Goal: Task Accomplishment & Management: Manage account settings

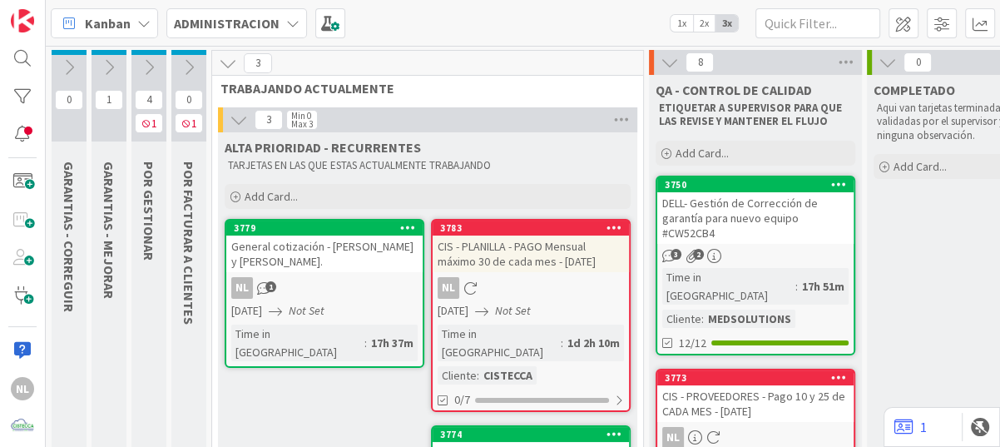
click at [779, 246] on div "3750 DELL- Gestión de Corrección de garantía para nuevo equipo #CW52CB4 3 2 Tim…" at bounding box center [756, 266] width 200 height 180
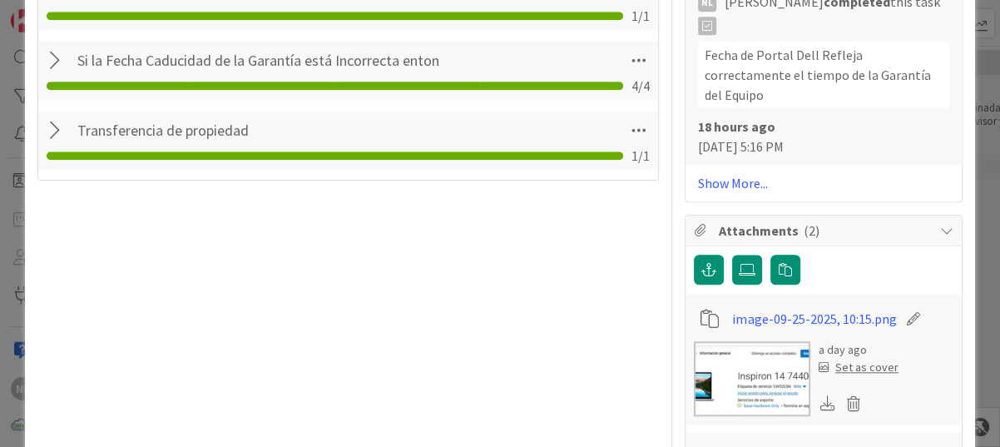
scroll to position [1331, 0]
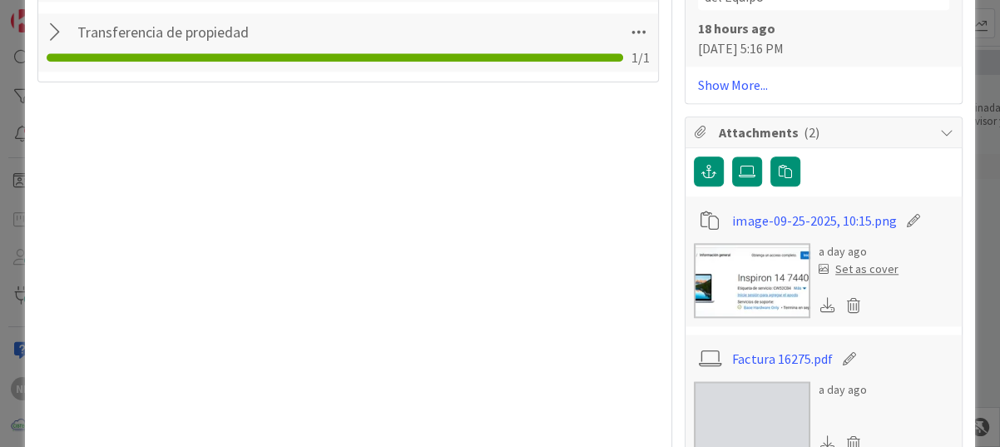
click at [763, 261] on img at bounding box center [752, 280] width 116 height 75
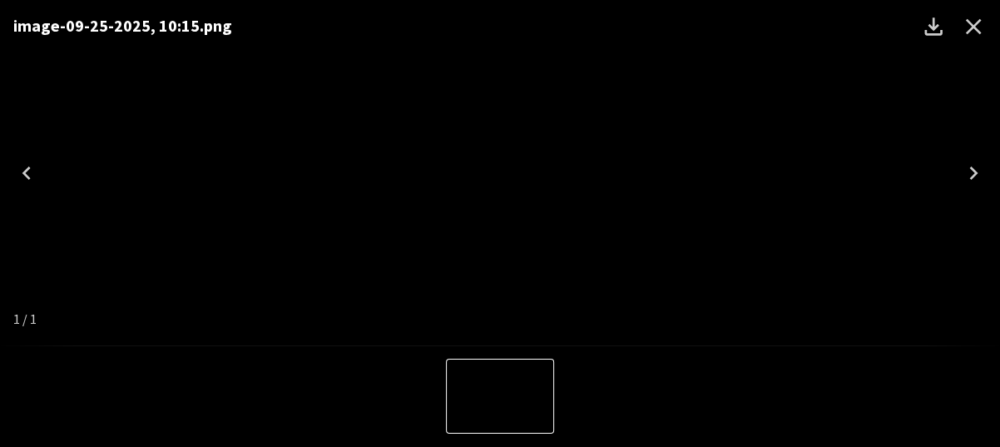
drag, startPoint x: 829, startPoint y: 189, endPoint x: 968, endPoint y: 67, distance: 185.1
click at [968, 67] on div "image-09-25-2025, 10:15.png" at bounding box center [500, 172] width 1000 height 345
drag, startPoint x: 874, startPoint y: 126, endPoint x: 916, endPoint y: 107, distance: 46.5
click at [916, 107] on div "image-09-25-2025, 10:15.png" at bounding box center [500, 172] width 1000 height 345
click at [500, 173] on img "1 of 1" at bounding box center [500, 173] width 0 height 0
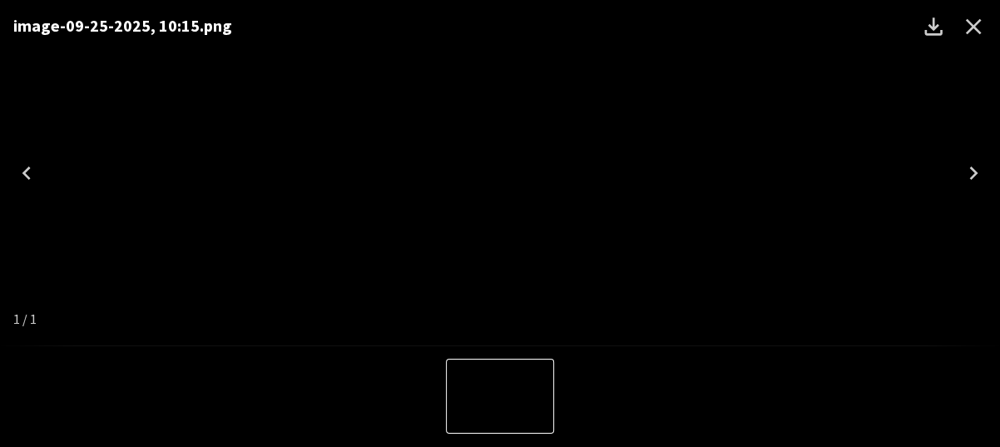
click at [970, 32] on icon "Close" at bounding box center [973, 26] width 27 height 27
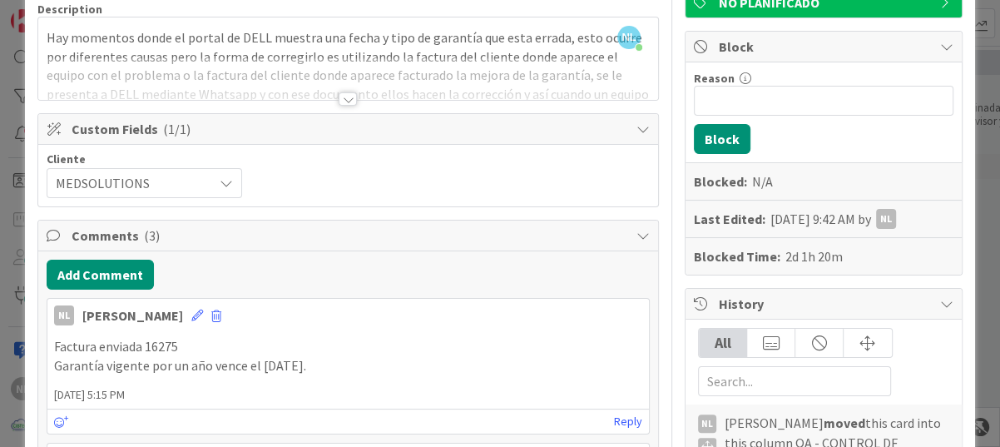
scroll to position [0, 0]
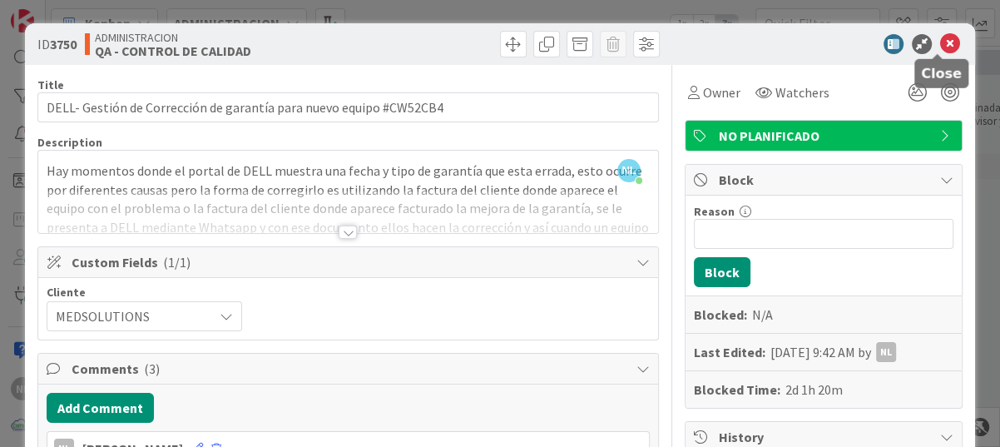
click at [940, 43] on icon at bounding box center [950, 44] width 20 height 20
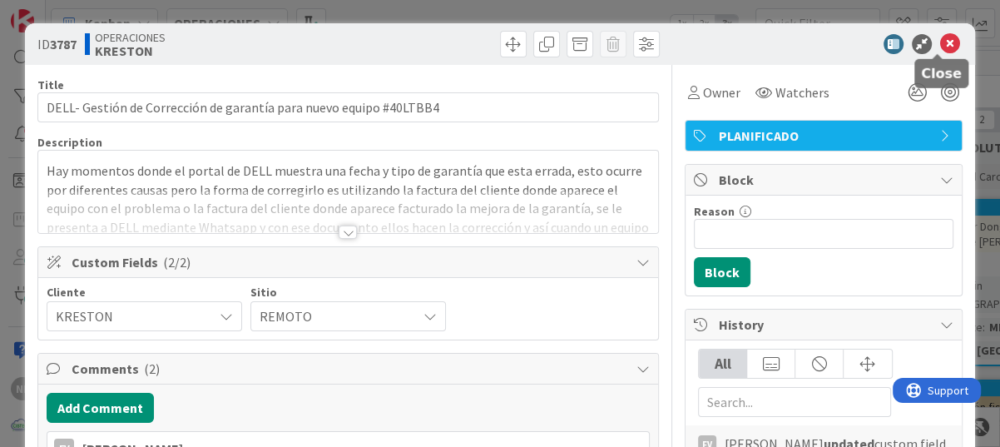
click at [940, 37] on icon at bounding box center [950, 44] width 20 height 20
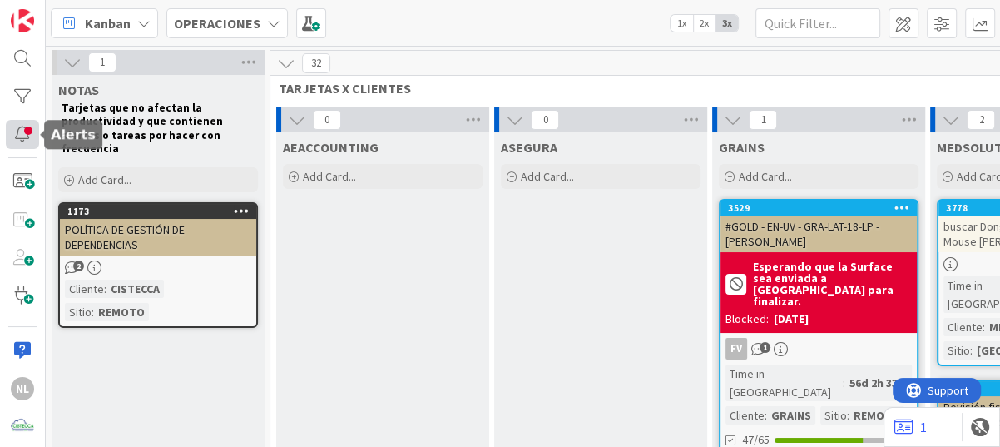
click at [17, 133] on div at bounding box center [22, 135] width 33 height 30
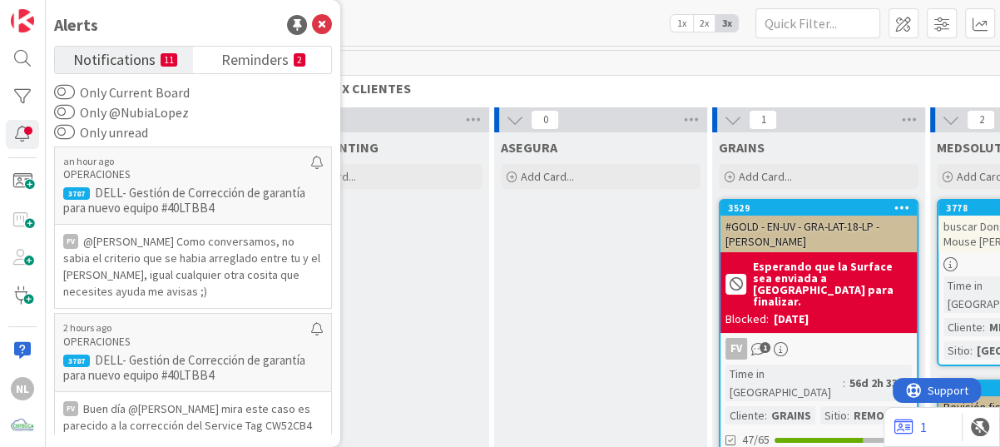
click at [570, 8] on div "Kanban OPERACIONES 1x 2x 3x" at bounding box center [523, 23] width 954 height 46
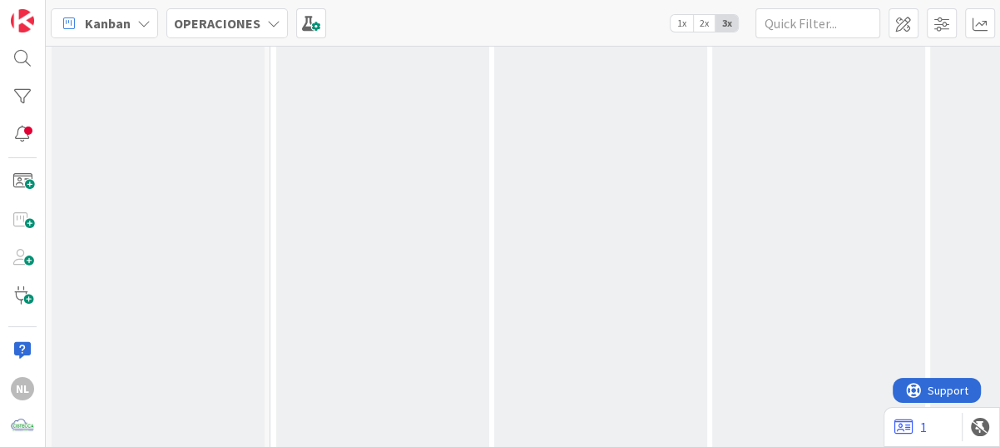
scroll to position [752, 0]
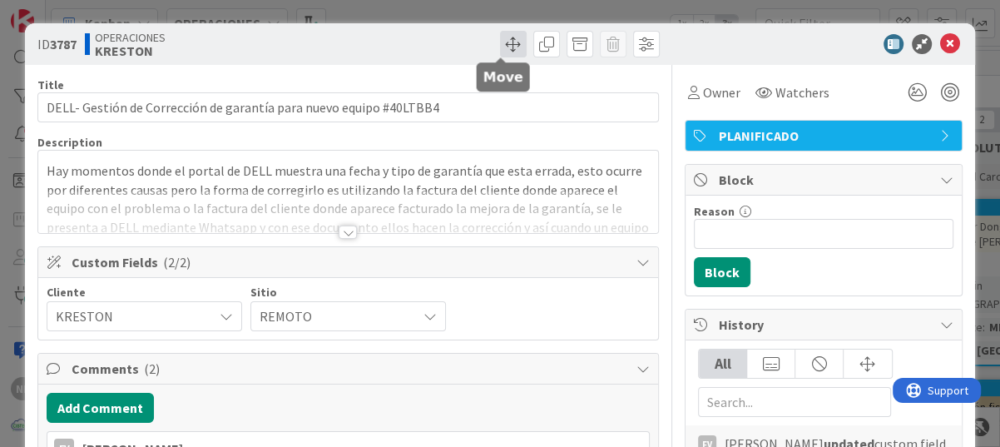
click at [500, 47] on span at bounding box center [513, 44] width 27 height 27
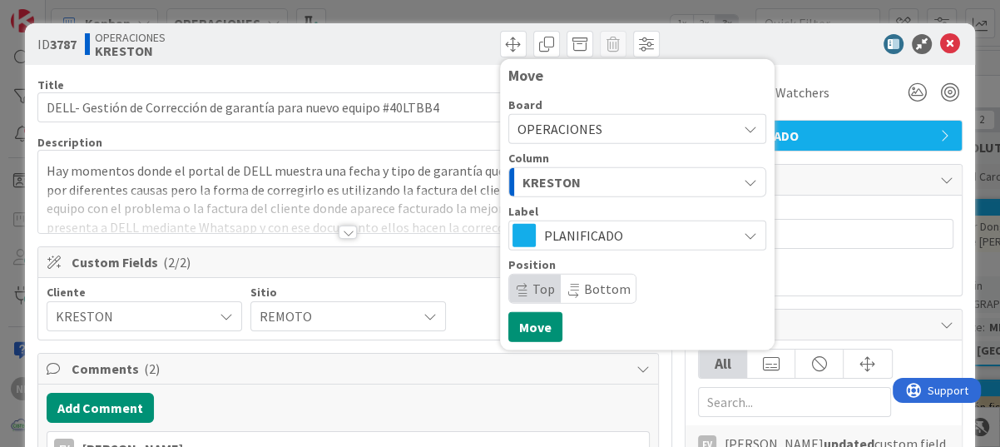
click at [744, 126] on icon at bounding box center [750, 128] width 13 height 13
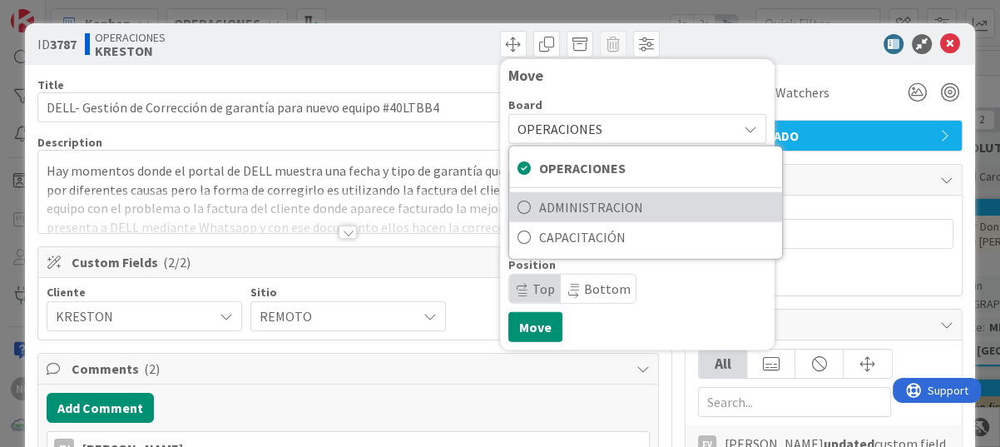
click at [632, 206] on span "ADMINISTRACION" at bounding box center [656, 207] width 235 height 25
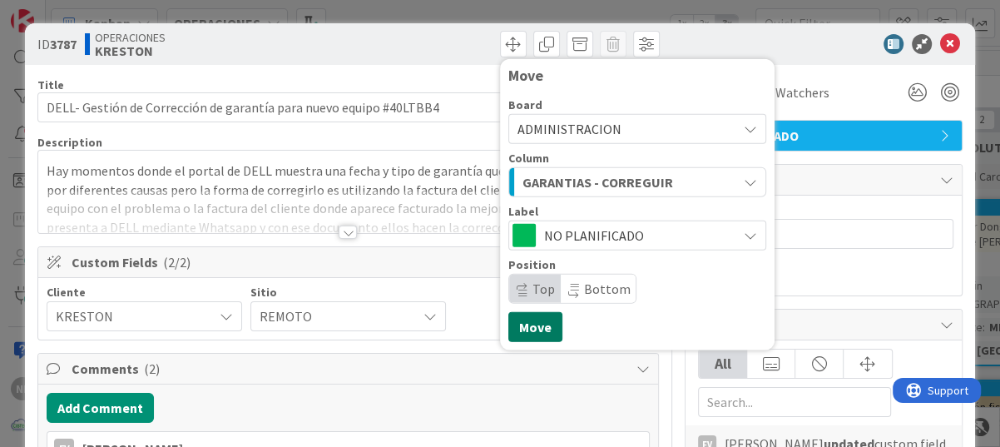
click at [517, 319] on button "Move" at bounding box center [535, 327] width 54 height 30
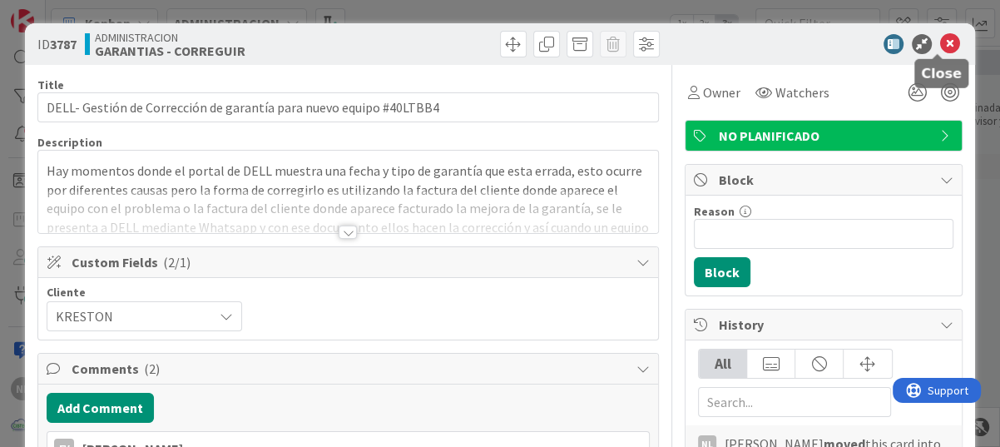
click at [940, 41] on icon at bounding box center [950, 44] width 20 height 20
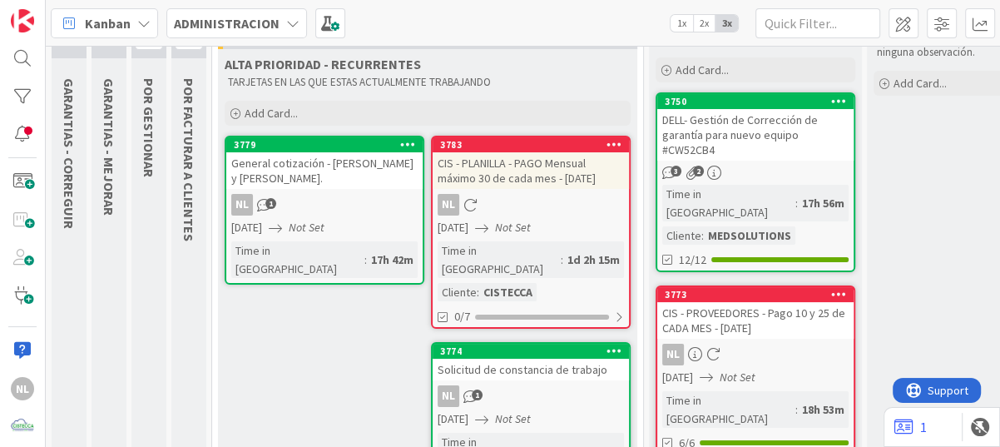
scroll to position [166, 0]
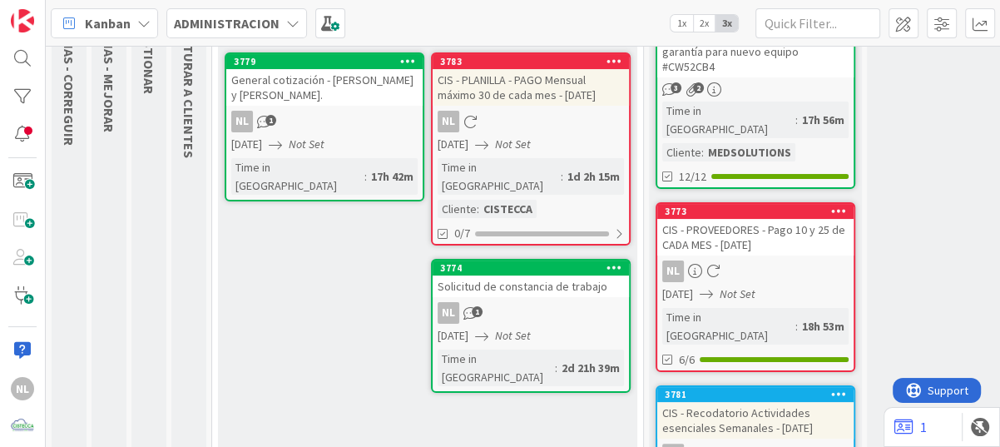
click at [320, 122] on div "NL 1" at bounding box center [324, 122] width 196 height 22
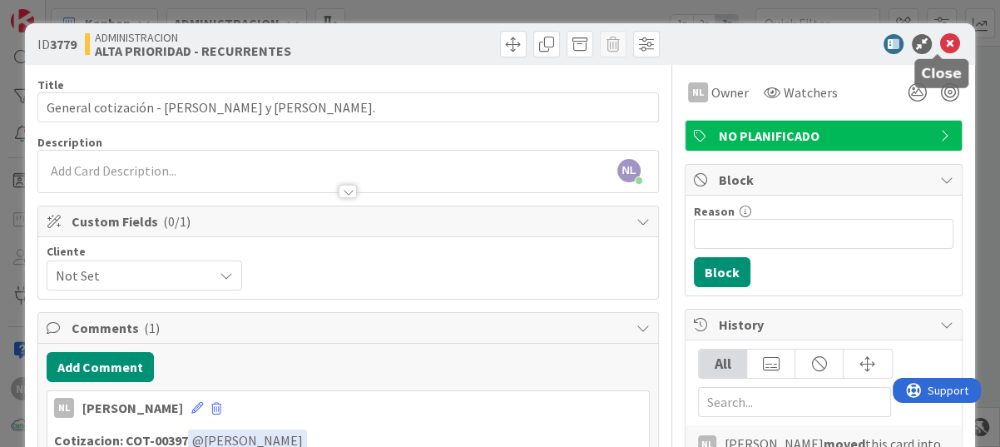
click at [943, 38] on icon at bounding box center [950, 44] width 20 height 20
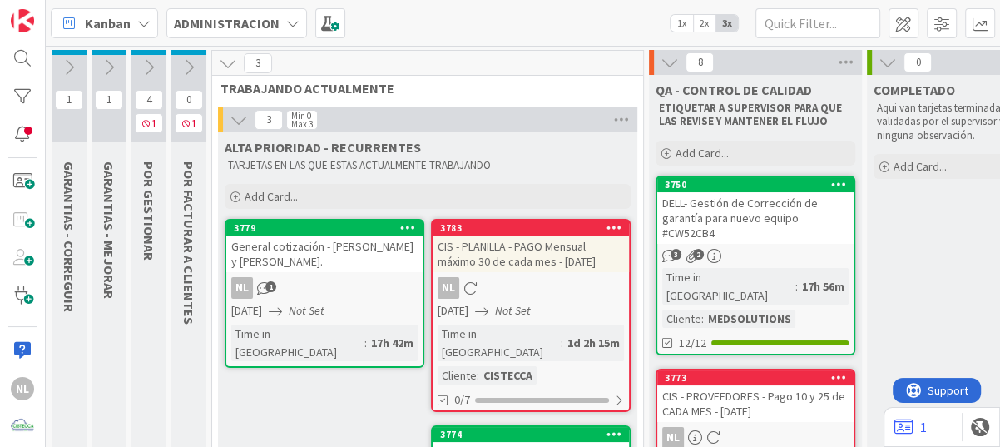
click at [515, 119] on div "3 Min 0 Max 3" at bounding box center [427, 119] width 419 height 25
click at [143, 64] on icon at bounding box center [149, 67] width 18 height 18
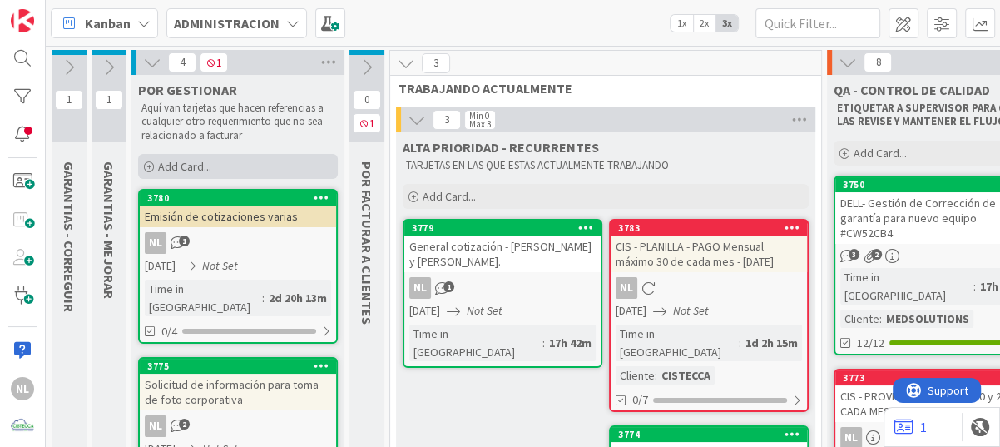
click at [150, 166] on icon at bounding box center [149, 167] width 10 height 10
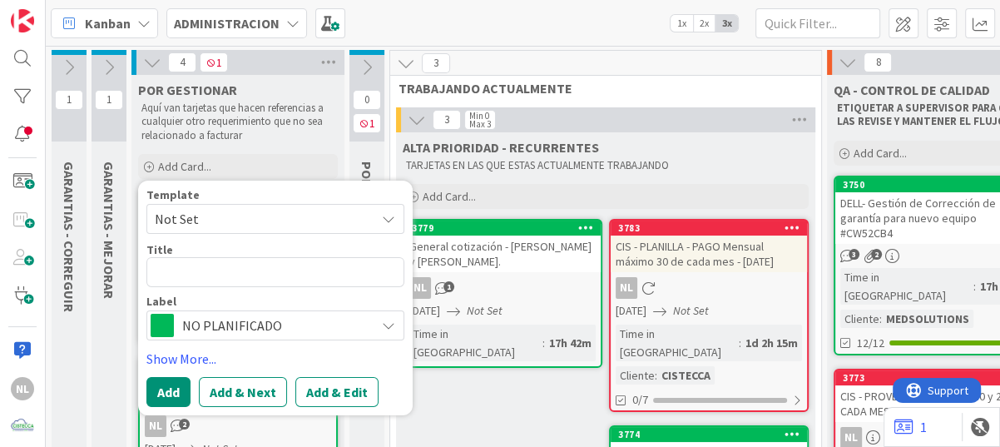
click at [171, 270] on textarea at bounding box center [275, 272] width 258 height 30
type textarea "x"
type textarea "Re"
type textarea "x"
type textarea "Rer"
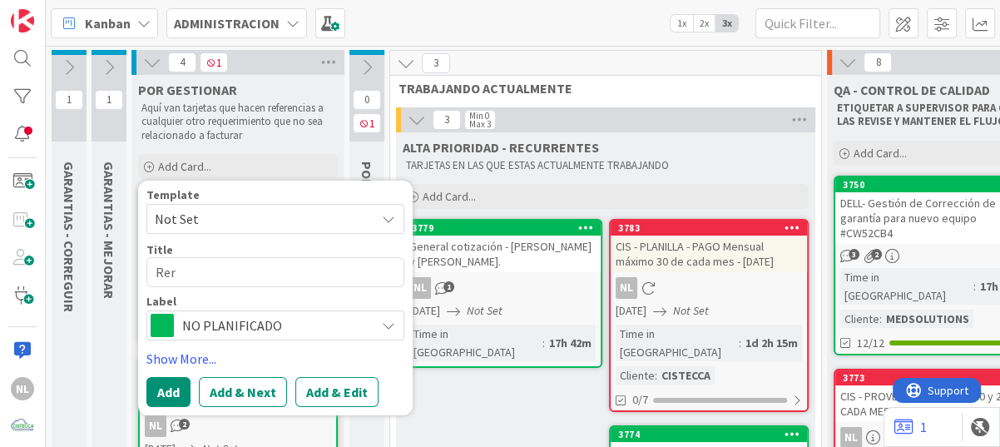
type textarea "x"
type textarea "Rerv"
type textarea "x"
type textarea "Rervi"
type textarea "x"
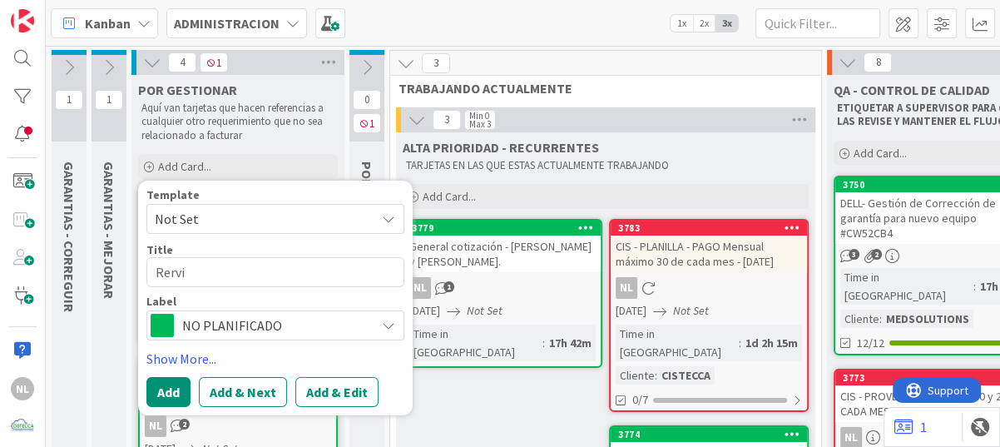
type textarea "Rervis"
type textarea "x"
type textarea "Rervisar"
type textarea "x"
type textarea "Rervisart"
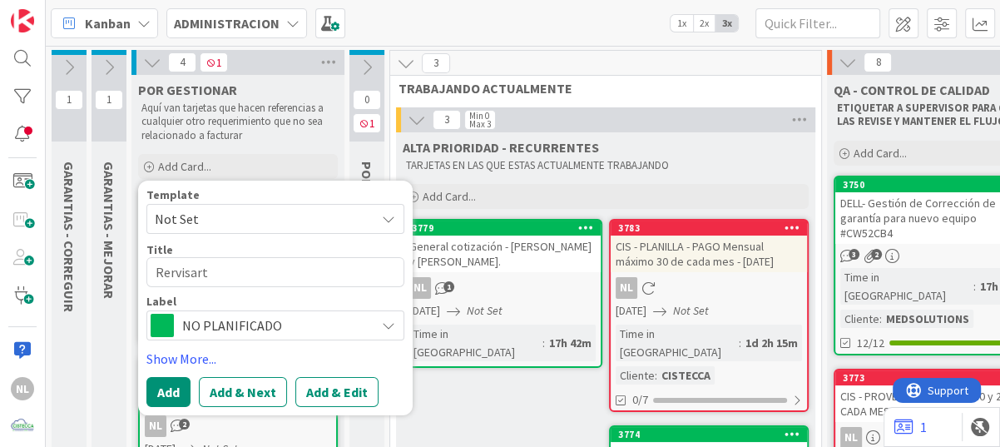
type textarea "x"
type textarea "Rervisart"
type textarea "x"
type textarea "Rervisar"
type textarea "x"
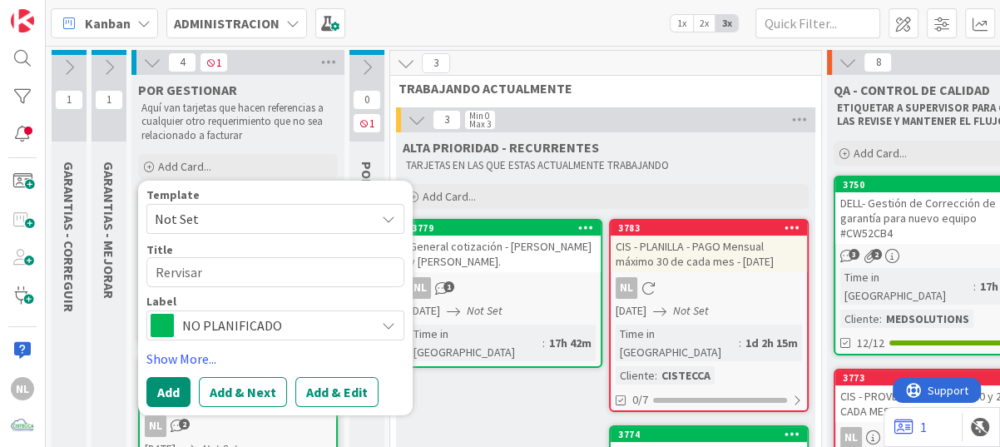
type textarea "Rervisar"
type textarea "x"
type textarea "Rervisar e"
type textarea "x"
type textarea "Rervisar es"
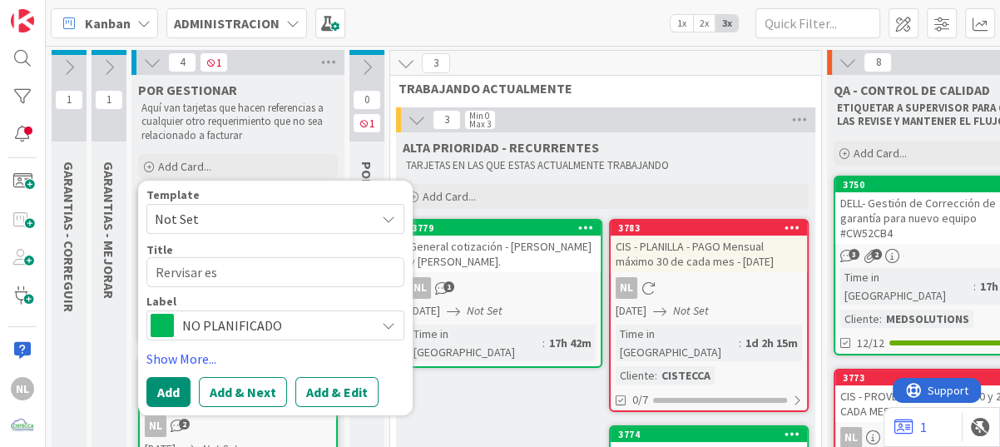
type textarea "x"
type textarea "Rervisar est"
type textarea "x"
type textarea "Rervisar esta"
type textarea "x"
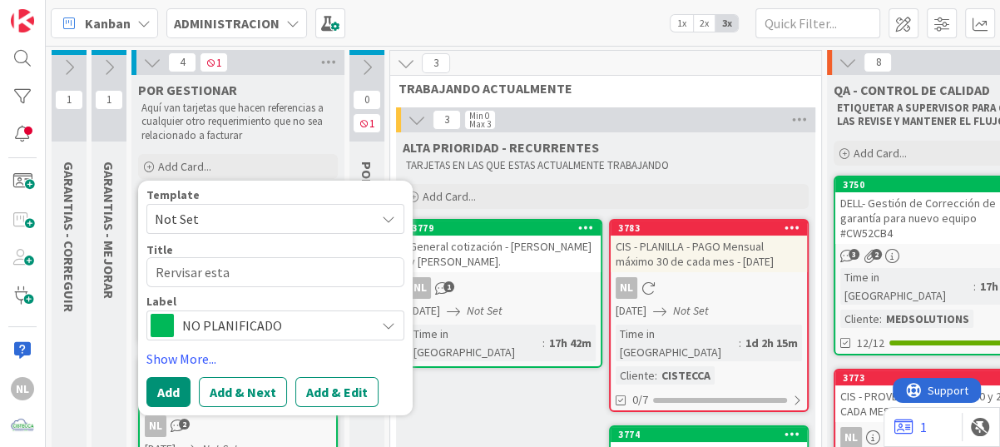
type textarea "Rervisar estad"
type textarea "x"
type textarea "Rervisar estado"
type textarea "x"
type textarea "Rervisar estados"
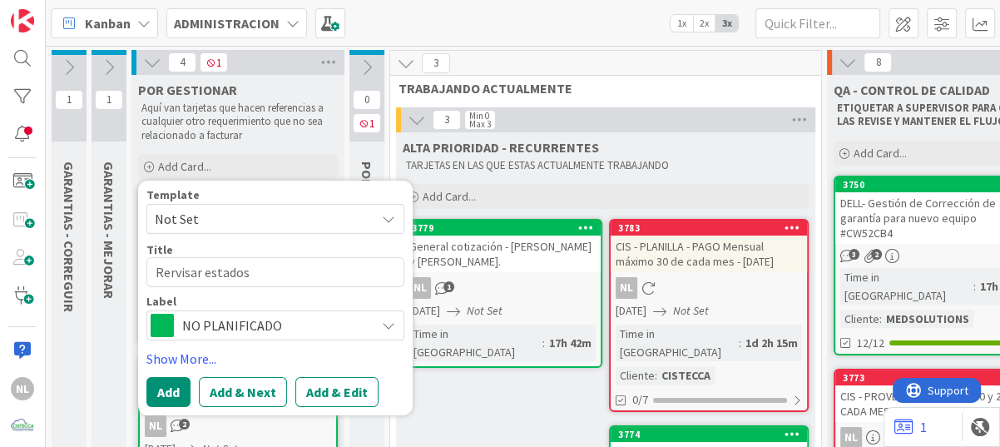
type textarea "x"
type textarea "Rervisar estados"
type textarea "x"
type textarea "Rervisar estados d"
type textarea "x"
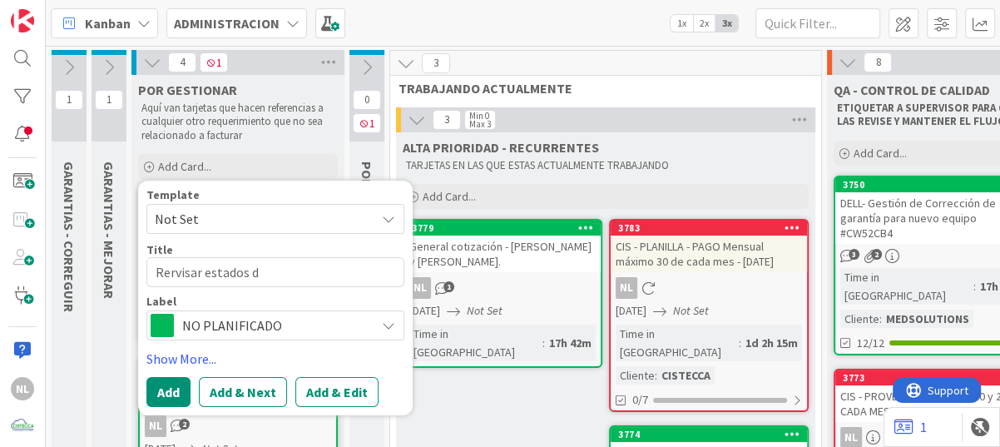
type textarea "Rervisar estados de"
type textarea "x"
type textarea "Rervisar estados de"
type textarea "x"
type textarea "Rervisar estados de c"
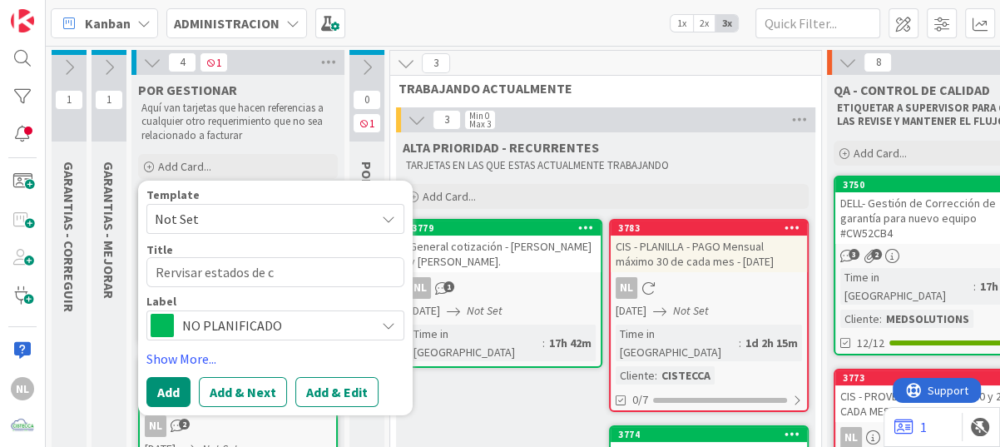
type textarea "x"
type textarea "Rervisar estados de cu"
type textarea "x"
type textarea "Rervisar estados de cue"
type textarea "x"
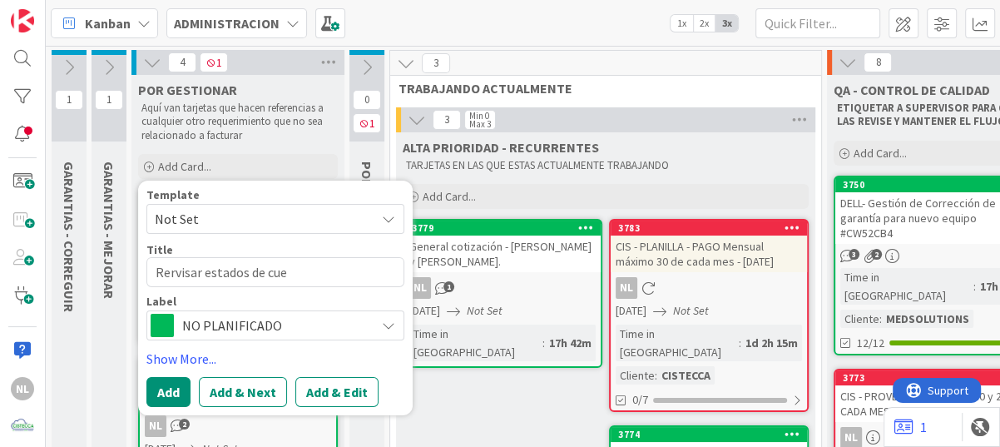
type textarea "Rervisar estados de cuen"
type textarea "x"
type textarea "Rervisar estados de cuent"
type textarea "x"
type textarea "Rervisar estados de cuenta"
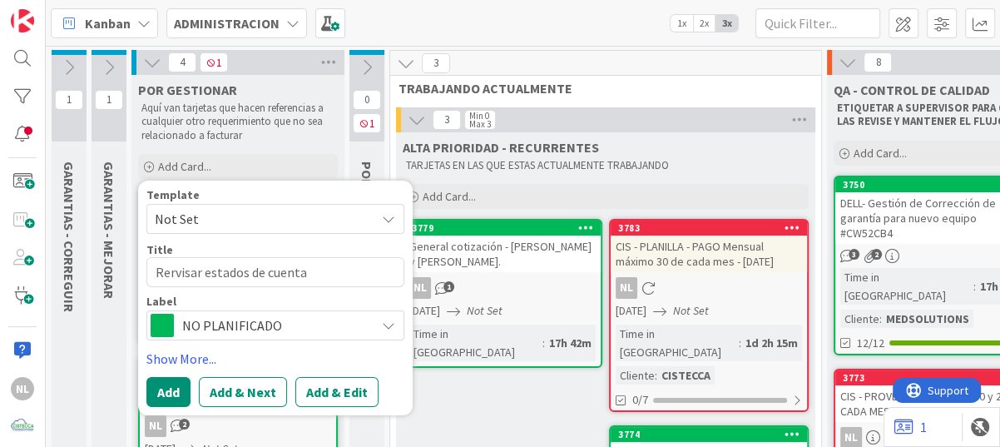
type textarea "x"
type textarea "Rervisar estados de cuenta"
drag, startPoint x: 171, startPoint y: 270, endPoint x: 180, endPoint y: 275, distance: 9.3
type textarea "x"
type textarea "Revisar estados de cuenta"
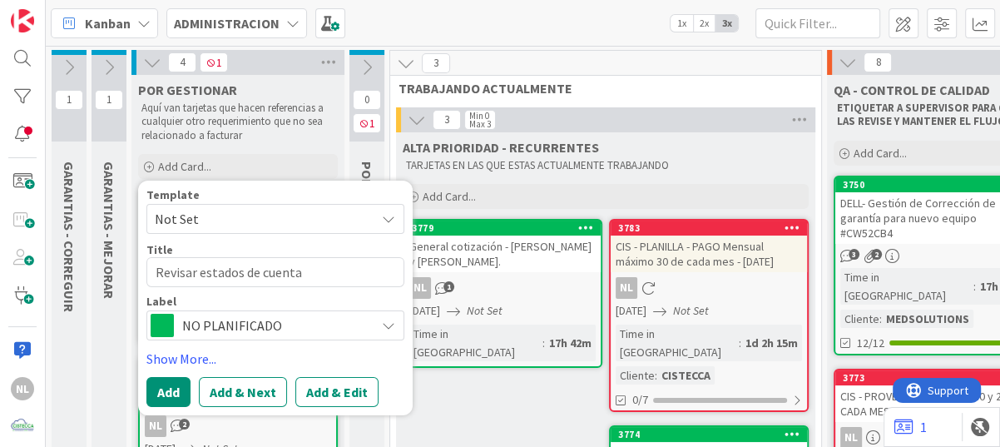
click at [315, 275] on textarea "Revisar estados de cuenta" at bounding box center [275, 272] width 258 height 30
drag, startPoint x: 315, startPoint y: 275, endPoint x: 198, endPoint y: 270, distance: 117.4
click at [198, 270] on textarea "Revisar estados de cuenta" at bounding box center [275, 272] width 258 height 30
type textarea "x"
type textarea "Revisar"
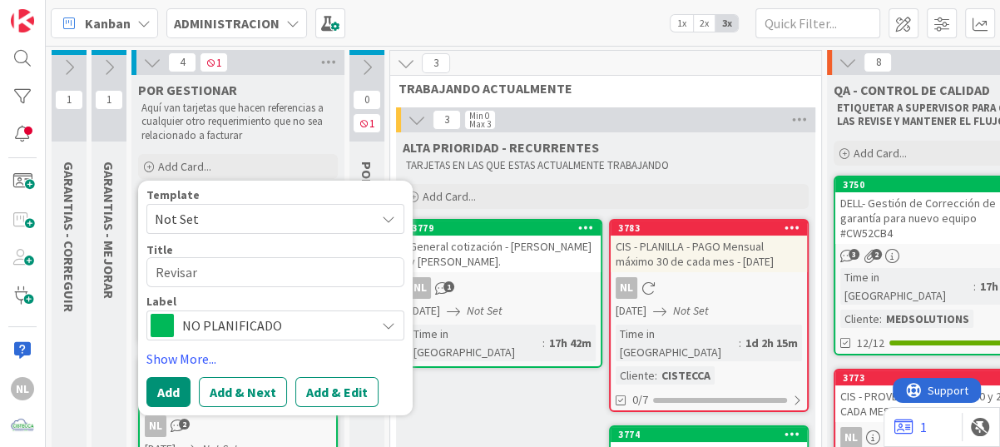
drag, startPoint x: 216, startPoint y: 270, endPoint x: 121, endPoint y: 270, distance: 94.8
type textarea "x"
type textarea "Revisar E"
type textarea "x"
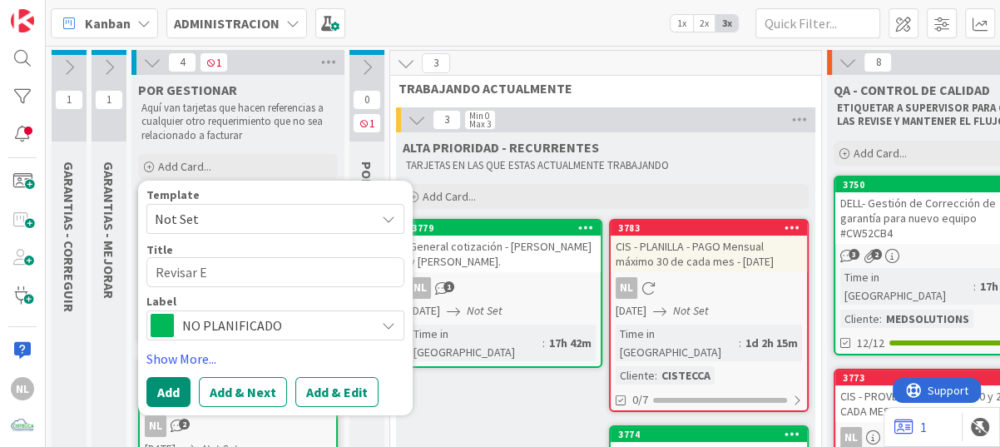
type textarea "Revisar Es"
type textarea "x"
type textarea "Revisar Est"
type textarea "x"
type textarea "Revisar Esta"
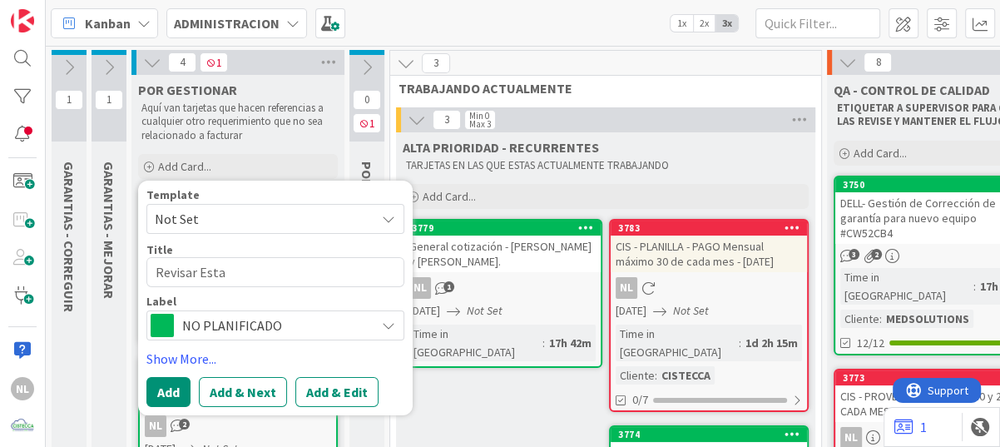
type textarea "x"
type textarea "Revisar Estad"
type textarea "x"
type textarea "Revisar Estado"
type textarea "x"
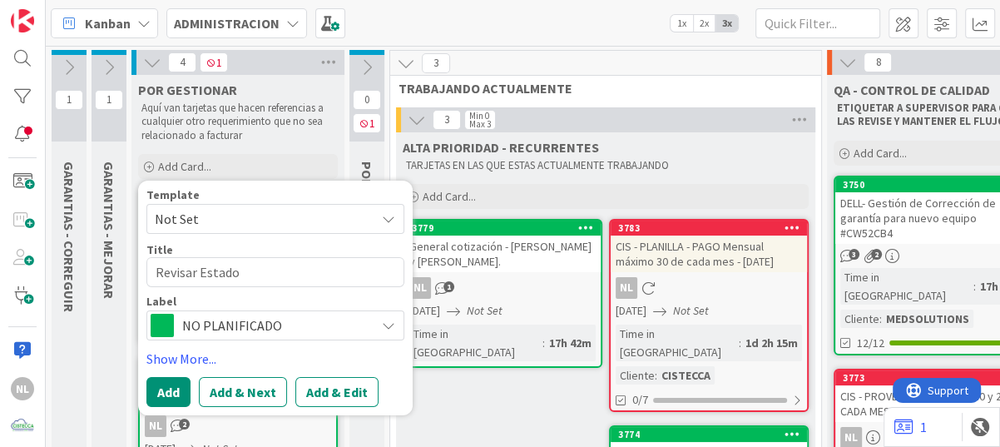
type textarea "Revisar Estados"
type textarea "x"
type textarea "Revisar Estados"
type textarea "x"
type textarea "Revisar Estado"
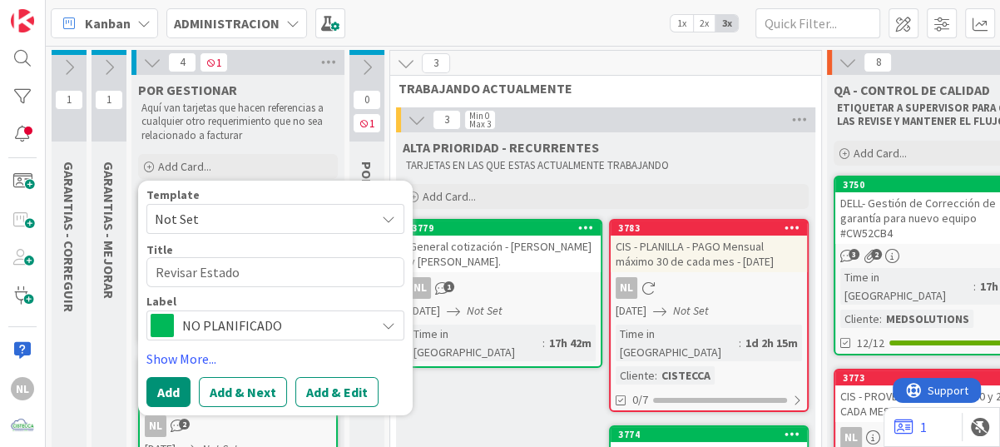
type textarea "x"
type textarea "Revisar Estad"
type textarea "x"
type textarea "Revisar Esta"
type textarea "x"
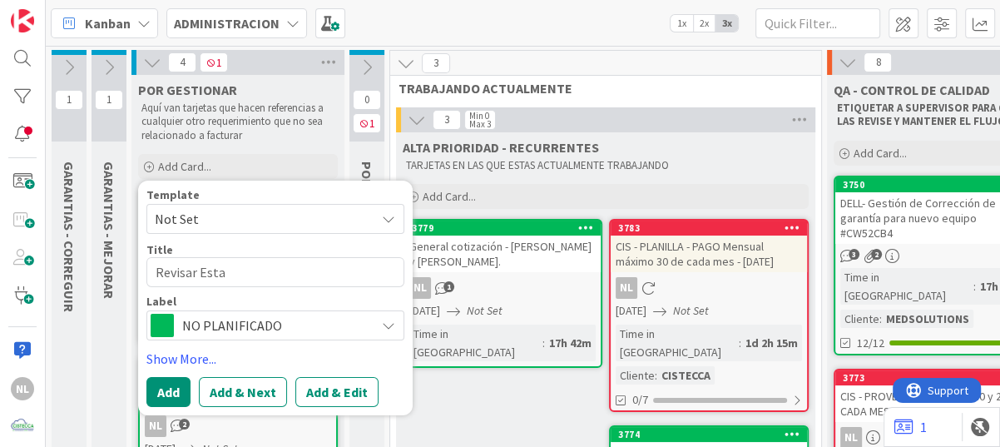
type textarea "Revisar Est"
type textarea "x"
type textarea "Revisar Es"
type textarea "x"
type textarea "Revisar E"
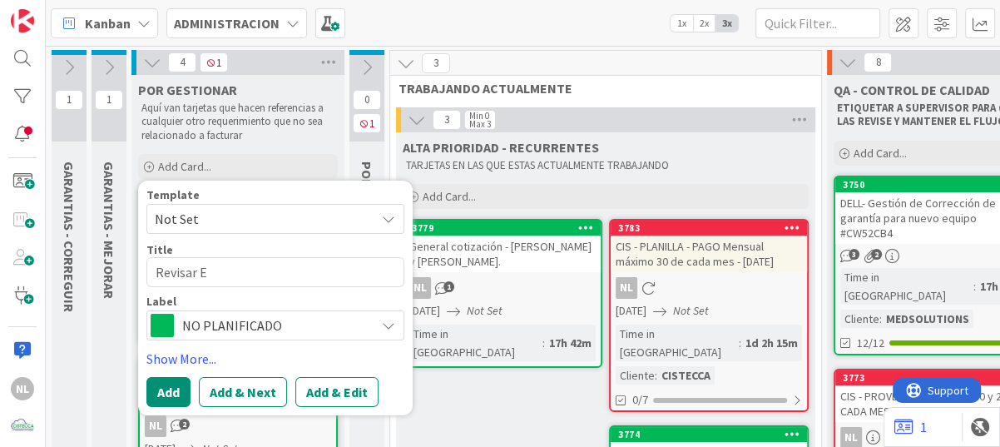
type textarea "x"
type textarea "Revisar"
type textarea "x"
type textarea "Revisar c"
type textarea "x"
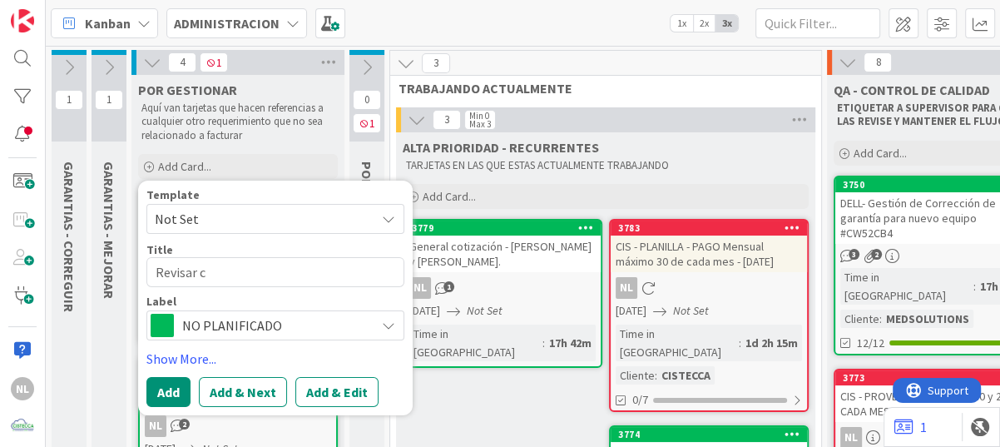
type textarea "Revisar cu"
type textarea "x"
type textarea "Revisar cue"
type textarea "x"
type textarea "Revisar cuen"
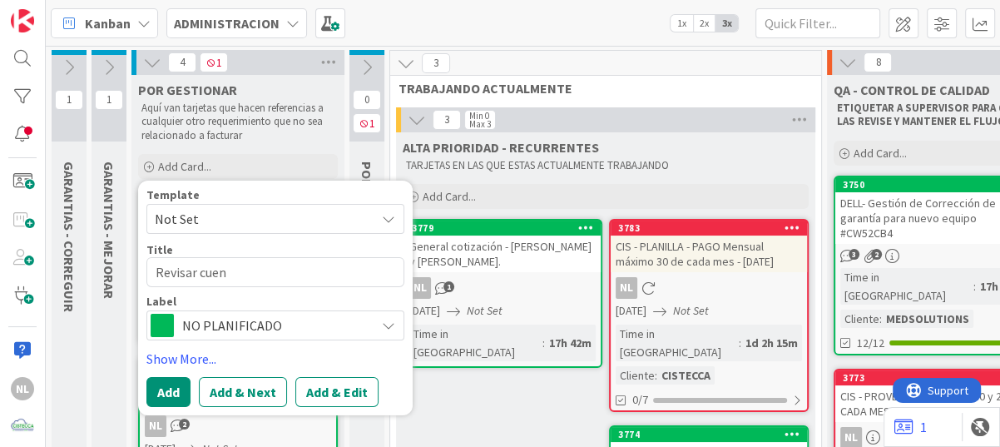
type textarea "x"
type textarea "Revisar cuent"
type textarea "x"
type textarea "Revisar cuenta"
type textarea "x"
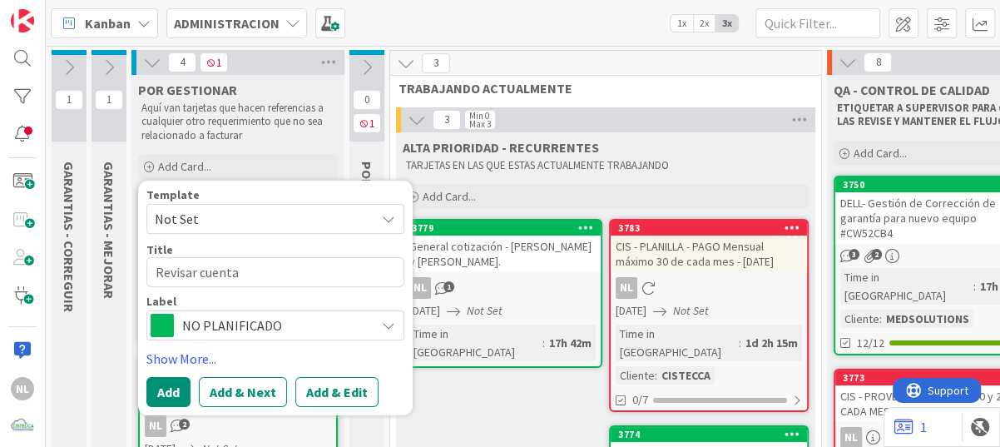
click at [240, 275] on textarea "Revisar cuenta" at bounding box center [275, 272] width 258 height 30
type textarea "Revisar cuenta"
paste textarea "AMAZON EXPORT SALES LLC"
type textarea "x"
type textarea "Revisar cuenta AMAZON EXPORT SALES LLC"
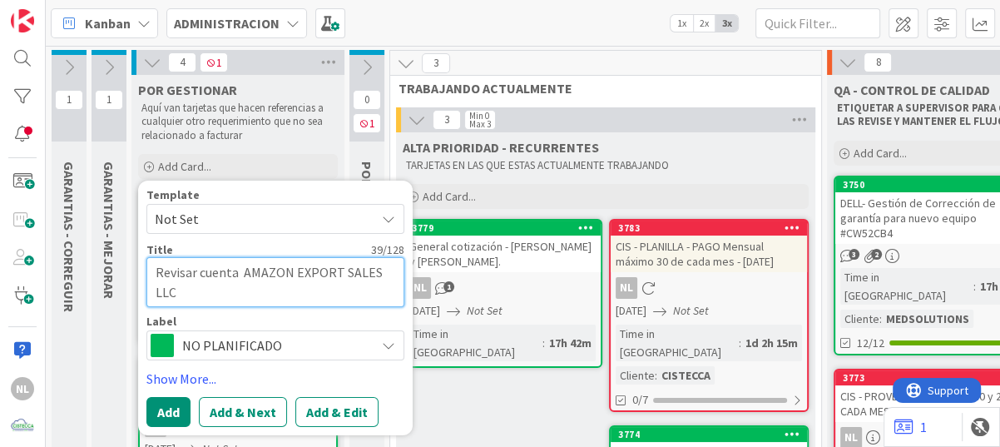
drag, startPoint x: 237, startPoint y: 276, endPoint x: 201, endPoint y: 275, distance: 36.6
click at [201, 275] on textarea "Revisar cuenta AMAZON EXPORT SALES LLC" at bounding box center [275, 282] width 258 height 50
type textarea "x"
type textarea "Revisar AMAZON EXPORT SALES LLC"
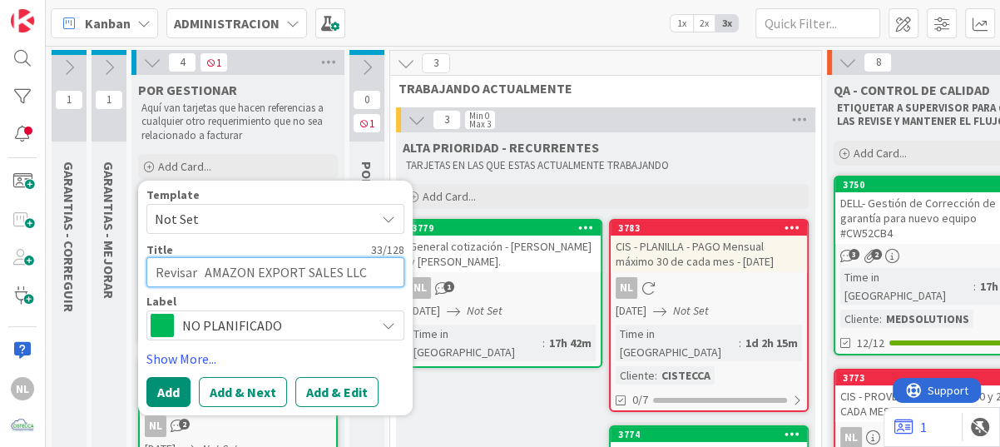
type textarea "x"
type textarea "Revisar d AMAZON EXPORT SALES LLC"
type textarea "x"
type textarea "Revisar dE AMAZON EXPORT SALES LLC"
type textarea "x"
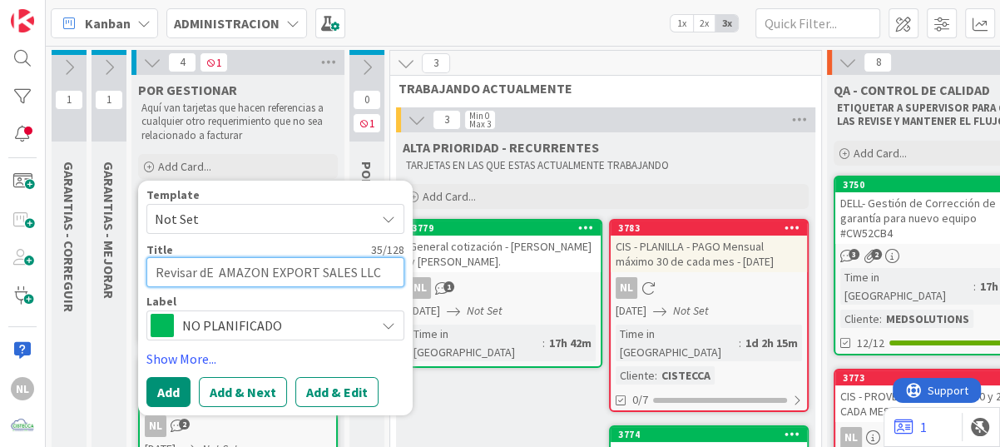
type textarea "Revisar E AMAZON EXPORT SALES LLC"
type textarea "x"
type textarea "Revisar AMAZON EXPORT SALES LLC"
type textarea "x"
type textarea "Revisar d AMAZON EXPORT SALES LLC"
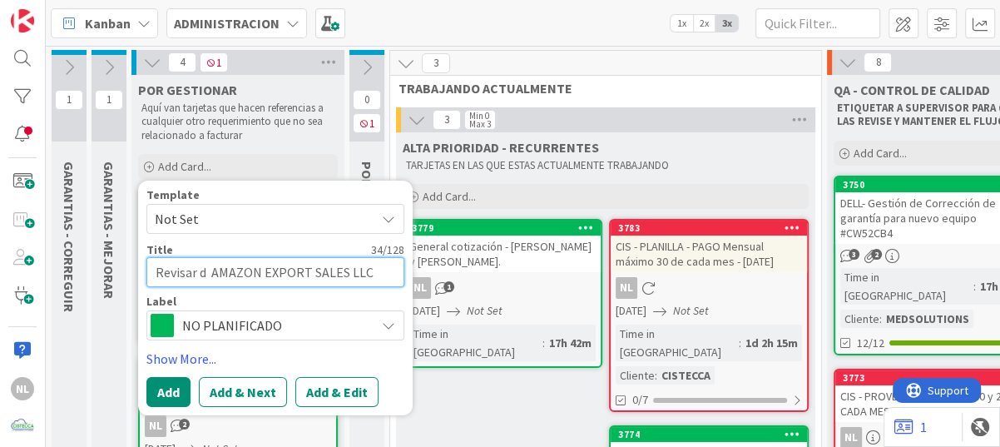
type textarea "x"
type textarea "Revisar de AMAZON EXPORT SALES LLC"
type textarea "x"
type textarea "Revisar des AMAZON EXPORT SALES LLC"
type textarea "x"
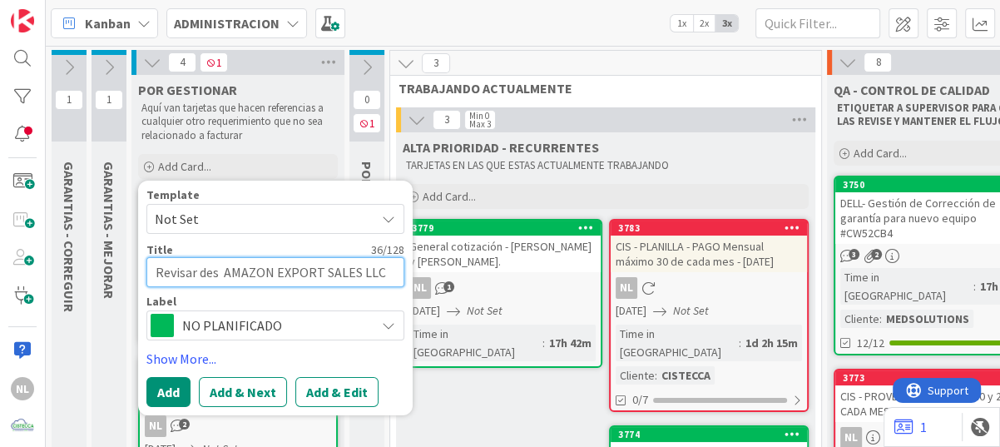
type textarea "Revisar desc AMAZON EXPORT SALES LLC"
type textarea "x"
type textarea "Revisar descu AMAZON EXPORT SALES LLC"
type textarea "x"
type textarea "Revisar descue AMAZON EXPORT SALES LLC"
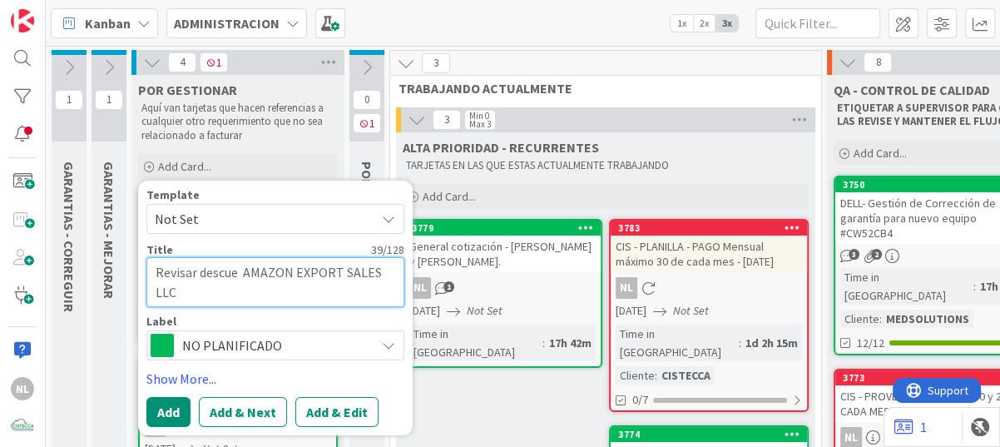
type textarea "x"
type textarea "Revisar descuen AMAZON EXPORT SALES LLC"
type textarea "x"
type textarea "Revisar descuent AMAZON EXPORT SALES LLC"
type textarea "x"
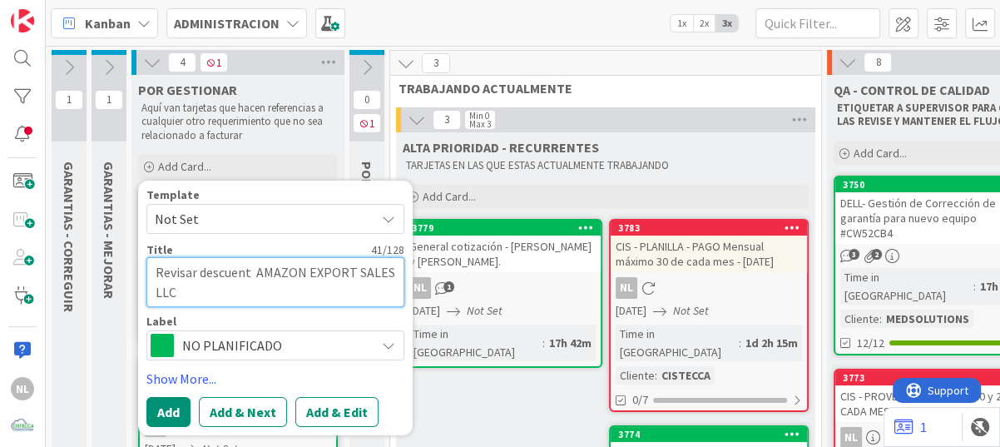
type textarea "Revisar descuento AMAZON EXPORT SALES LLC"
type textarea "x"
type textarea "Revisar descuento AMAZON EXPORT SALES LLC"
type textarea "x"
type textarea "Revisar descuento ) AMAZON EXPORT SALES LLC"
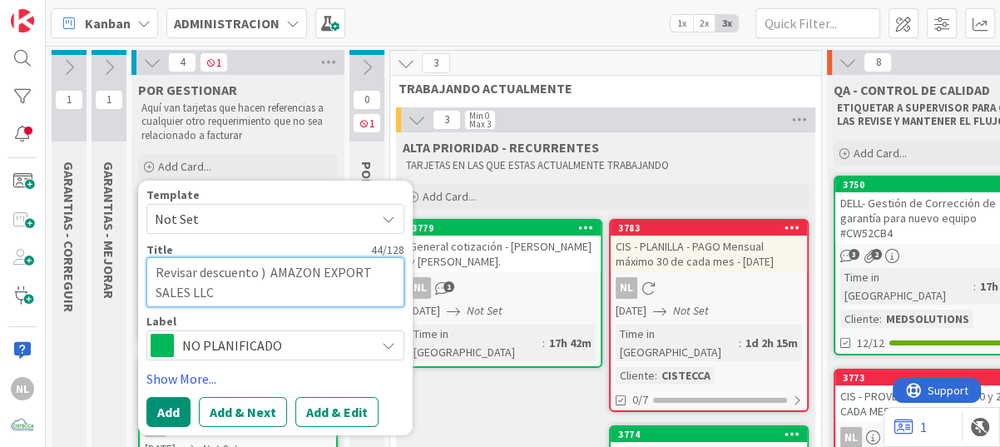
type textarea "x"
type textarea "Revisar descuento AMAZON EXPORT SALES LLC"
type textarea "x"
type textarea "Revisar descuento 8 AMAZON EXPORT SALES LLC"
type textarea "x"
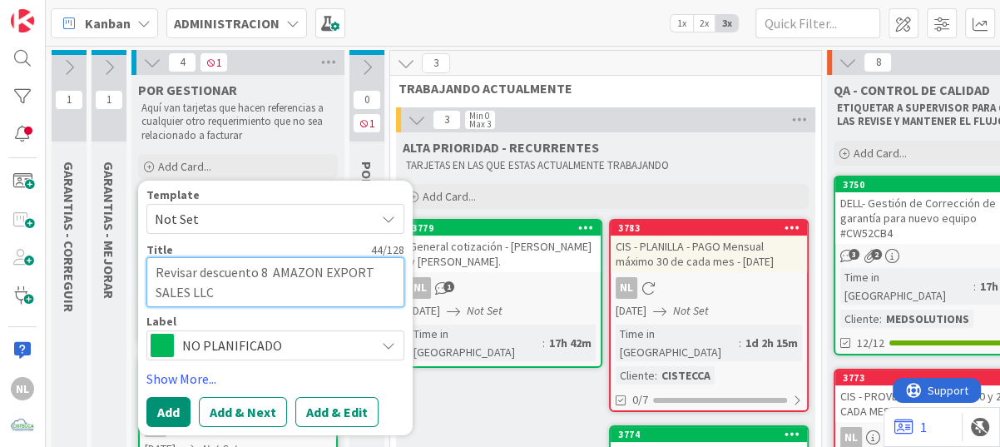
type textarea "Revisar descuento AMAZON EXPORT SALES LLC"
type textarea "x"
type textarea "Revisar descuento ( AMAZON EXPORT SALES LLC"
type textarea "x"
type textarea "Revisar descuento (t AMAZON EXPORT SALES LLC"
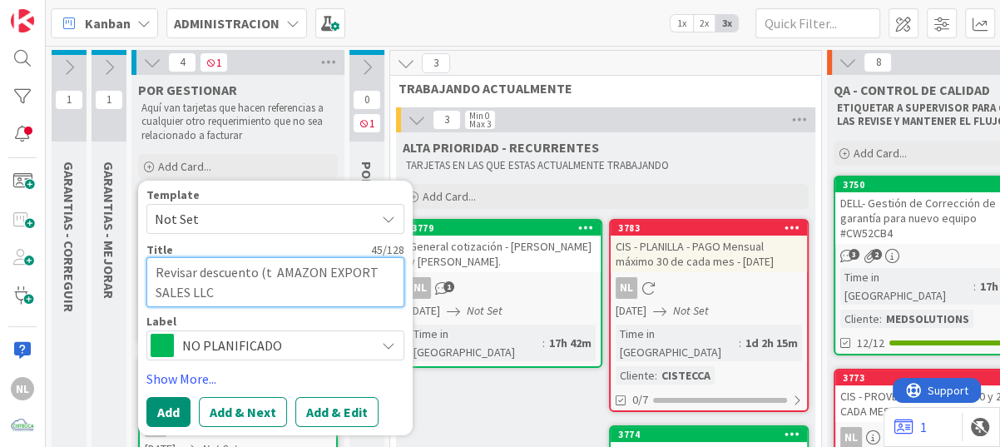
type textarea "x"
type textarea "Revisar descuento (td AMAZON EXPORT SALES LLC"
type textarea "x"
type textarea "Revisar descuento (d AMAZON EXPORT SALES LLC"
type textarea "x"
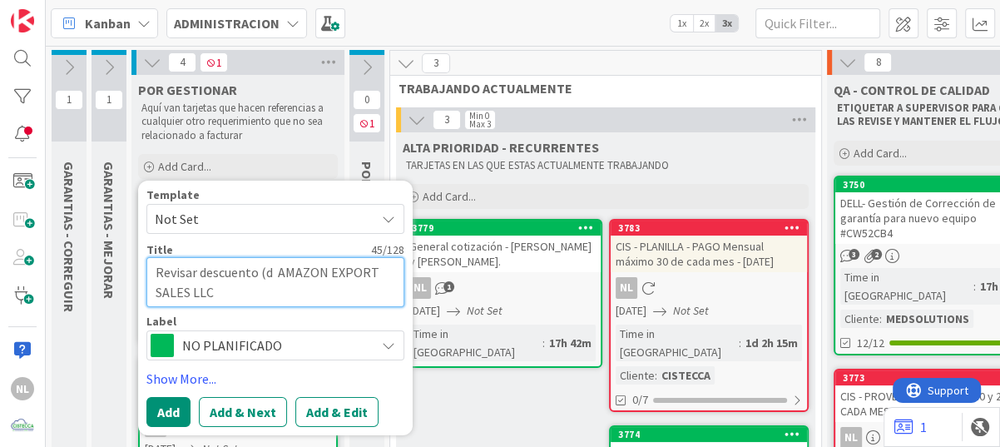
type textarea "Revisar descuento ( AMAZON EXPORT SALES LLC"
type textarea "x"
type textarea "Revisar descuento (T AMAZON EXPORT SALES LLC"
type textarea "x"
type textarea "Revisar descuento (TD AMAZON EXPORT SALES LLC"
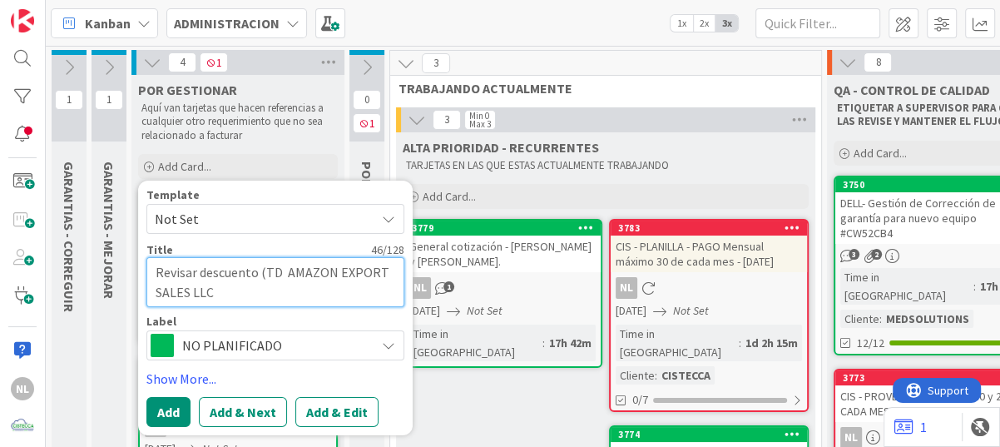
type textarea "x"
type textarea "Revisar descuento (TDC AMAZON EXPORT SALES LLC"
type textarea "x"
type textarea "Revisar descuento (TDC) AMAZON EXPORT SALES LLC"
type textarea "x"
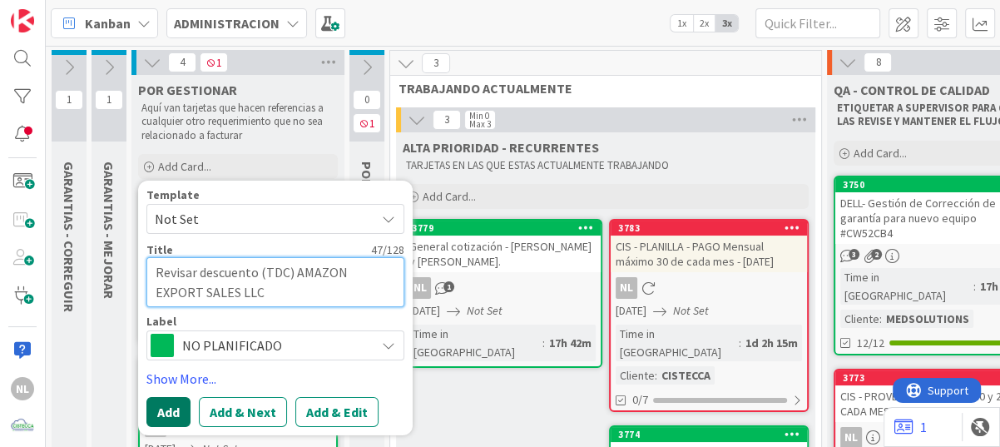
type textarea "Revisar descuento (TDC) AMAZON EXPORT SALES LLC"
click at [160, 408] on button "Add" at bounding box center [168, 411] width 44 height 30
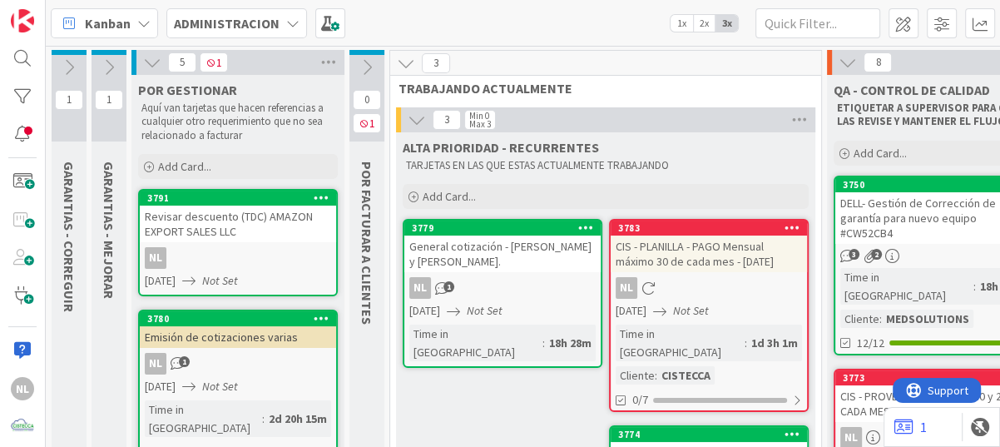
click at [242, 234] on div "Revisar descuento (TDC) AMAZON EXPORT SALES LLC" at bounding box center [238, 223] width 196 height 37
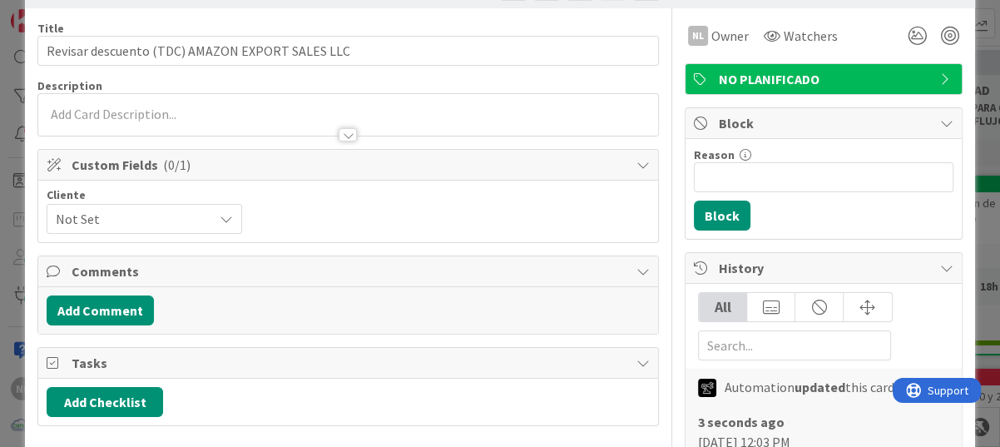
scroll to position [83, 0]
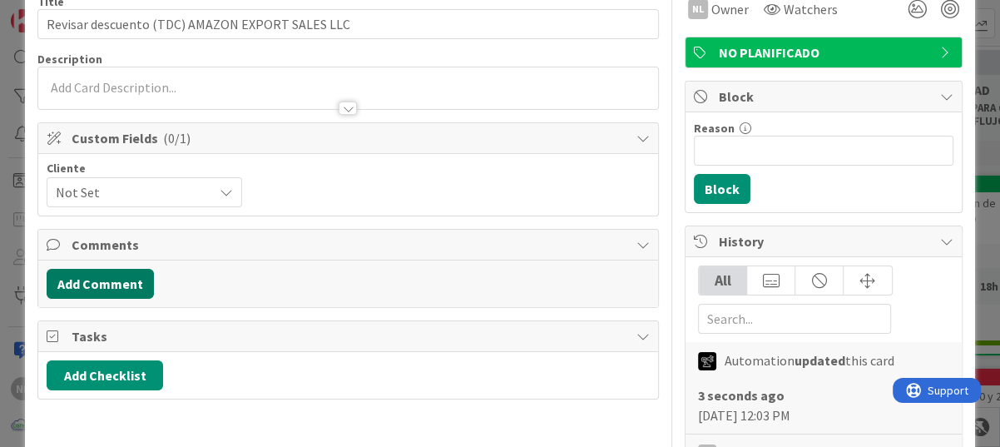
click at [117, 287] on button "Add Comment" at bounding box center [100, 284] width 107 height 30
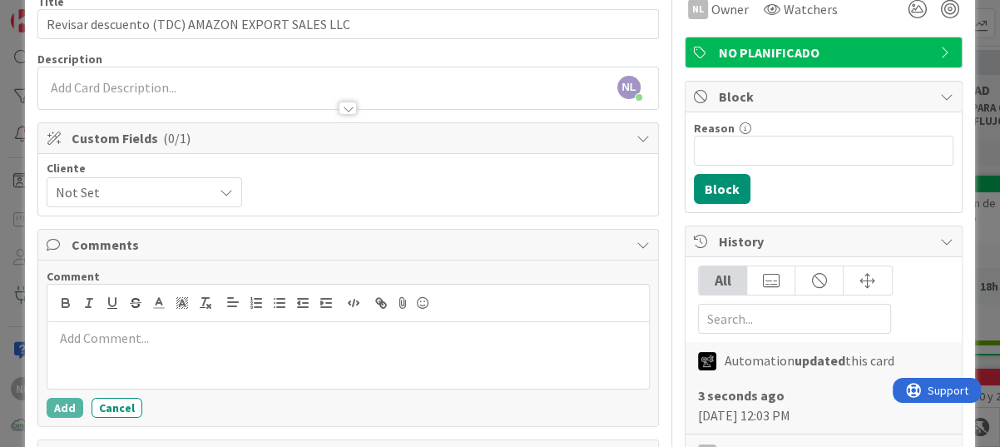
click at [97, 344] on p at bounding box center [348, 338] width 588 height 19
drag, startPoint x: 156, startPoint y: 337, endPoint x: 167, endPoint y: 358, distance: 23.8
click at [209, 358] on div "En revisión no aprece debitado en la tarjeta" at bounding box center [348, 355] width 602 height 67
click at [345, 335] on p "En revisión no aparece debitado en la tarjeta" at bounding box center [348, 338] width 588 height 19
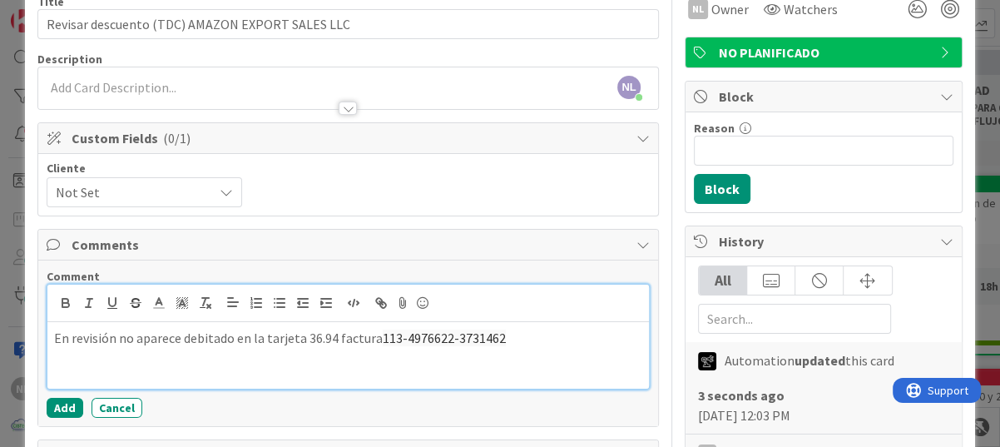
click at [512, 341] on p "En revisión no aparece debitado en la tarjeta 36.94 factura 113-4976622-3731462" at bounding box center [348, 338] width 588 height 19
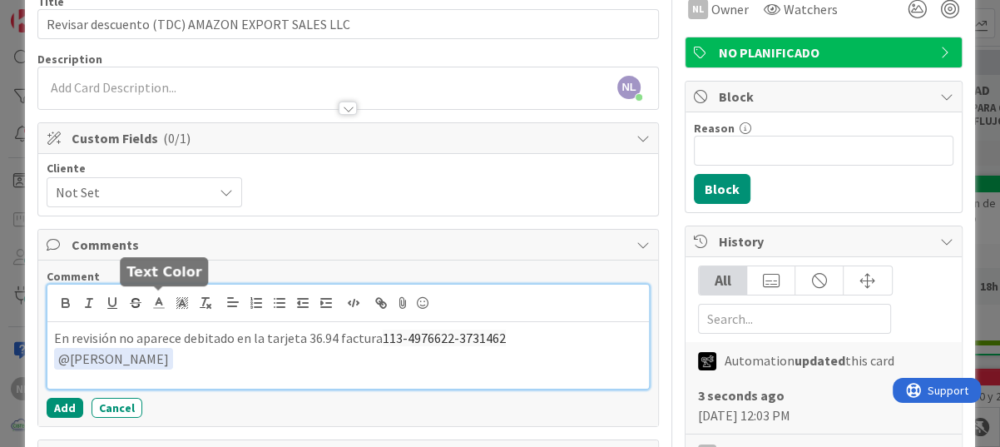
click at [150, 298] on div "En revisión no aparece debitado en la tarjeta 36.94 factura 113-4976622-3731462…" at bounding box center [348, 337] width 602 height 104
drag, startPoint x: 195, startPoint y: 361, endPoint x: 403, endPoint y: 371, distance: 208.2
click at [403, 371] on div "En revisión no aparece debitado en la tarjeta 36.94 factura 113-4976622-3731462…" at bounding box center [348, 355] width 602 height 67
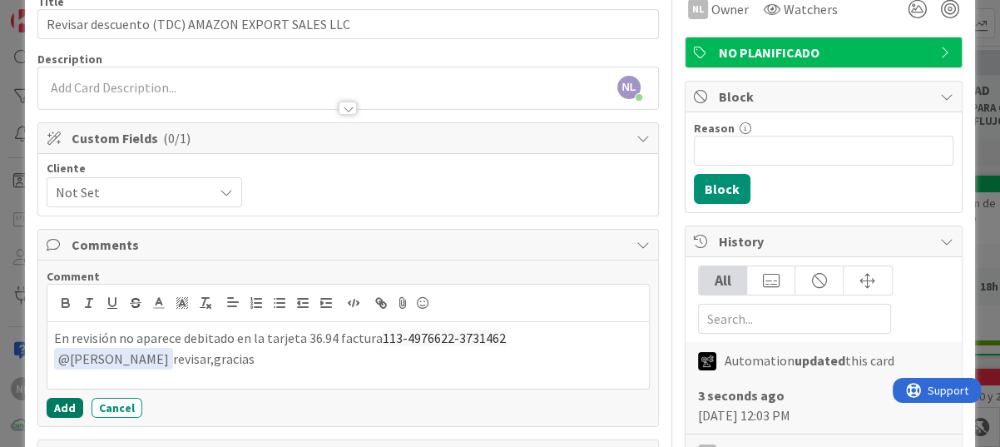
click at [62, 400] on button "Add" at bounding box center [65, 408] width 37 height 20
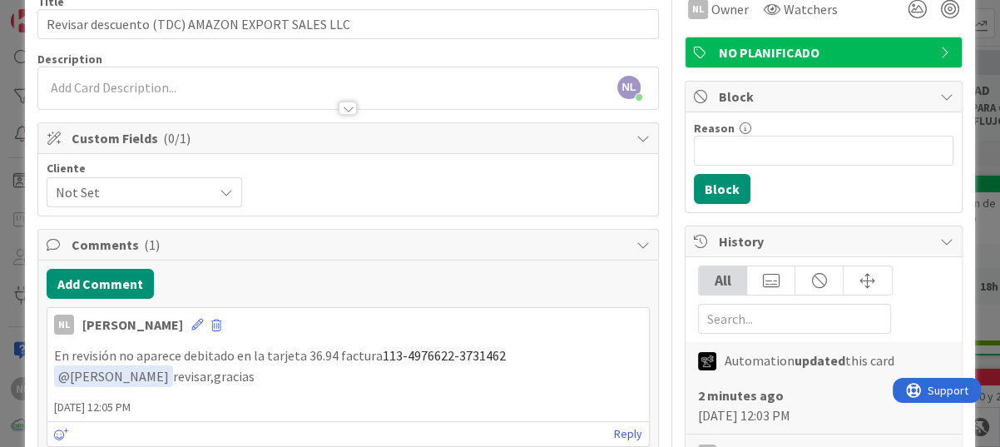
click at [215, 369] on p "﻿ @ Gabriel Adrian ﻿ revisar,gracias" at bounding box center [348, 376] width 588 height 22
click at [194, 379] on p "﻿ @ Gabriel Adrian ﻿ revisar,gracias" at bounding box center [348, 376] width 588 height 22
click at [191, 328] on icon at bounding box center [197, 325] width 12 height 12
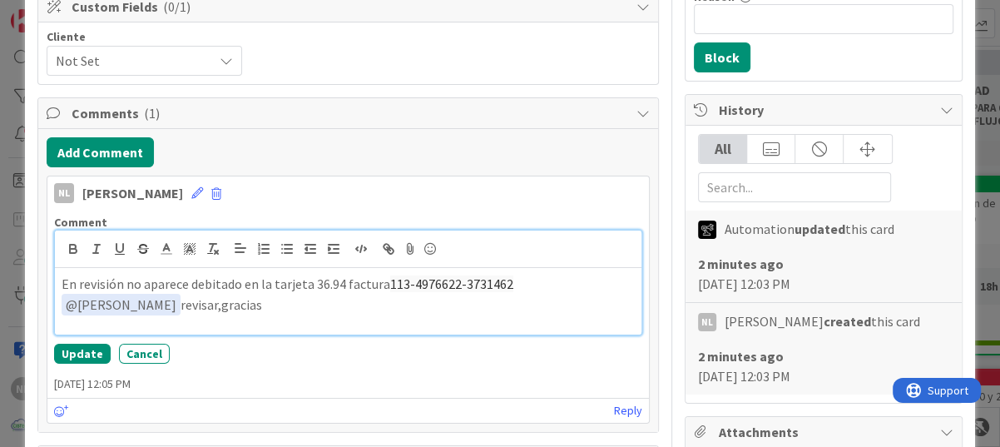
scroll to position [333, 0]
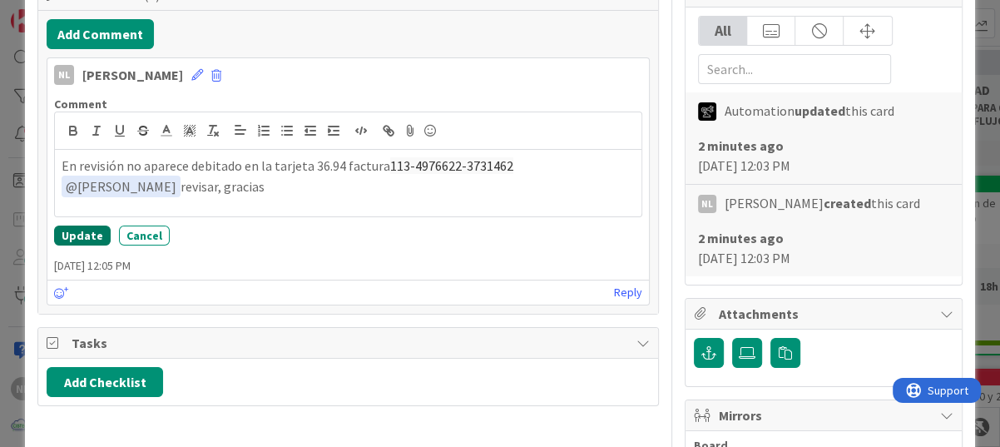
click at [70, 235] on button "Update" at bounding box center [82, 235] width 57 height 20
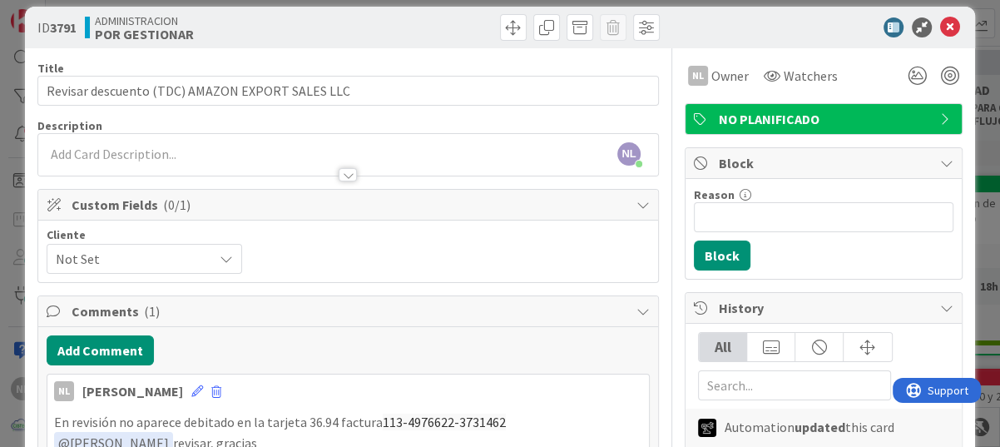
scroll to position [0, 0]
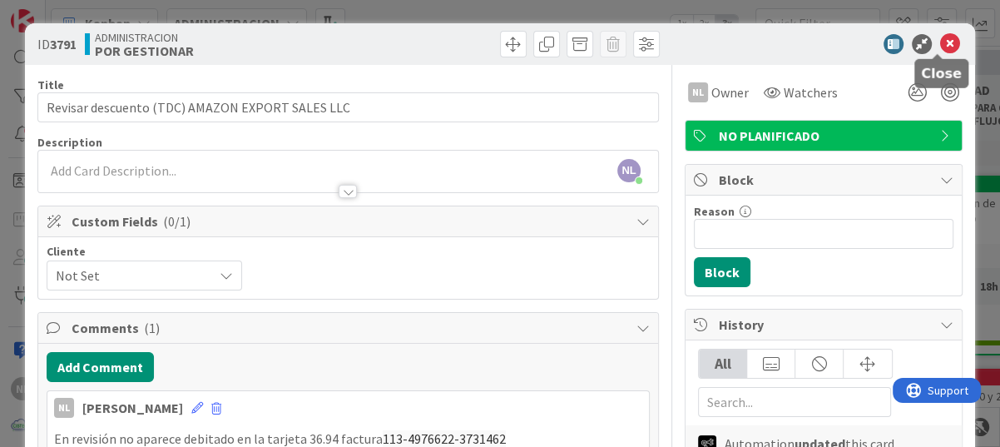
click at [940, 37] on icon at bounding box center [950, 44] width 20 height 20
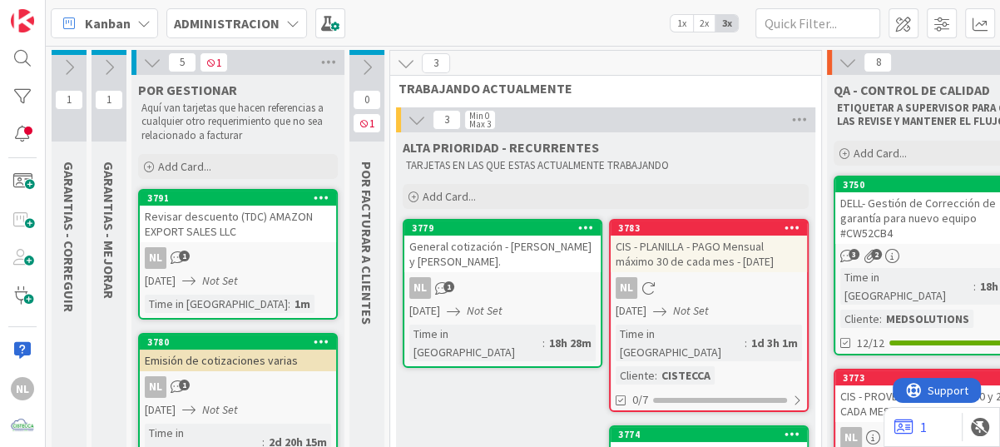
click at [265, 260] on div "NL 1" at bounding box center [238, 258] width 196 height 22
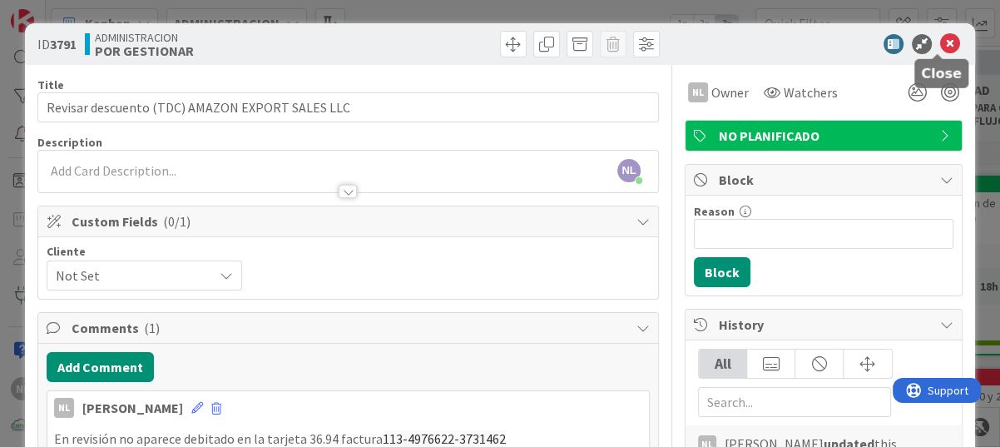
click at [940, 44] on icon at bounding box center [950, 44] width 20 height 20
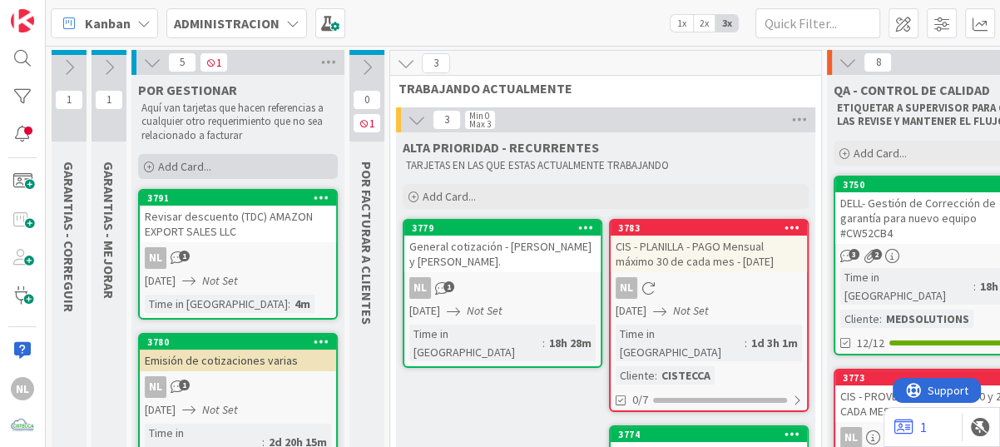
click at [156, 166] on div "Add Card..." at bounding box center [238, 166] width 200 height 25
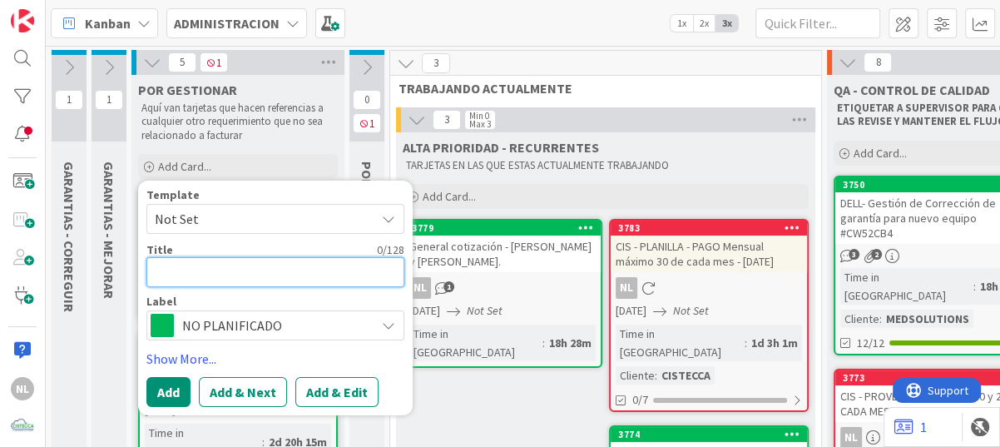
click at [171, 273] on textarea at bounding box center [275, 272] width 258 height 30
click at [180, 268] on textarea at bounding box center [275, 272] width 258 height 30
type textarea "x"
type textarea "r"
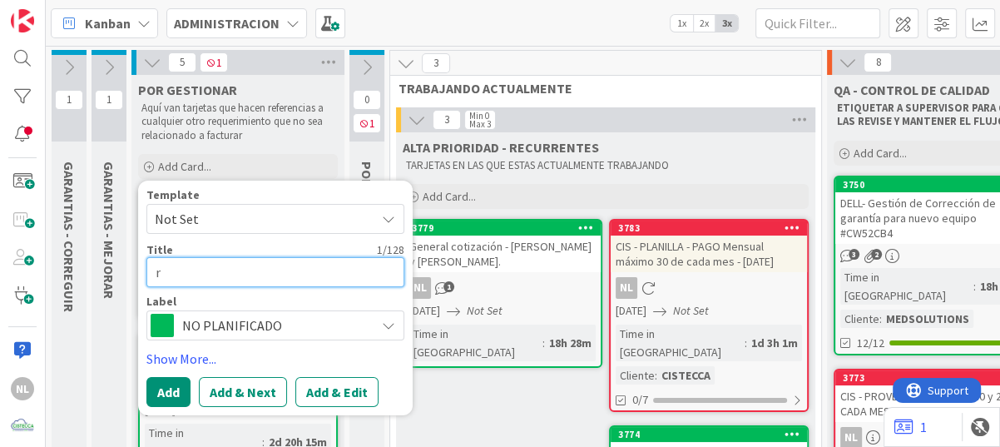
type textarea "x"
type textarea "re"
type textarea "x"
type textarea "rev"
type textarea "x"
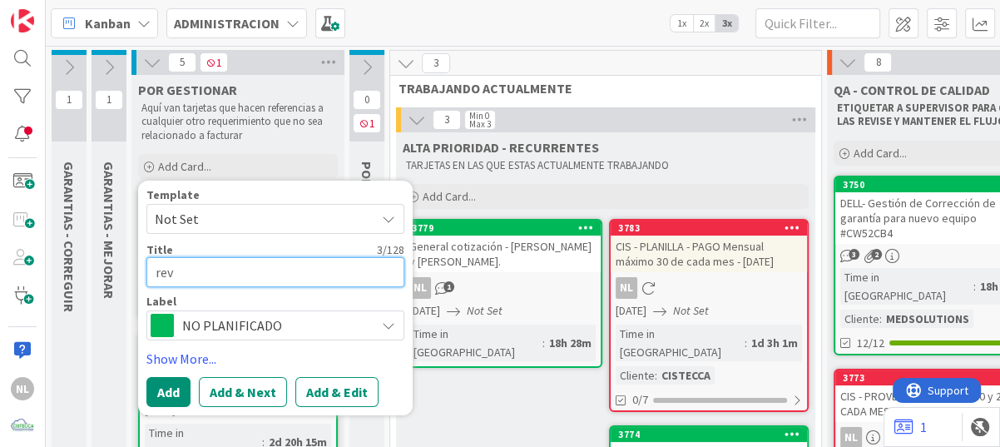
type textarea "revi"
type textarea "x"
type textarea "revis"
type textarea "x"
type textarea "revisi"
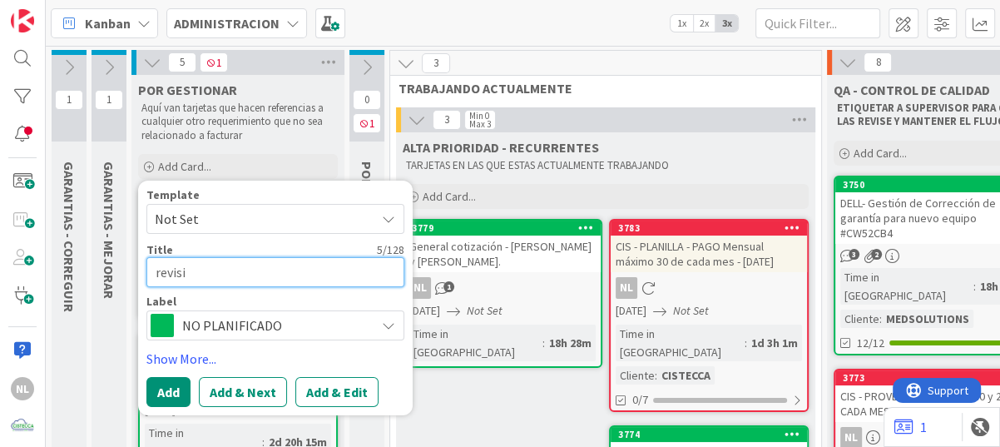
type textarea "x"
type textarea "revii"
type textarea "x"
type textarea "revi"
type textarea "x"
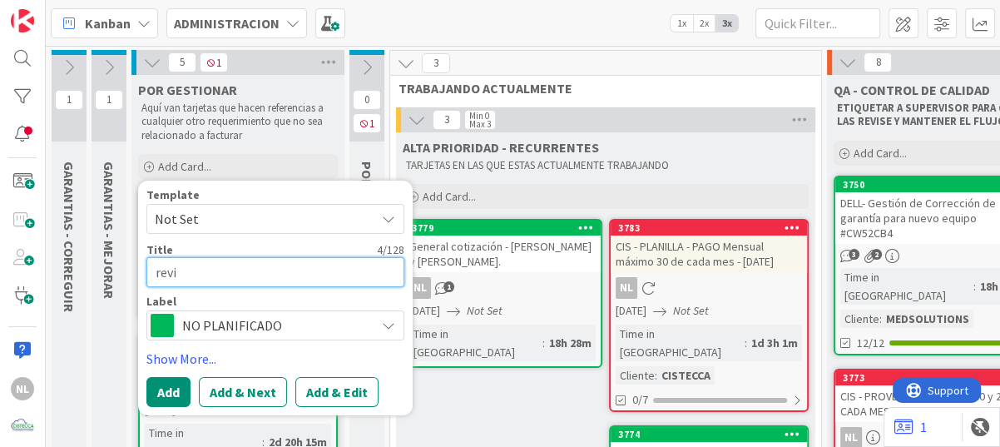
type textarea "rei"
type textarea "x"
type textarea "ri"
type textarea "x"
type textarea "i"
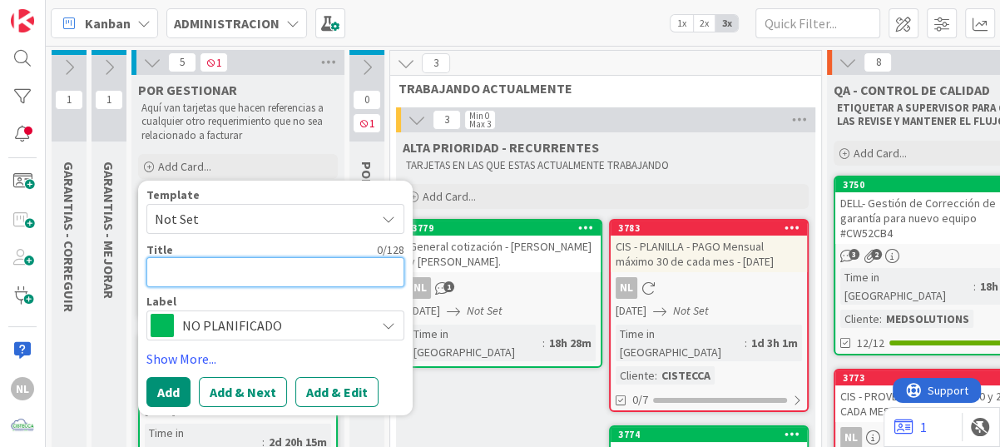
type textarea "x"
type textarea "R"
type textarea "x"
type textarea "RE"
type textarea "x"
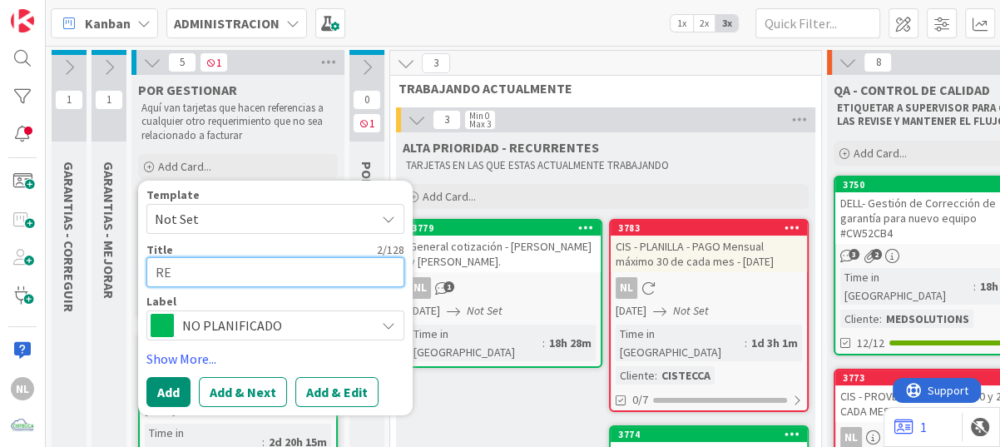
type textarea "E"
type textarea "x"
type textarea "e"
type textarea "x"
type textarea "eS"
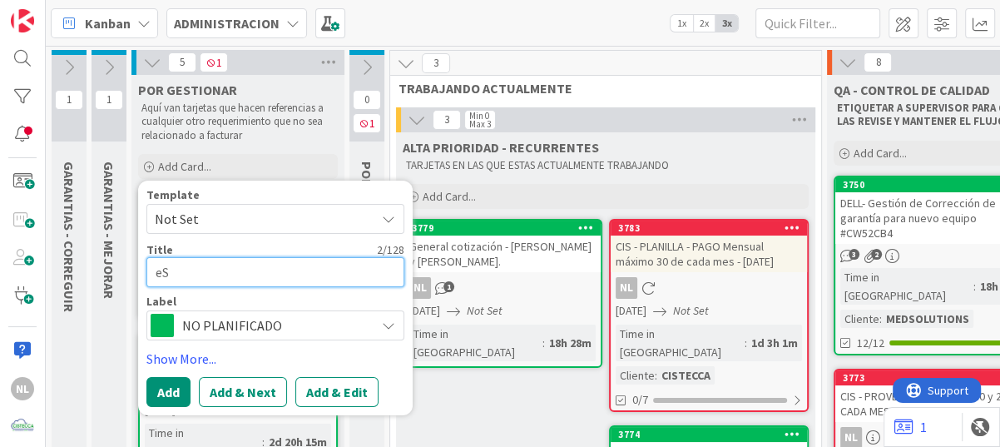
type textarea "x"
drag, startPoint x: 236, startPoint y: 278, endPoint x: 230, endPoint y: 334, distance: 56.0
click at [230, 334] on div "Template Not Set Title 36 / 128 NOTIFICACION DE COBRO A LOS CLIENTES Label NO P…" at bounding box center [275, 264] width 258 height 151
click at [236, 274] on textarea "NOTIFICACION DE COBRO A LOS CLIENTES" at bounding box center [275, 272] width 258 height 30
drag, startPoint x: 238, startPoint y: 274, endPoint x: 150, endPoint y: 265, distance: 88.6
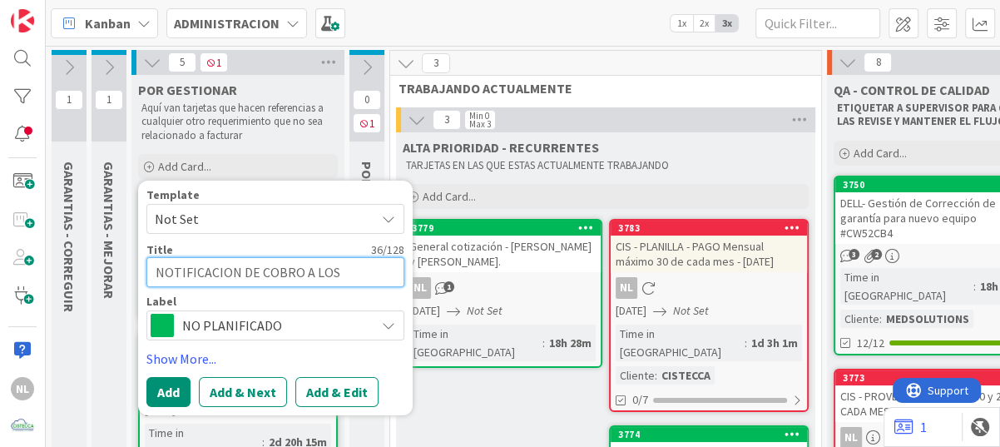
click at [150, 265] on textarea "NOTIFICACION DE COBRO A LOS CLIENTES" at bounding box center [275, 272] width 258 height 30
click at [167, 265] on textarea "NOTIFICACION DE COBRO A LOS CLIENTES" at bounding box center [275, 272] width 258 height 30
drag, startPoint x: 235, startPoint y: 270, endPoint x: 152, endPoint y: 271, distance: 83.2
click at [152, 271] on textarea "NOTIFICACION DE COBRO A LOS CLIENTES" at bounding box center [275, 272] width 258 height 30
click at [398, 274] on textarea "NOTIFICACION DE COBRO A LOS CLIENTES" at bounding box center [275, 272] width 258 height 30
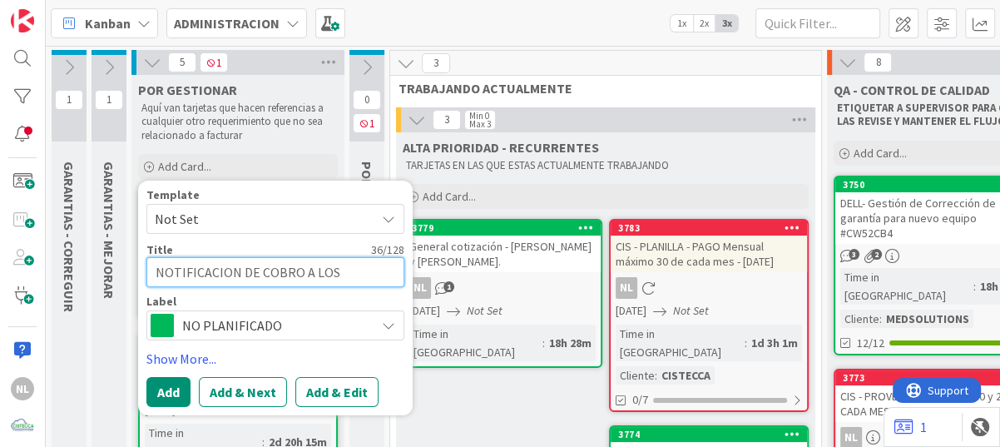
click at [154, 271] on textarea "NOTIFICACION DE COBRO A LOS CLIENTES" at bounding box center [275, 272] width 258 height 30
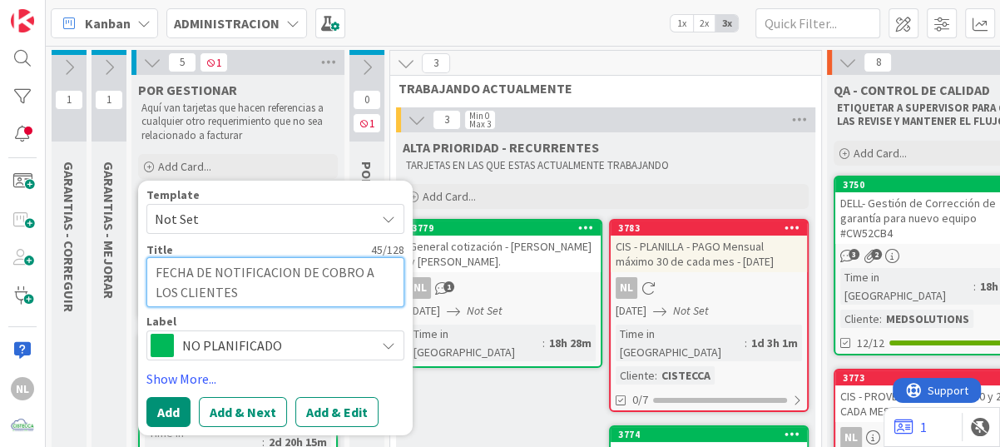
drag, startPoint x: 151, startPoint y: 272, endPoint x: 241, endPoint y: 288, distance: 92.1
click at [241, 288] on textarea "FECHA DE NOTIFICACION DE COBRO A LOS CLIENTES" at bounding box center [275, 282] width 258 height 50
click at [258, 296] on textarea "Parámetros de fecha para notificación de cobro a los clientes" at bounding box center [275, 282] width 258 height 50
click at [269, 293] on textarea "Parámetros de fecha para notificación de cobro a los clientes" at bounding box center [275, 282] width 258 height 50
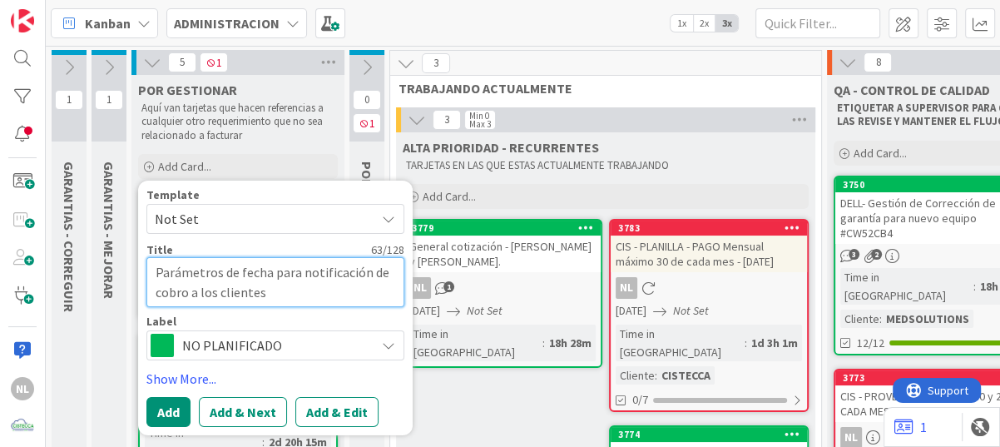
click at [265, 293] on textarea "Parámetros de fecha para notificación de cobro a los clientes" at bounding box center [275, 282] width 258 height 50
click at [260, 297] on textarea "Parámetros de fecha para notificación de cobro a los clientes" at bounding box center [275, 282] width 258 height 50
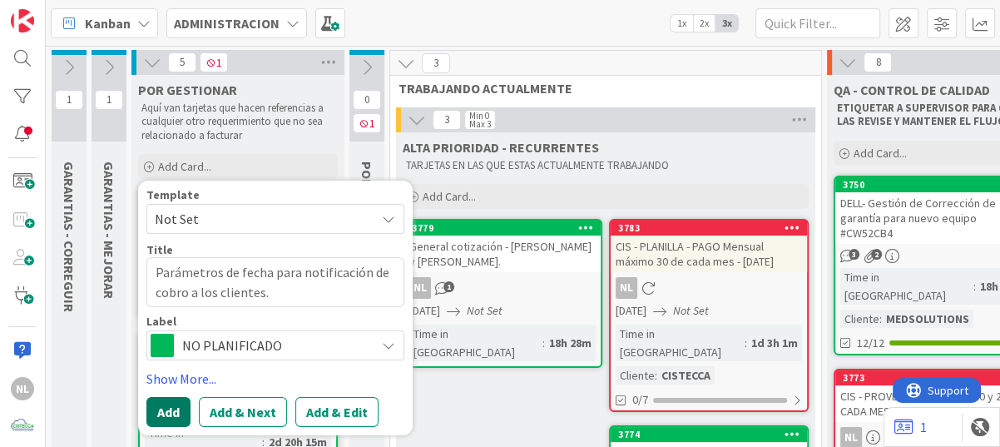
click at [174, 408] on button "Add" at bounding box center [168, 411] width 44 height 30
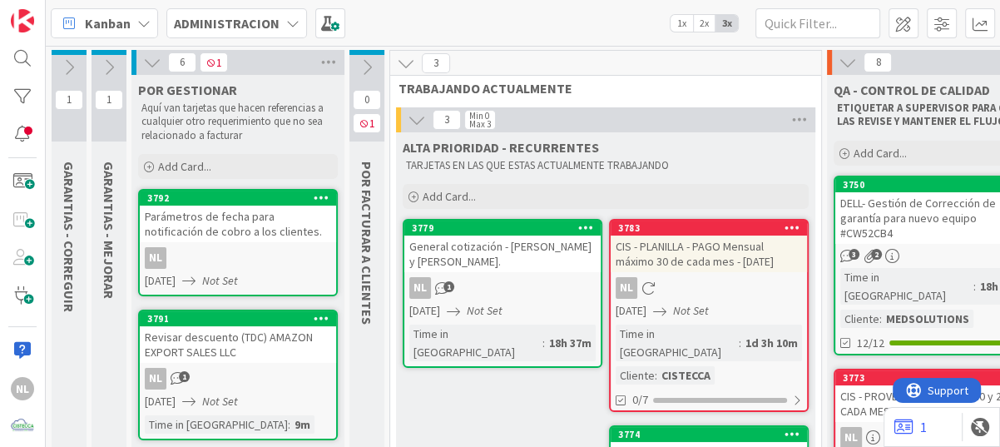
click at [256, 225] on div "Parámetros de fecha para notificación de cobro a los clientes." at bounding box center [238, 223] width 196 height 37
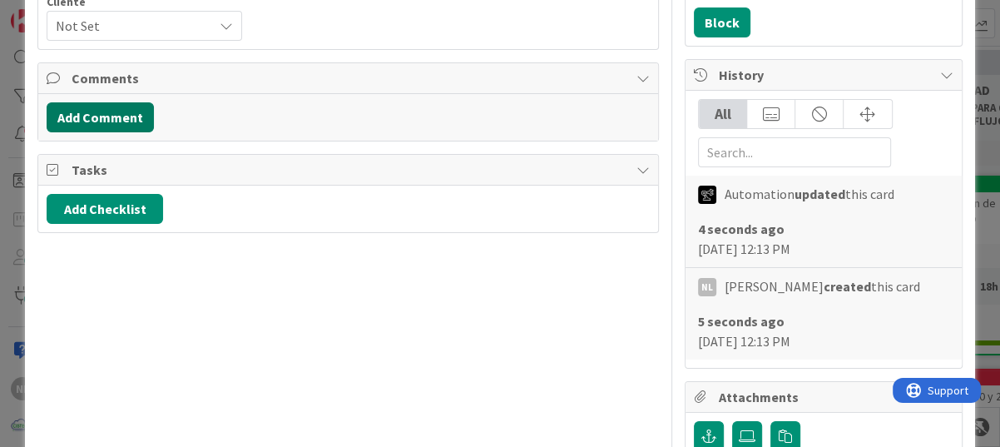
click at [92, 116] on button "Add Comment" at bounding box center [100, 117] width 107 height 30
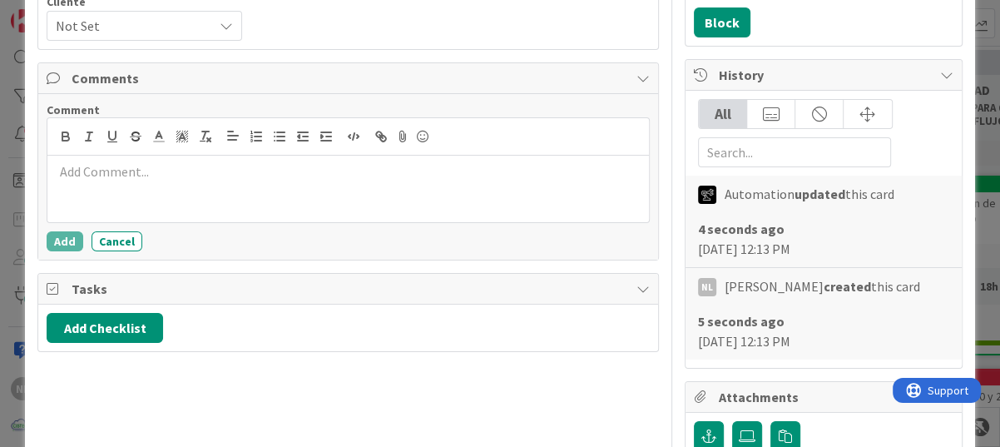
click at [93, 169] on p at bounding box center [348, 171] width 588 height 19
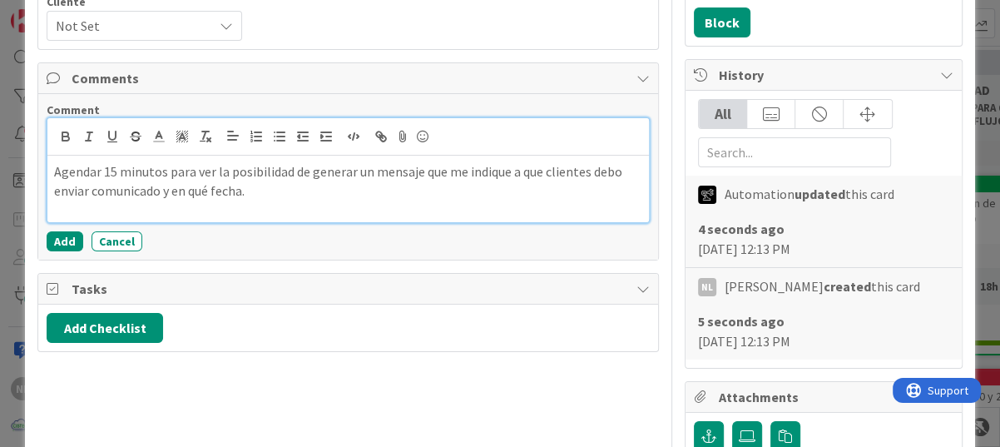
click at [256, 194] on p "Agendar 15 minutos para ver la posibilidad de generar un mensaje que me indique…" at bounding box center [348, 180] width 588 height 37
click at [262, 192] on p "Agendar 15 minutos para ver la posibilidad de generar un mensaje que me indique…" at bounding box center [348, 180] width 588 height 37
click at [259, 196] on p "Agendar 15 minutos para ver la posibilidad de generar un mensaje que me indique…" at bounding box center [348, 180] width 588 height 37
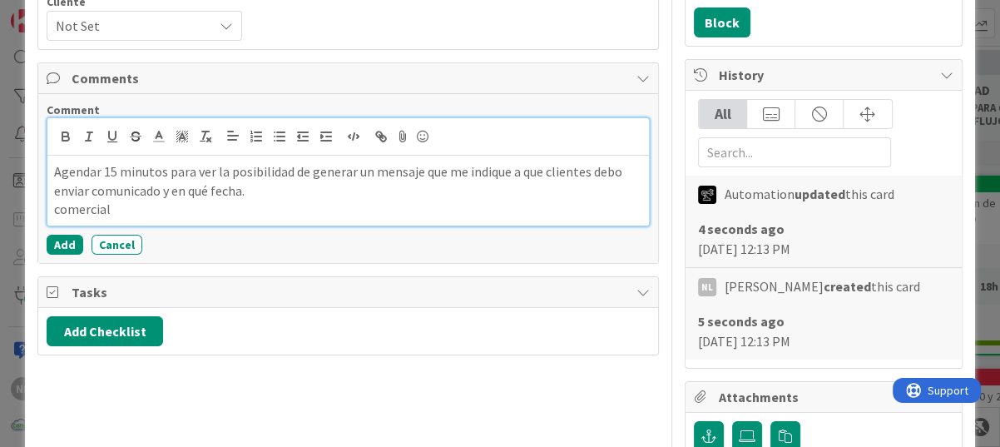
click at [60, 210] on p "comercial" at bounding box center [348, 209] width 588 height 19
click at [47, 210] on div "Agendar 15 minutos para ver la posibilidad de generar un mensaje que me indique…" at bounding box center [348, 191] width 602 height 70
click at [128, 207] on p "Comercial" at bounding box center [348, 209] width 588 height 19
click at [274, 204] on p "Comercial GIL posee crédito de 60 dias." at bounding box center [348, 209] width 588 height 19
click at [300, 207] on p "Comercial GIL posee crédito de 60 días." at bounding box center [348, 209] width 588 height 19
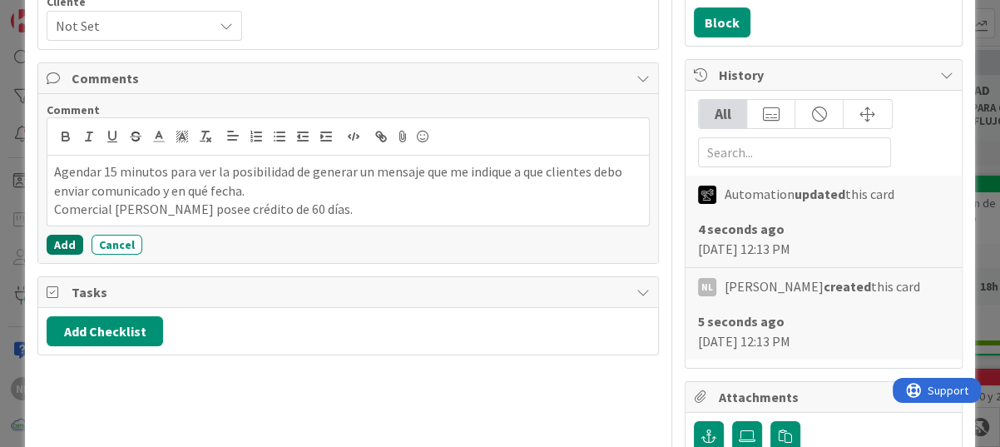
click at [60, 240] on button "Add" at bounding box center [65, 245] width 37 height 20
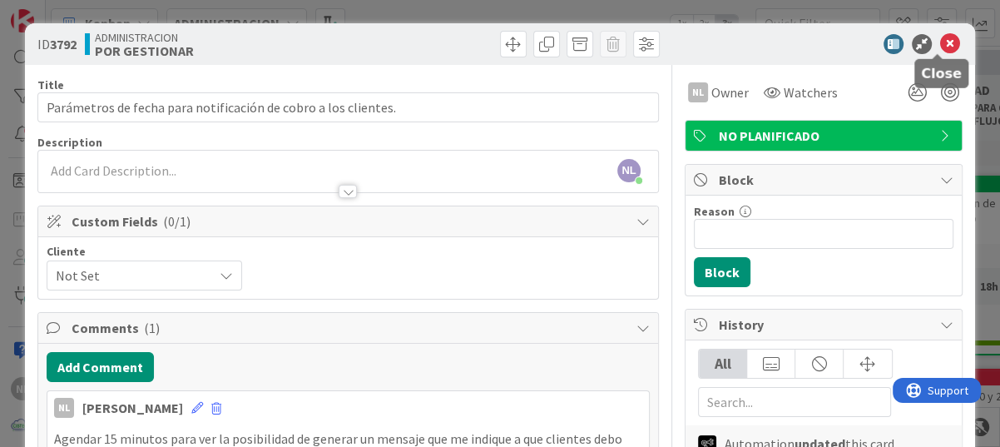
click at [941, 41] on icon at bounding box center [950, 44] width 20 height 20
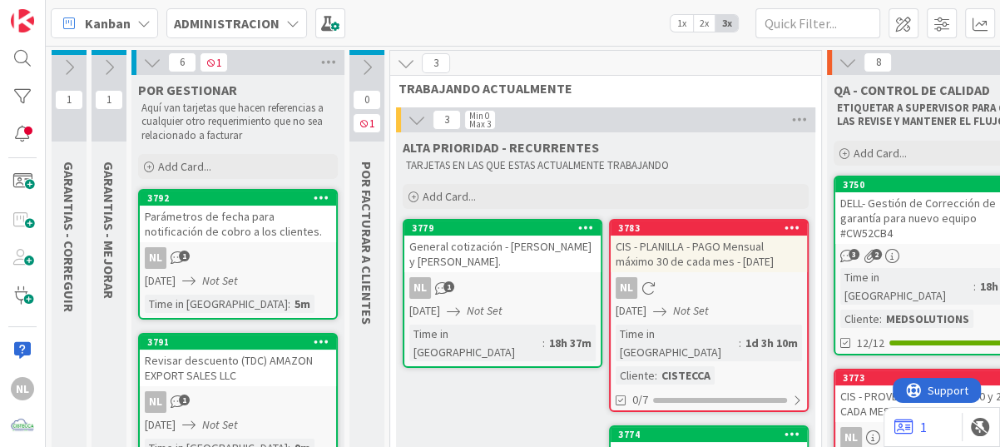
click at [108, 67] on icon at bounding box center [109, 67] width 18 height 18
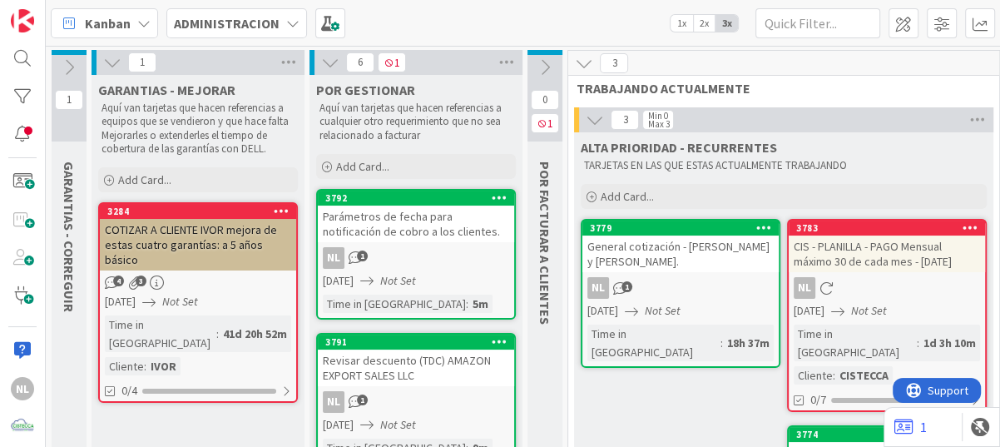
click at [64, 67] on icon at bounding box center [69, 67] width 18 height 18
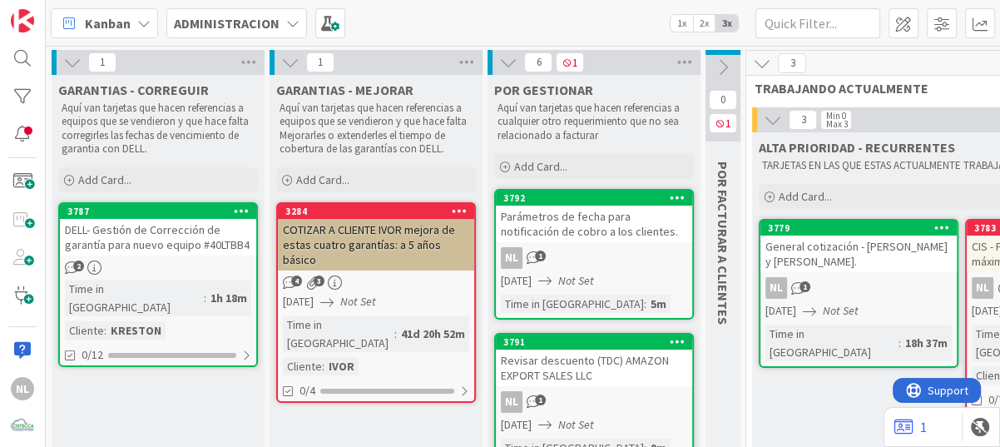
click at [144, 270] on div "2" at bounding box center [158, 267] width 196 height 14
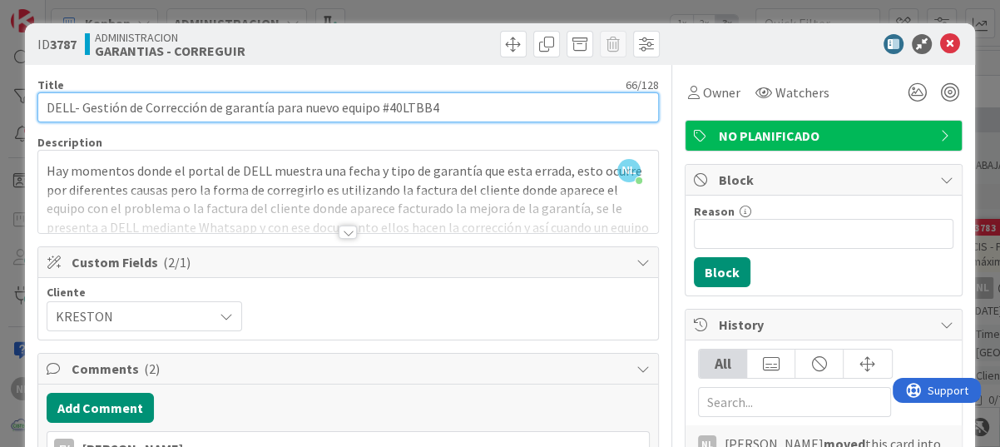
drag, startPoint x: 384, startPoint y: 109, endPoint x: 453, endPoint y: 105, distance: 69.2
click at [453, 105] on input "DELL- Gestión de Corrección de garantía para nuevo equipo #40LTBB4" at bounding box center [347, 107] width 621 height 30
drag, startPoint x: 384, startPoint y: 114, endPoint x: 451, endPoint y: 105, distance: 67.2
click at [451, 105] on input "DELL- Gestión de Corrección de garantía para nuevo equipo #40LTBB4" at bounding box center [347, 107] width 621 height 30
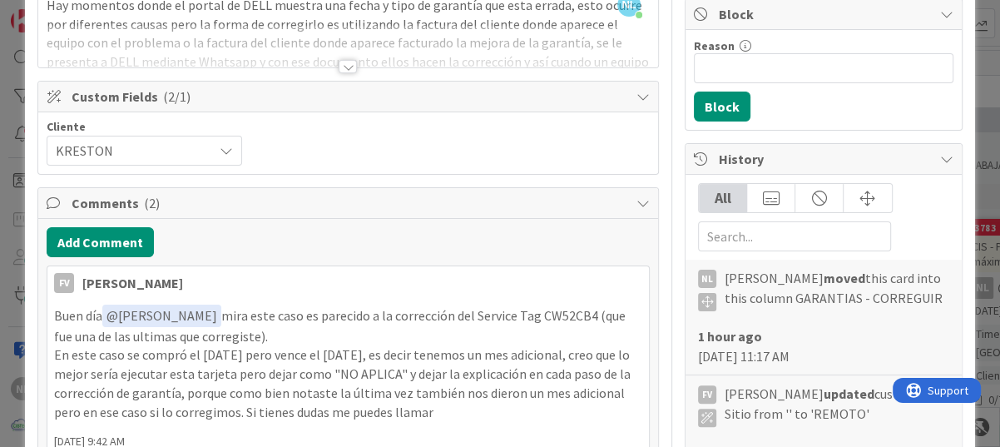
scroll to position [166, 0]
click at [427, 146] on div "Cliente KRESTON" at bounding box center [348, 142] width 603 height 45
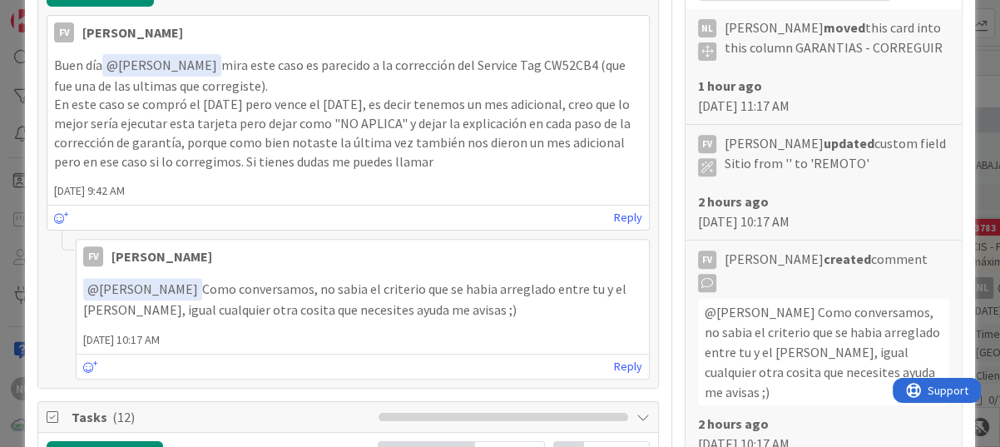
scroll to position [0, 0]
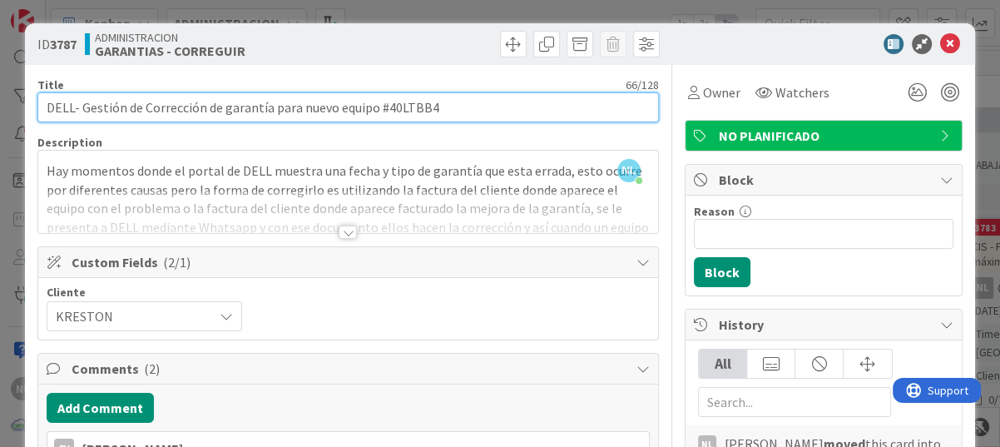
drag, startPoint x: 384, startPoint y: 106, endPoint x: 444, endPoint y: 107, distance: 60.7
click at [444, 107] on input "DELL- Gestión de Corrección de garantía para nuevo equipo #40LTBB4" at bounding box center [347, 107] width 621 height 30
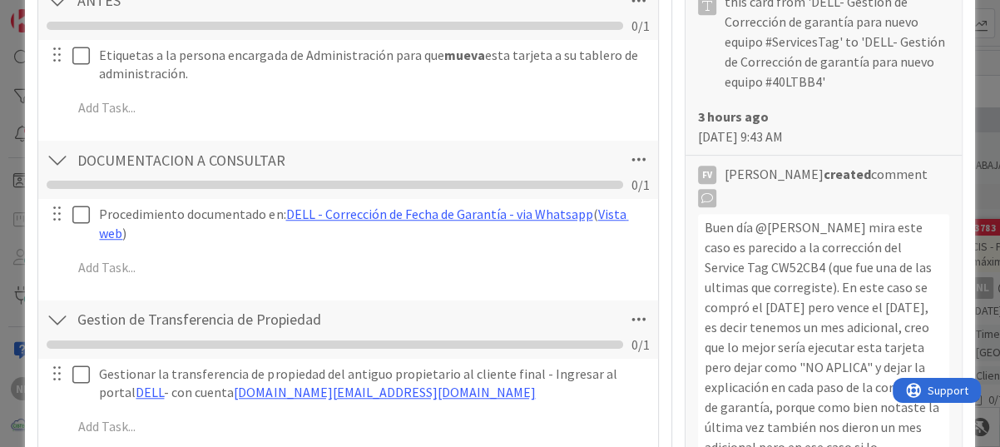
scroll to position [1248, 0]
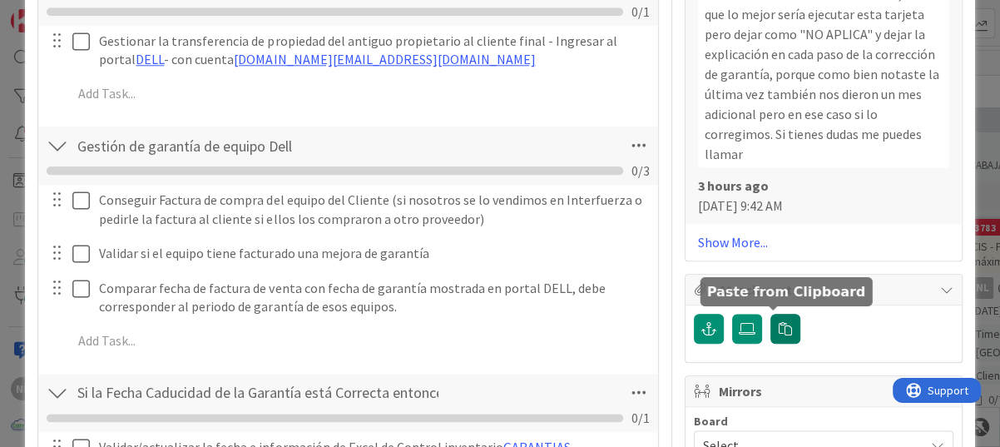
click at [779, 329] on icon "button" at bounding box center [785, 328] width 13 height 13
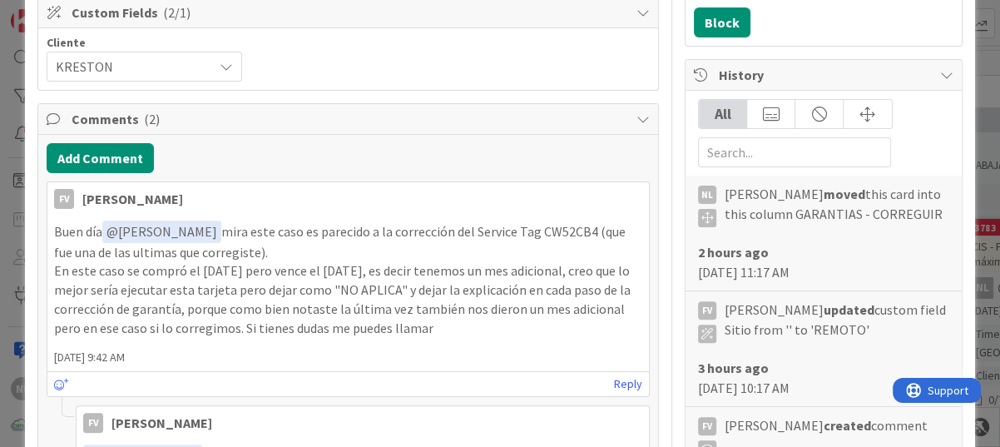
scroll to position [0, 0]
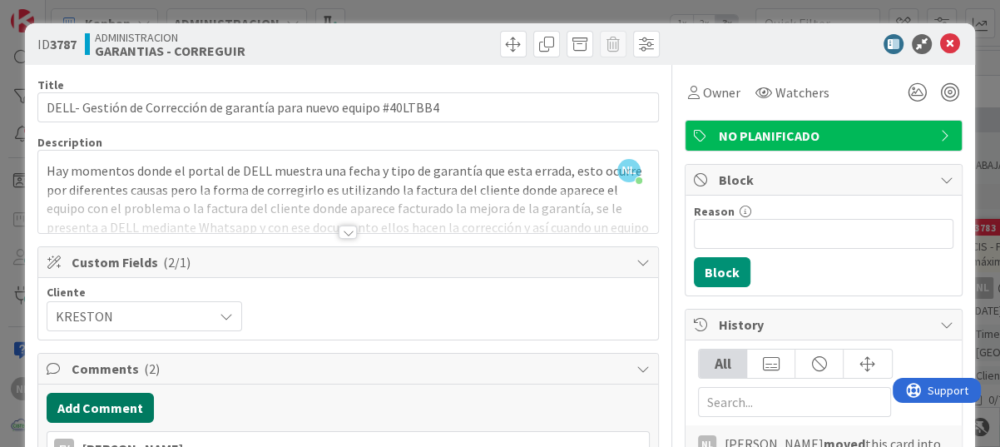
click at [92, 404] on button "Add Comment" at bounding box center [100, 408] width 107 height 30
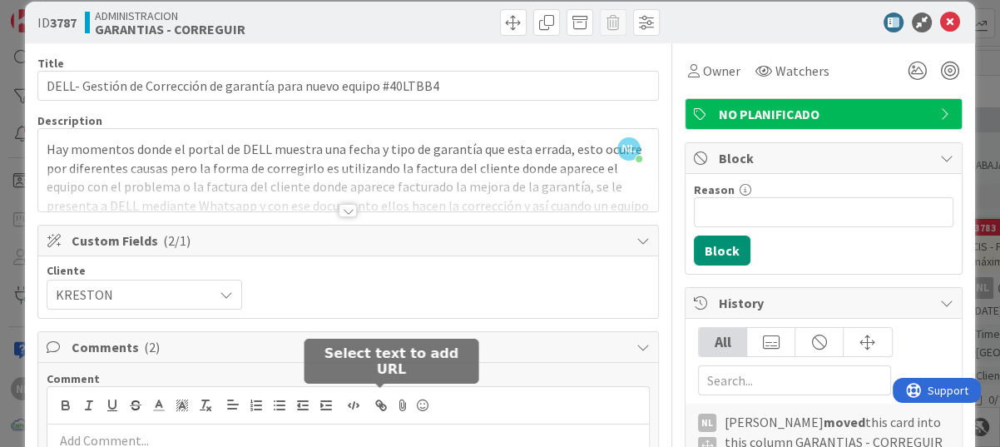
scroll to position [188, 0]
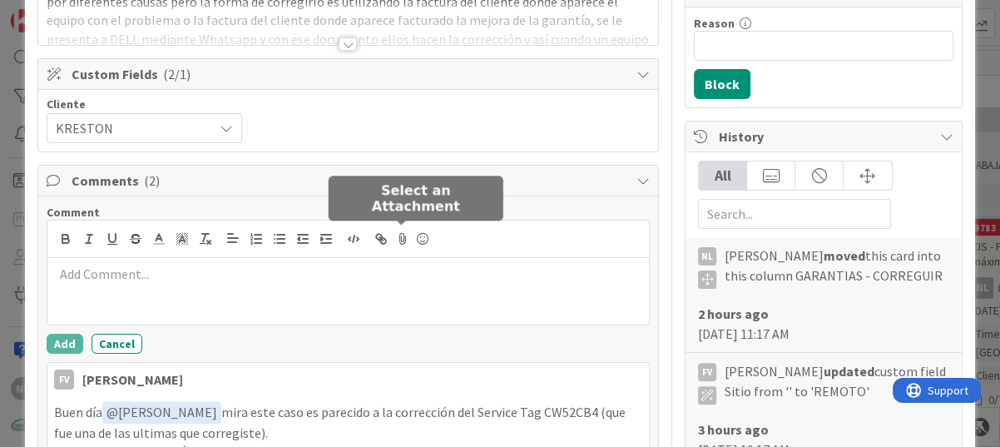
click at [404, 240] on icon at bounding box center [403, 238] width 20 height 23
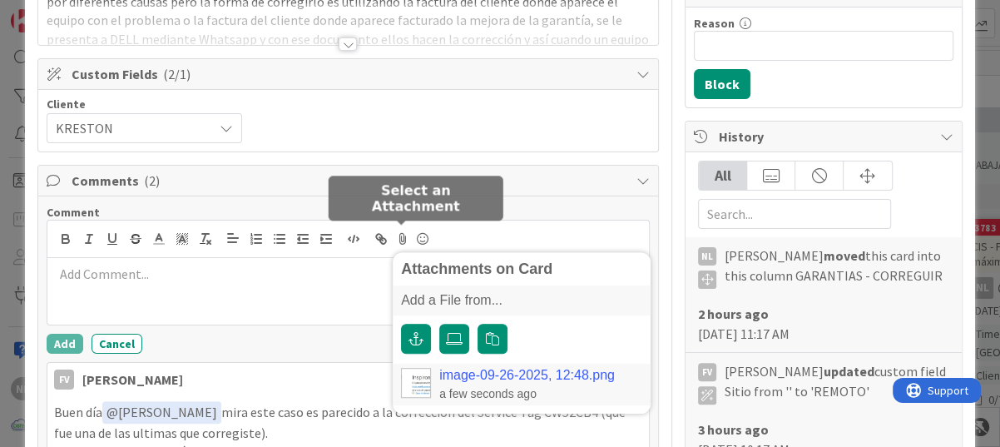
click at [489, 374] on link "image-09-26-2025, 12:48.png" at bounding box center [527, 375] width 176 height 15
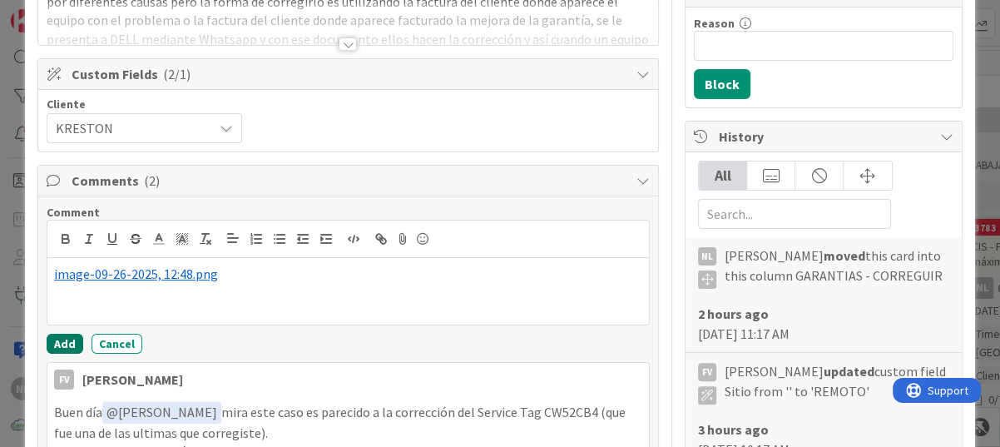
click at [54, 344] on button "Add" at bounding box center [65, 344] width 37 height 20
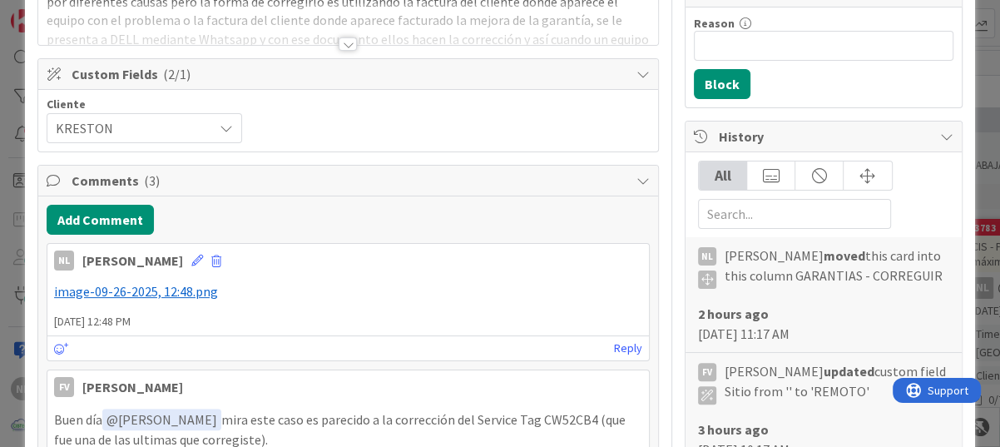
click at [259, 290] on p "﻿ image-09-26-2025, 12:48.png ﻿" at bounding box center [348, 291] width 588 height 19
click at [250, 290] on p "﻿ image-09-26-2025, 12:48.png ﻿" at bounding box center [348, 291] width 588 height 19
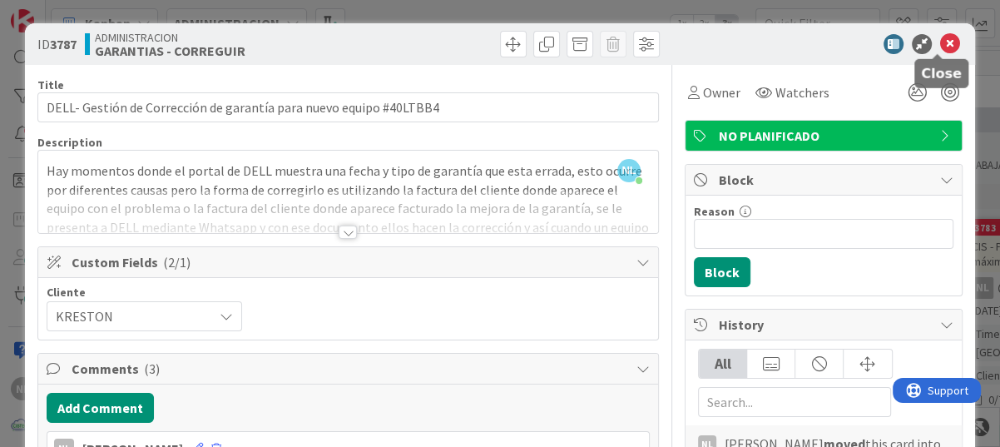
click at [940, 39] on icon at bounding box center [950, 44] width 20 height 20
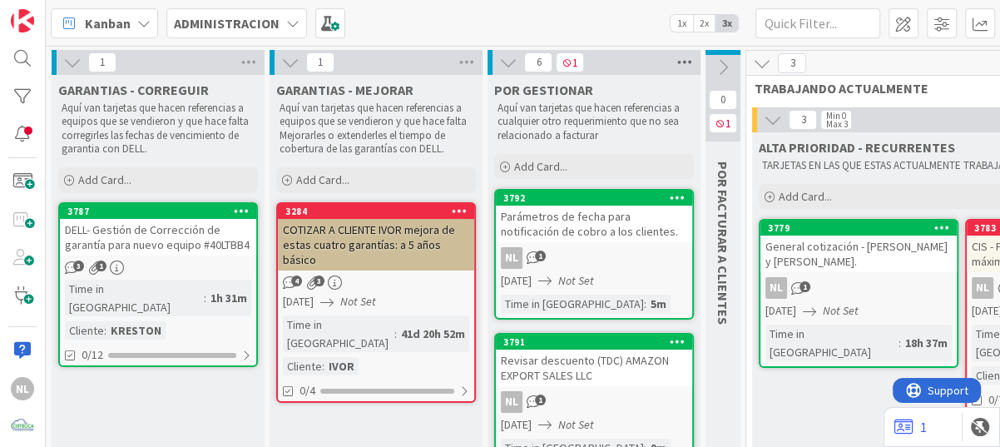
click at [690, 64] on icon at bounding box center [685, 62] width 22 height 25
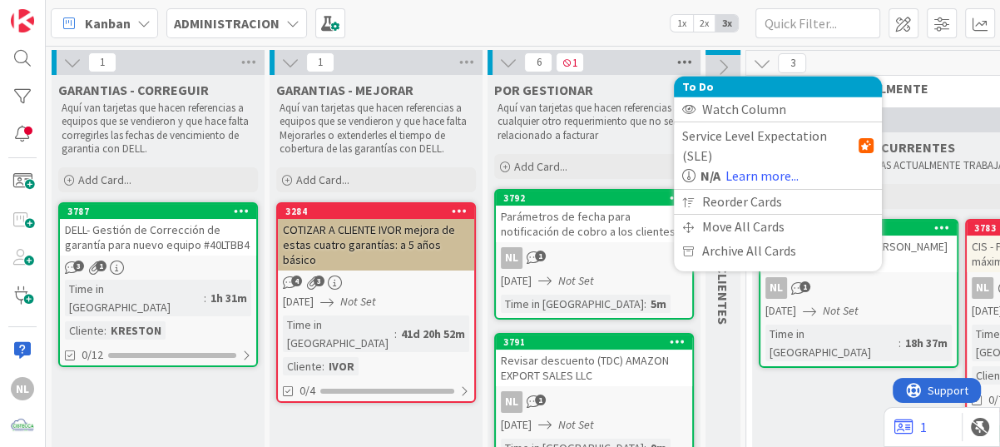
click at [690, 64] on icon at bounding box center [685, 62] width 22 height 25
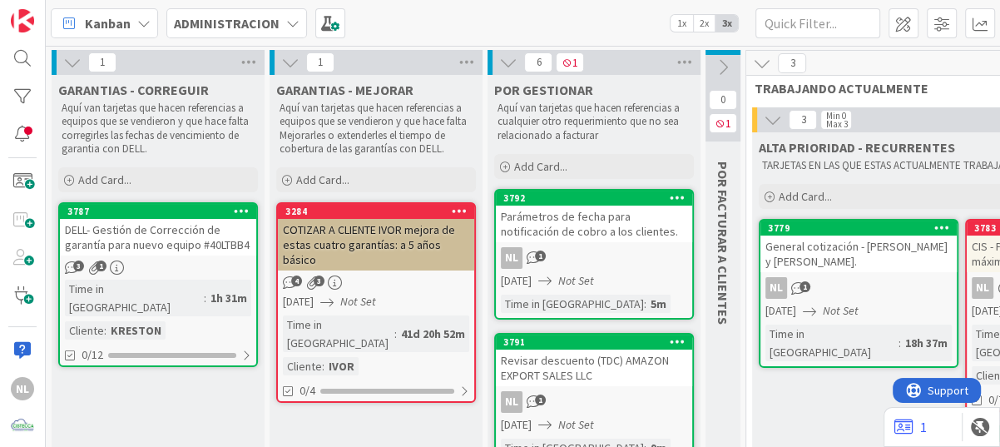
click at [503, 57] on icon at bounding box center [508, 62] width 18 height 18
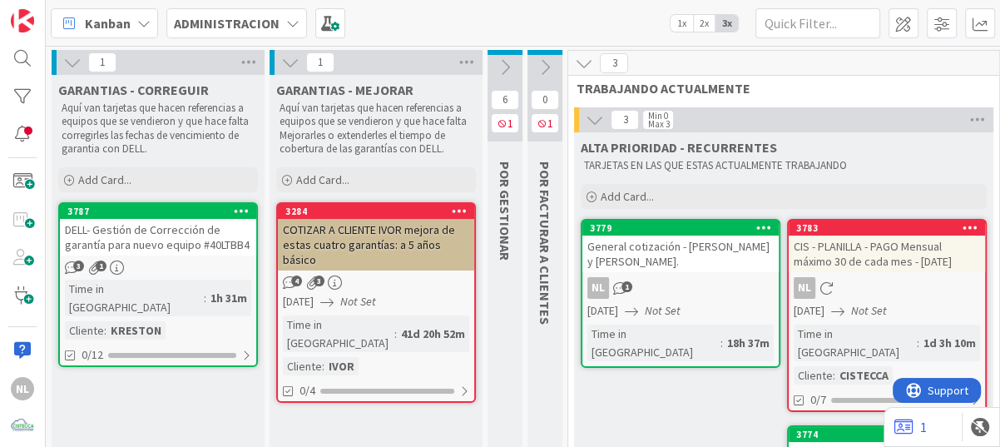
click at [284, 61] on icon at bounding box center [290, 62] width 18 height 18
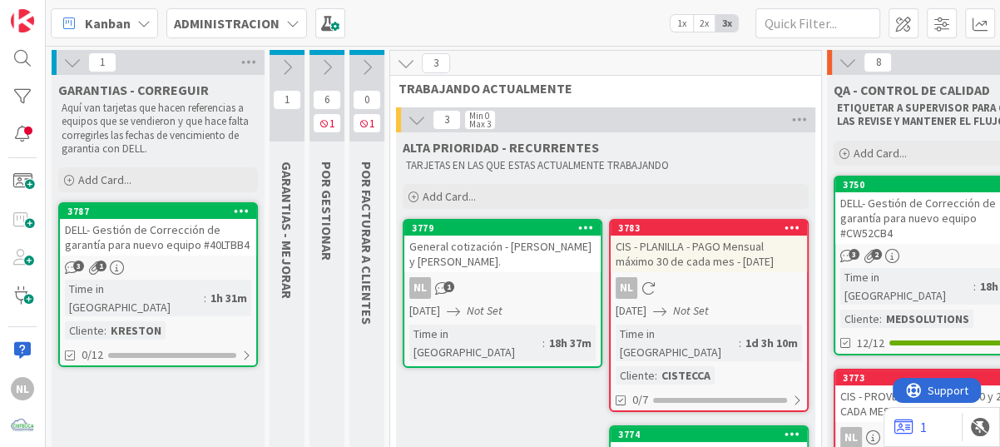
click at [74, 64] on icon at bounding box center [72, 62] width 18 height 18
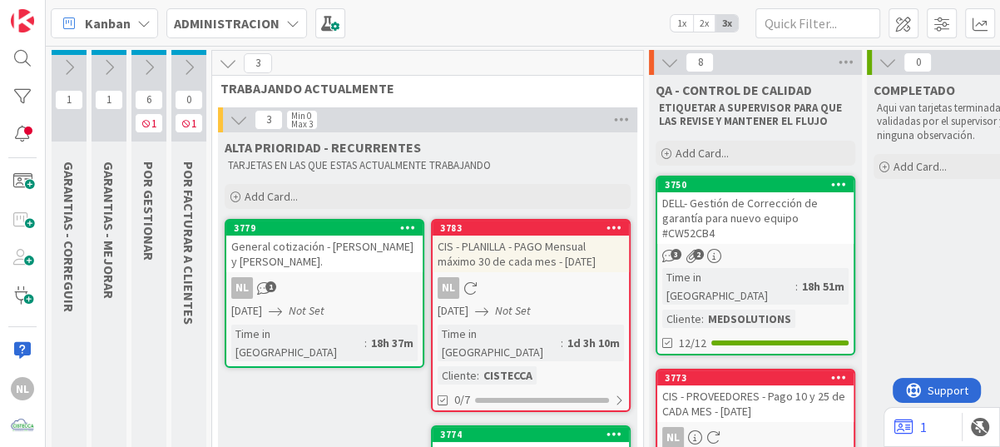
click at [339, 289] on div "NL 1" at bounding box center [324, 288] width 196 height 22
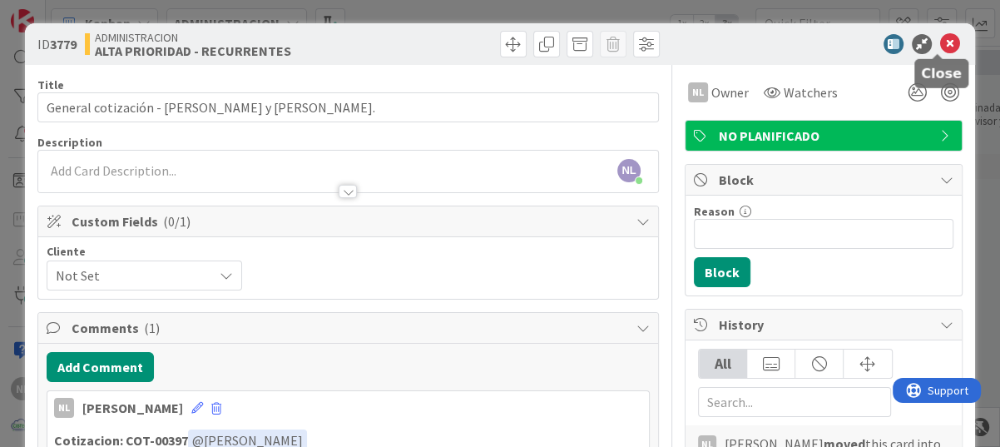
click at [940, 46] on icon at bounding box center [950, 44] width 20 height 20
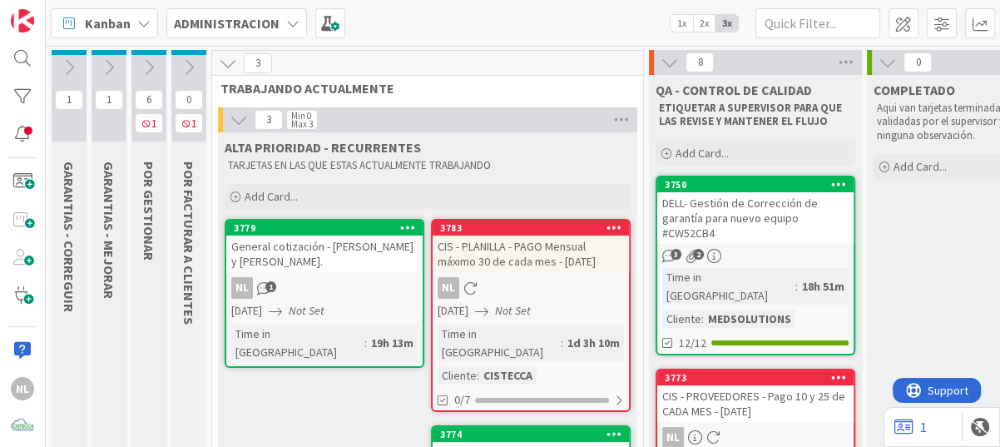
click at [108, 67] on icon at bounding box center [109, 67] width 18 height 18
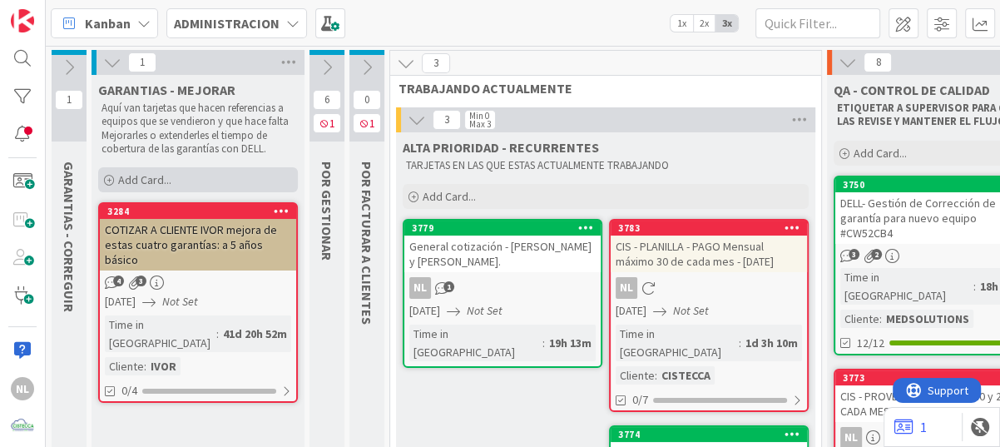
click at [265, 176] on div "Add Card..." at bounding box center [198, 179] width 200 height 25
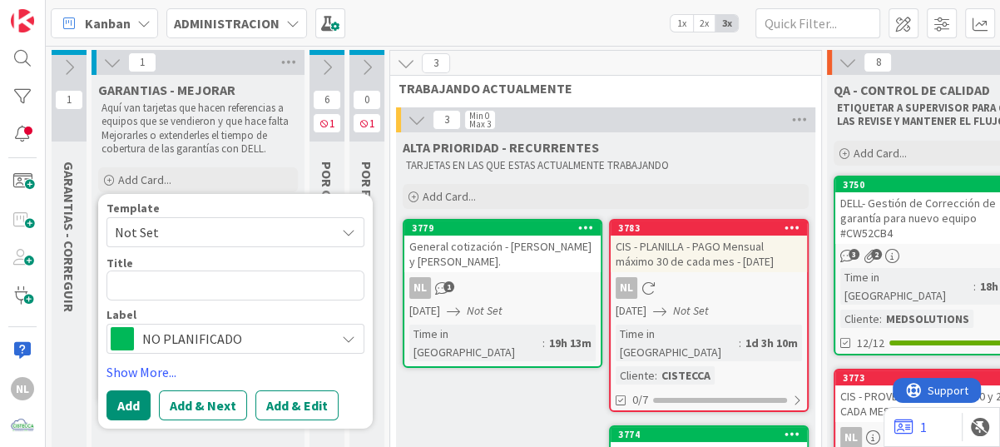
click at [343, 342] on icon at bounding box center [348, 338] width 13 height 13
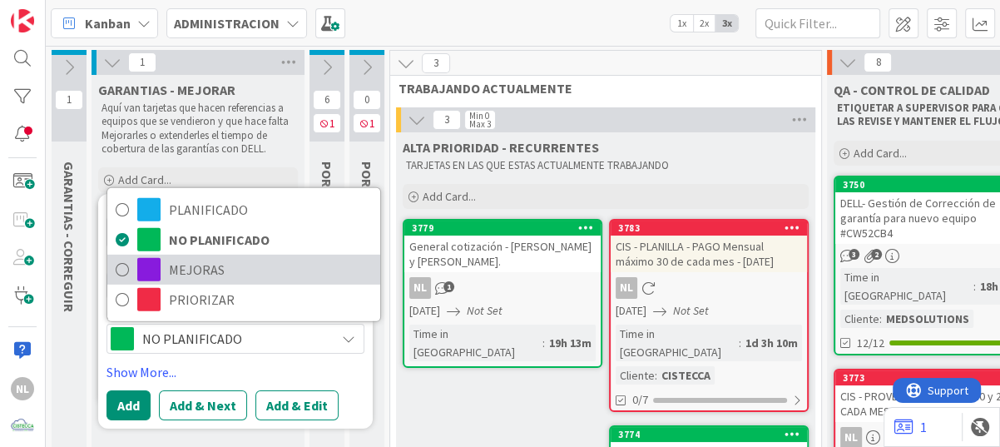
click at [225, 272] on span "MEJORAS" at bounding box center [270, 269] width 203 height 25
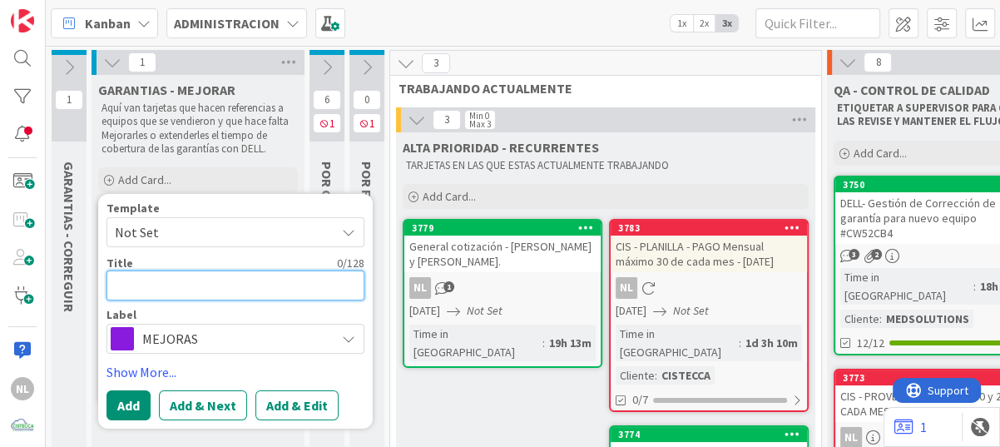
click at [168, 270] on textarea at bounding box center [235, 285] width 258 height 30
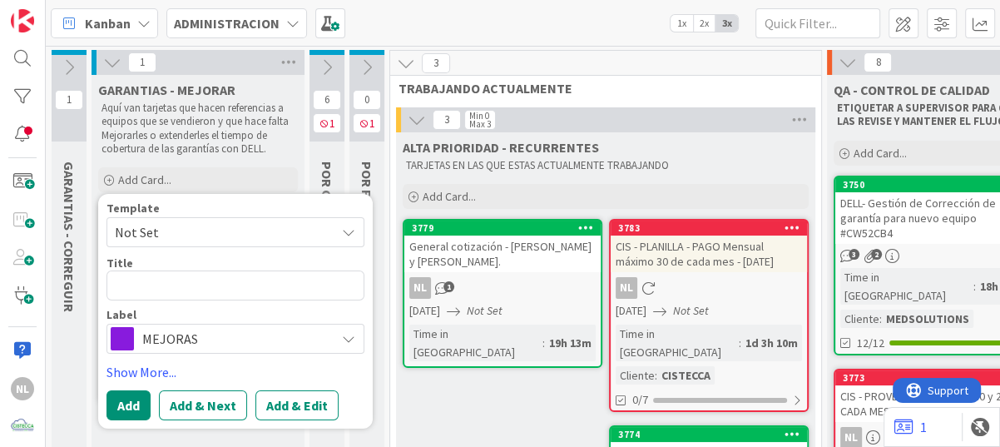
click at [349, 342] on icon at bounding box center [348, 338] width 13 height 13
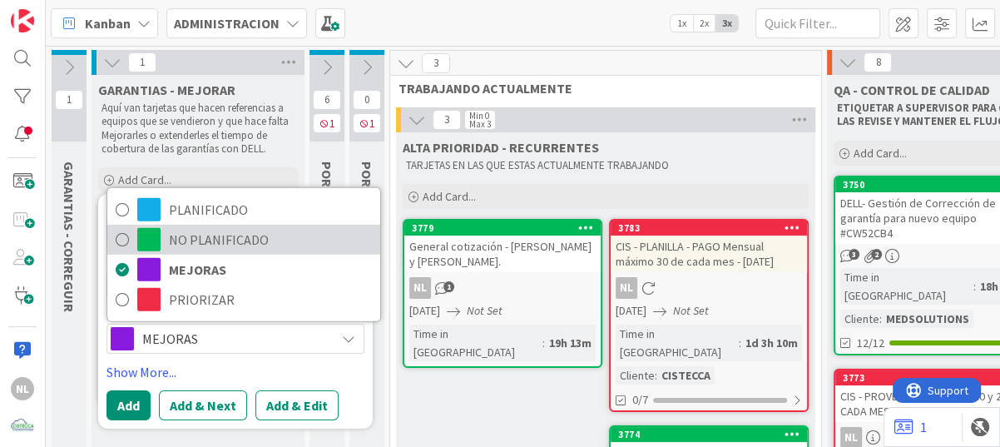
click at [215, 244] on span "NO PLANIFICADO" at bounding box center [270, 239] width 203 height 25
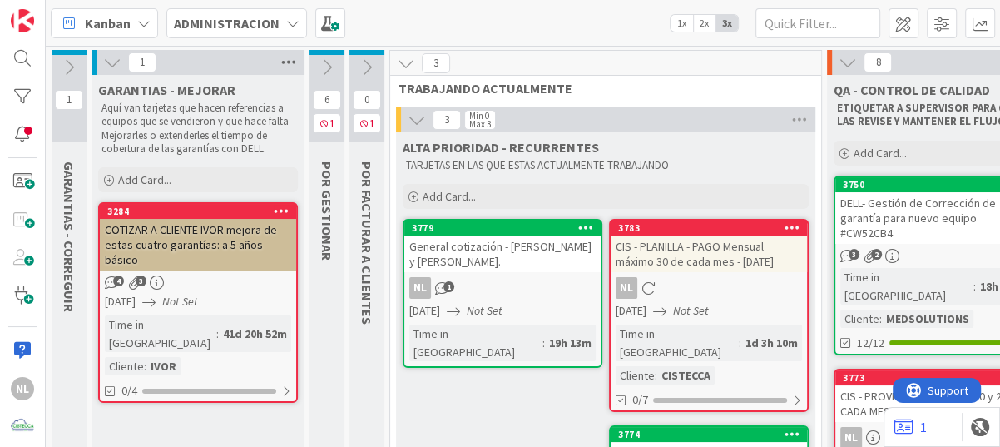
click at [284, 60] on icon at bounding box center [289, 62] width 22 height 25
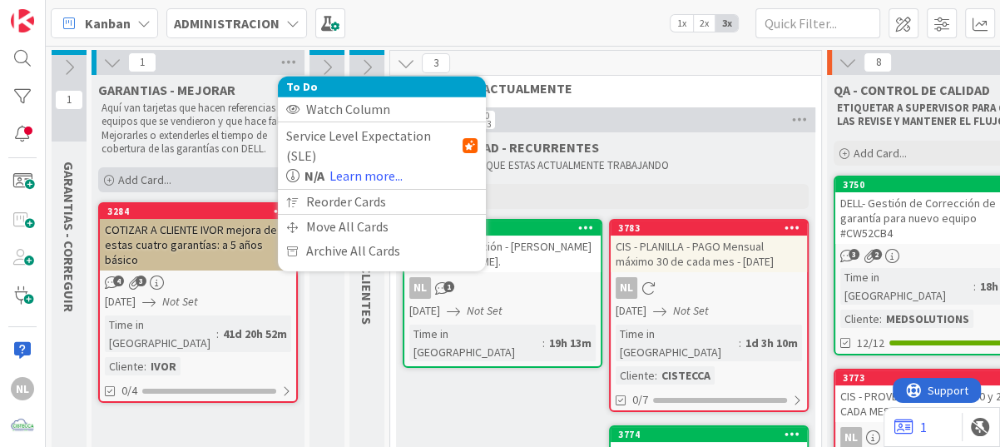
click at [109, 176] on icon at bounding box center [109, 181] width 10 height 10
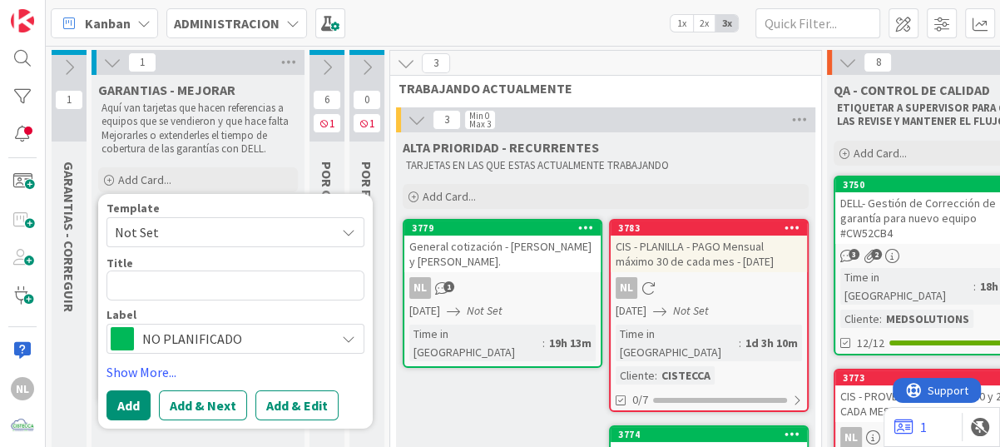
click at [351, 226] on icon at bounding box center [348, 231] width 13 height 13
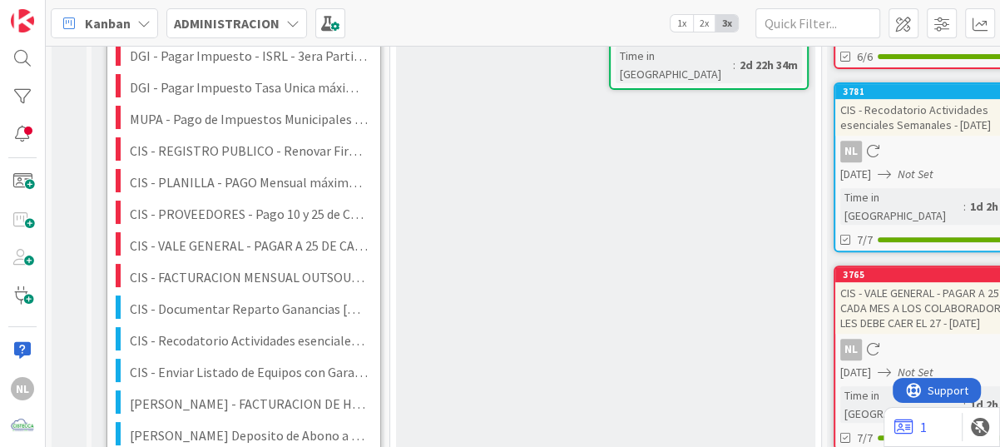
scroll to position [499, 0]
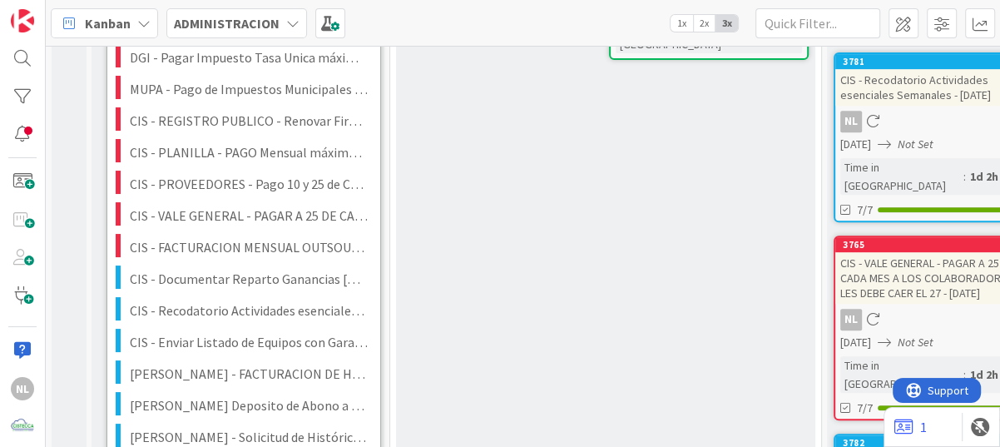
click at [593, 280] on div "ALTA PRIORIDAD - RECURRENTES TARJETAS EN LAS QUE ESTAS ACTUALMENTE TRABAJANDO A…" at bounding box center [605, 399] width 419 height 1532
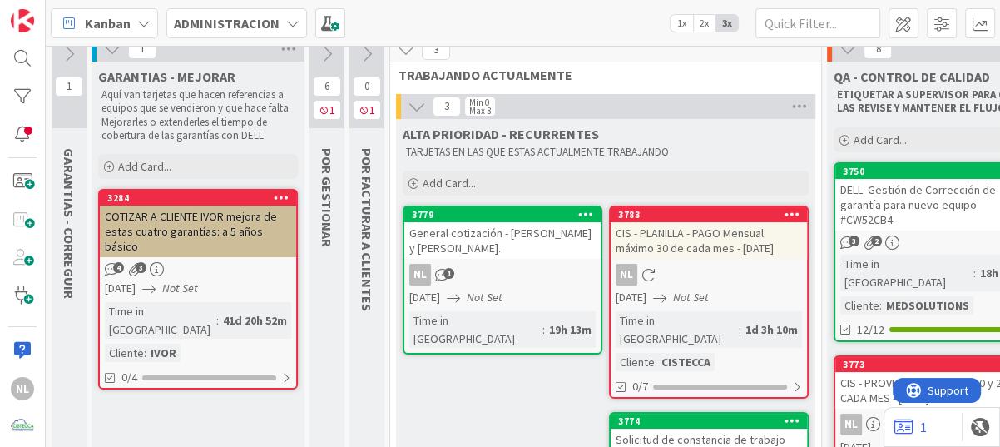
scroll to position [0, 0]
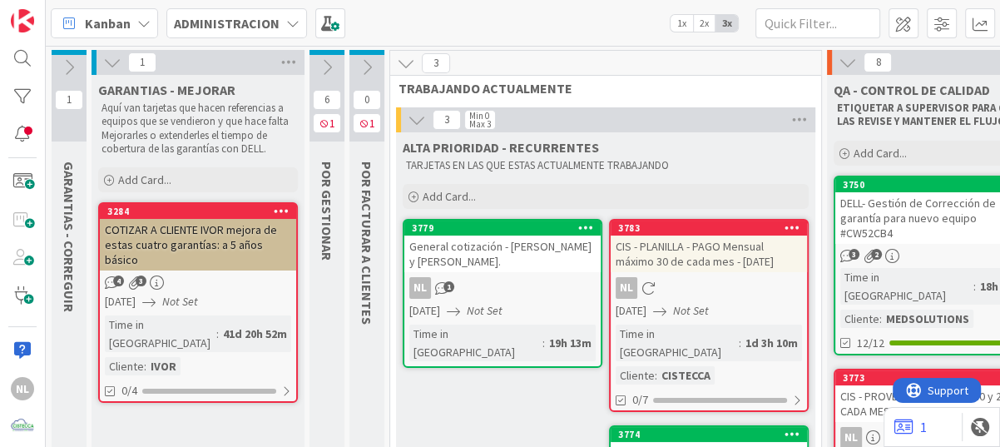
click at [201, 237] on div "COTIZAR A CLIENTE IVOR mejora de estas cuatro garantías: a 5 años básico" at bounding box center [198, 245] width 196 height 52
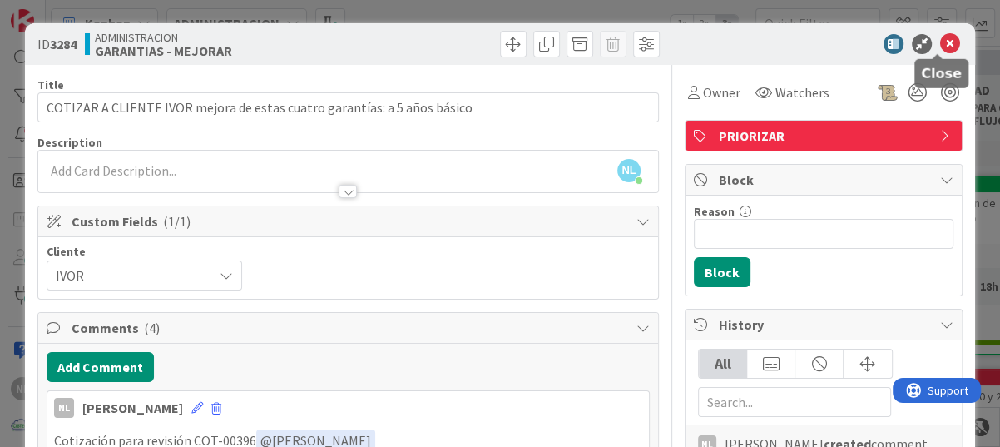
click at [943, 42] on icon at bounding box center [950, 44] width 20 height 20
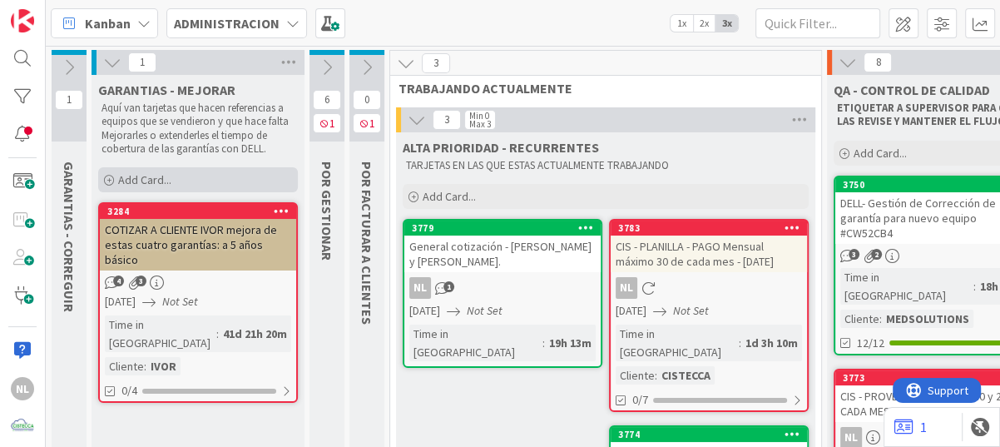
click at [122, 182] on span "Add Card..." at bounding box center [144, 179] width 53 height 15
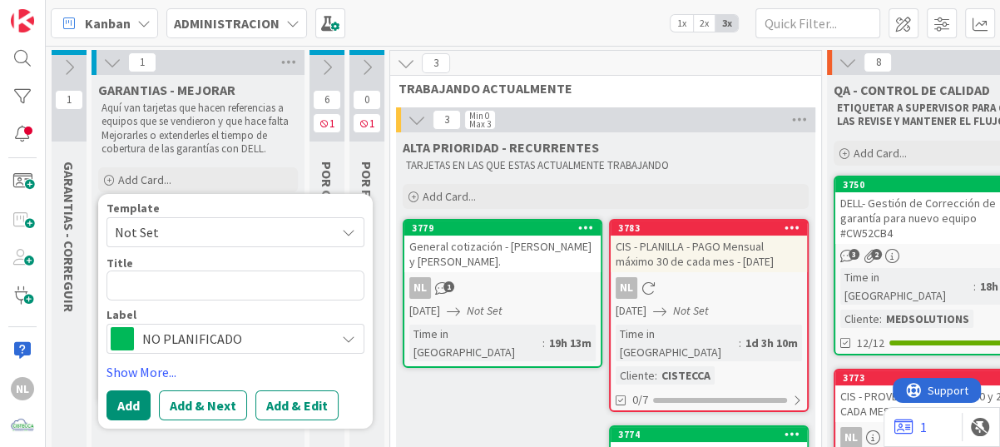
click at [231, 1] on div "Kanban ADMINISTRACION 1x 2x 3x" at bounding box center [523, 23] width 954 height 46
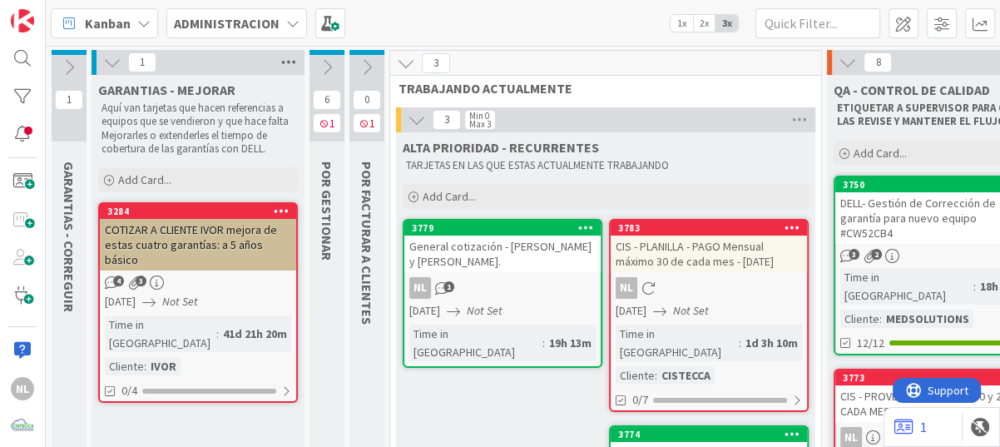
click at [291, 60] on icon at bounding box center [289, 62] width 22 height 25
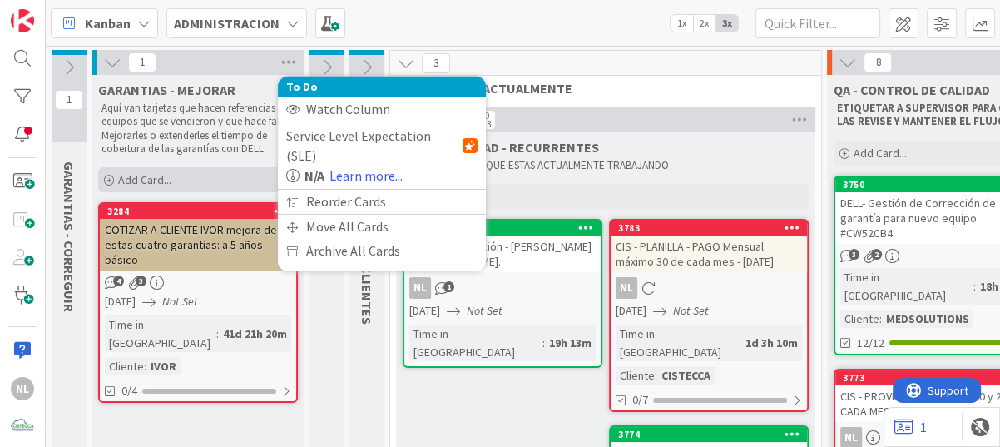
click at [151, 182] on span "Add Card..." at bounding box center [144, 179] width 53 height 15
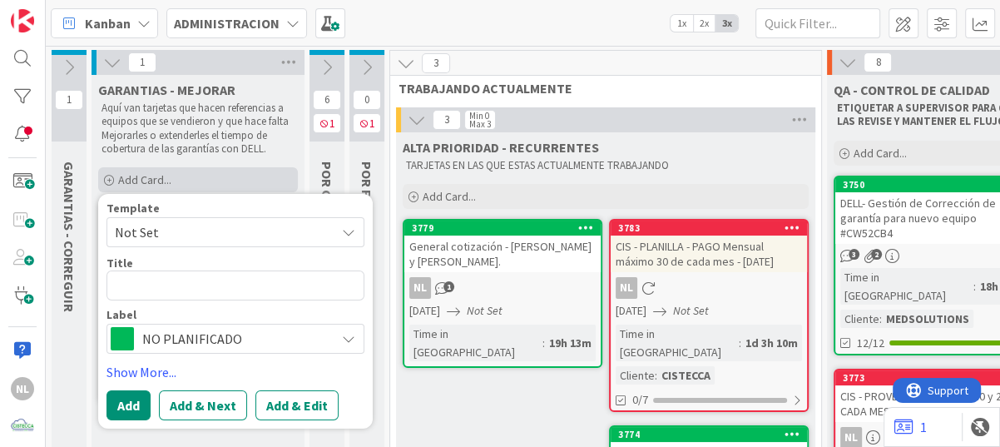
click at [250, 167] on div "Add Card..." at bounding box center [198, 179] width 200 height 25
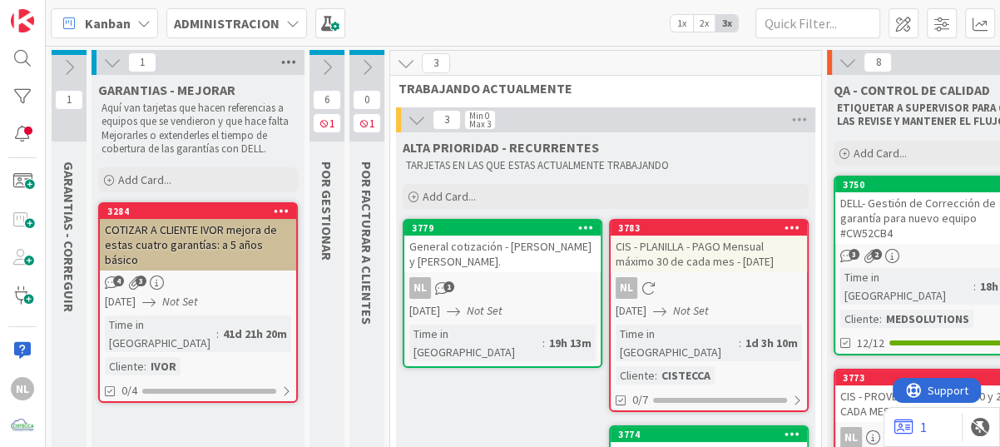
click at [295, 64] on icon at bounding box center [289, 62] width 22 height 25
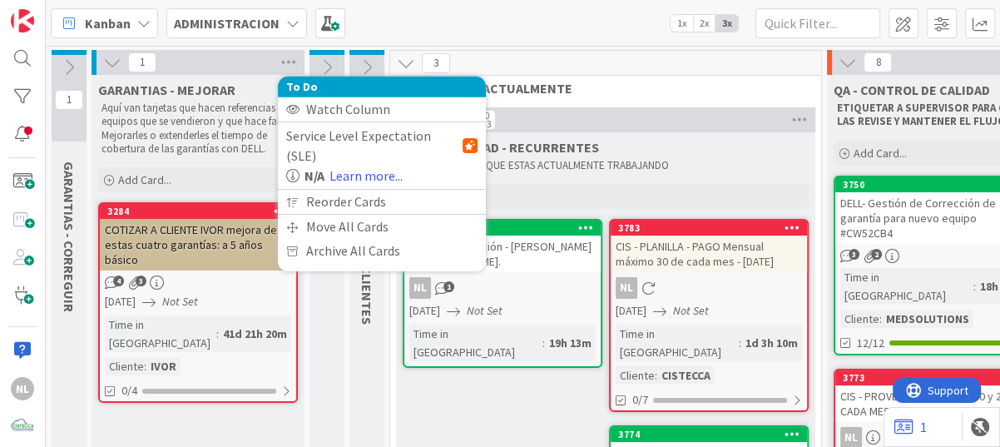
click at [106, 57] on icon at bounding box center [112, 62] width 18 height 18
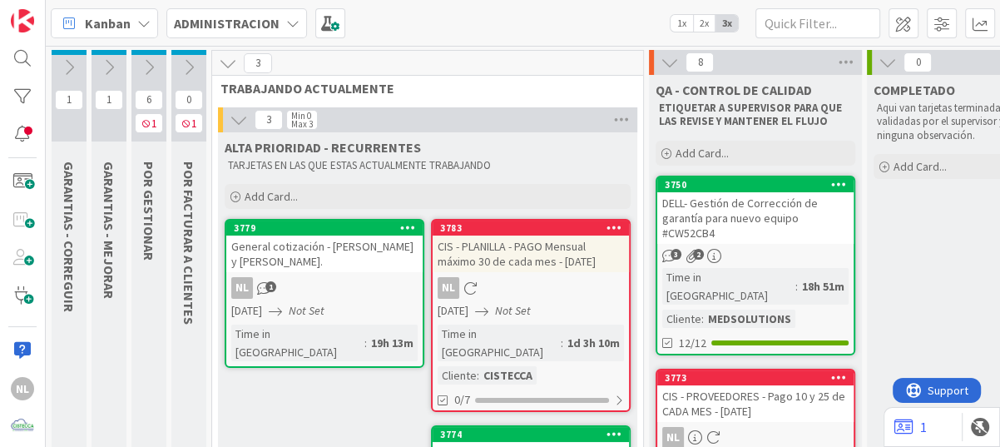
click at [106, 58] on icon at bounding box center [109, 67] width 18 height 18
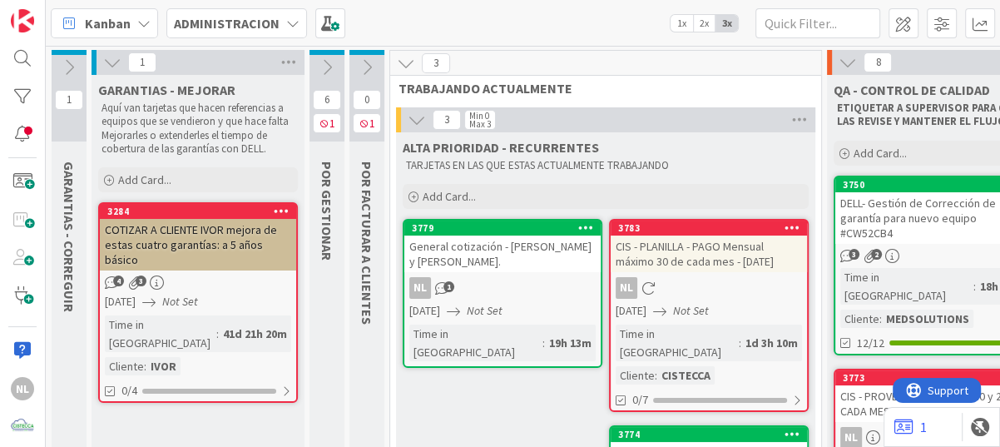
click at [280, 85] on div "GARANTIAS - MEJORAR" at bounding box center [198, 90] width 200 height 17
click at [115, 179] on div "Add Card..." at bounding box center [198, 179] width 200 height 25
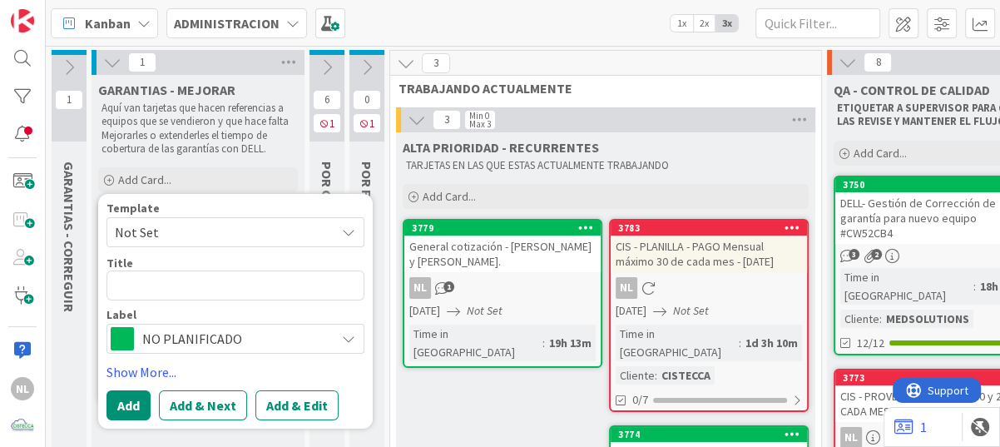
click at [343, 233] on icon at bounding box center [348, 231] width 13 height 13
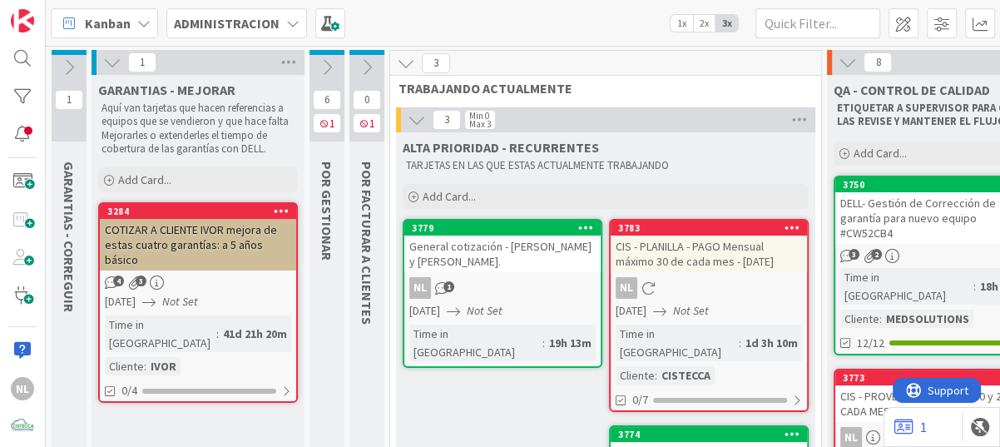
click at [67, 72] on icon at bounding box center [69, 67] width 18 height 18
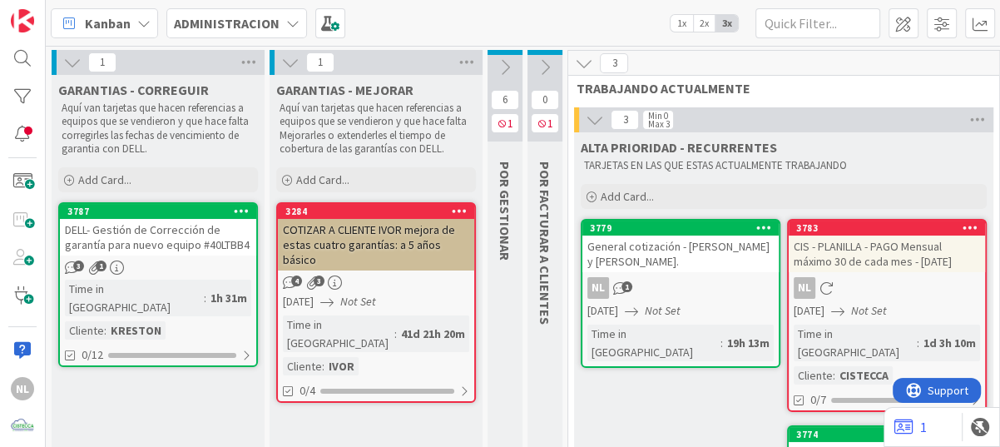
click at [181, 272] on div "3 1" at bounding box center [158, 267] width 196 height 14
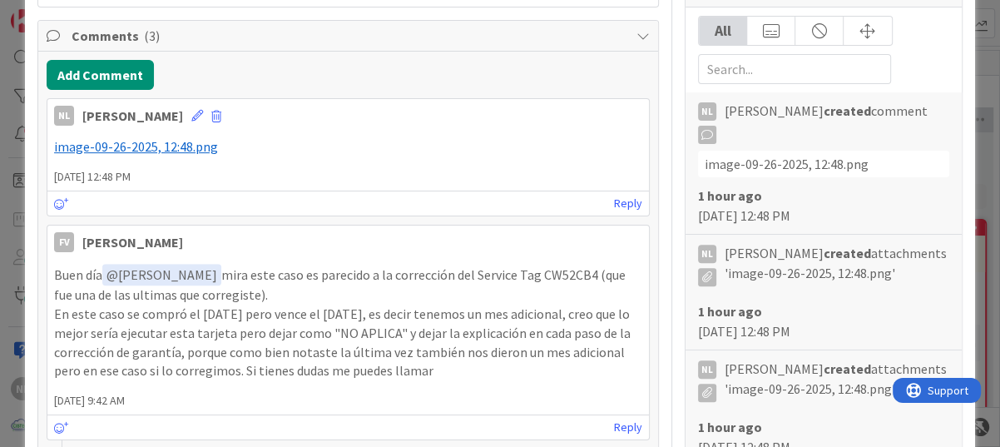
click at [174, 115] on div "NL Nubia Lopez 26 September 2025 12:48 PM" at bounding box center [348, 112] width 602 height 27
click at [191, 115] on icon at bounding box center [197, 116] width 12 height 12
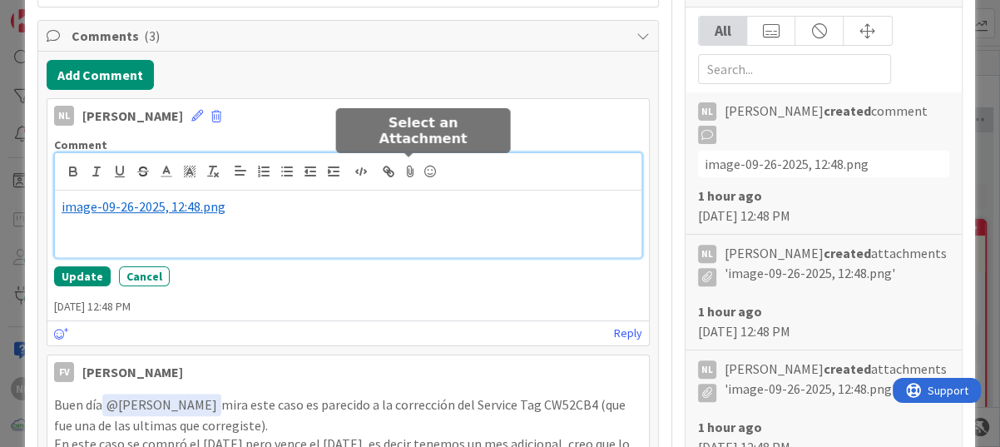
click at [408, 176] on icon at bounding box center [410, 171] width 20 height 23
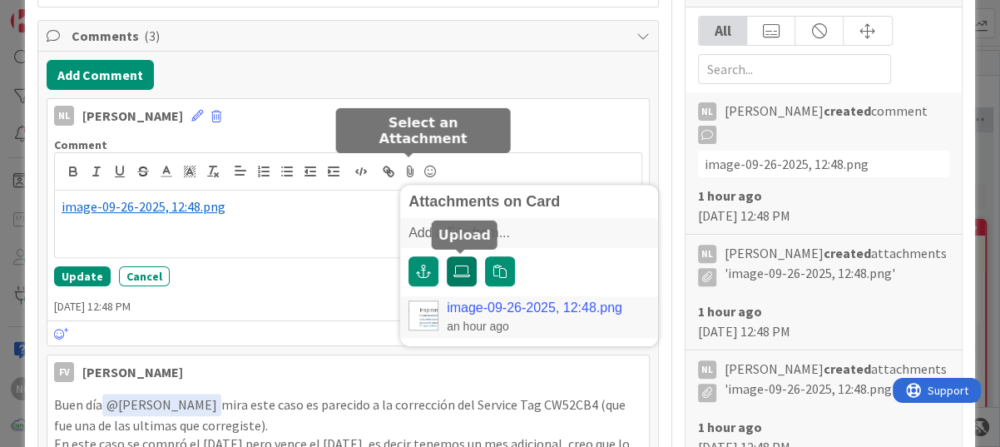
click at [459, 261] on label at bounding box center [462, 271] width 30 height 30
click at [447, 256] on input "file" at bounding box center [447, 256] width 0 height 0
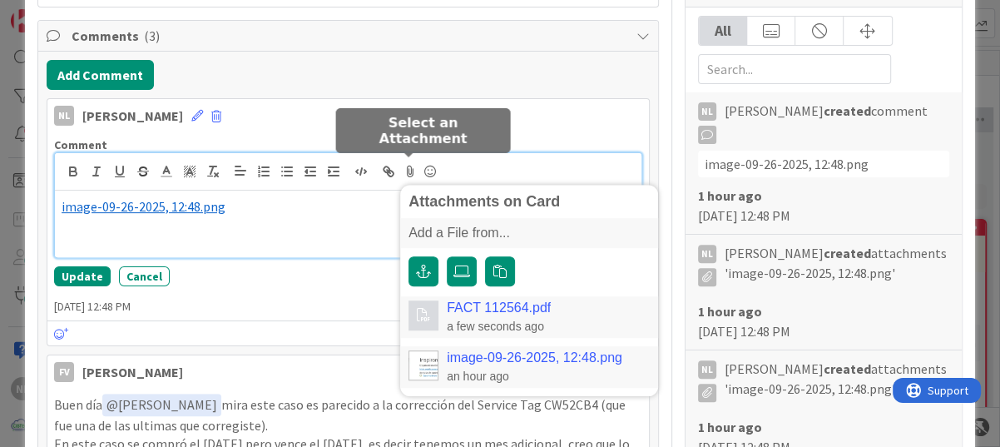
click at [526, 302] on link "FACT 112564.pdf" at bounding box center [499, 307] width 104 height 15
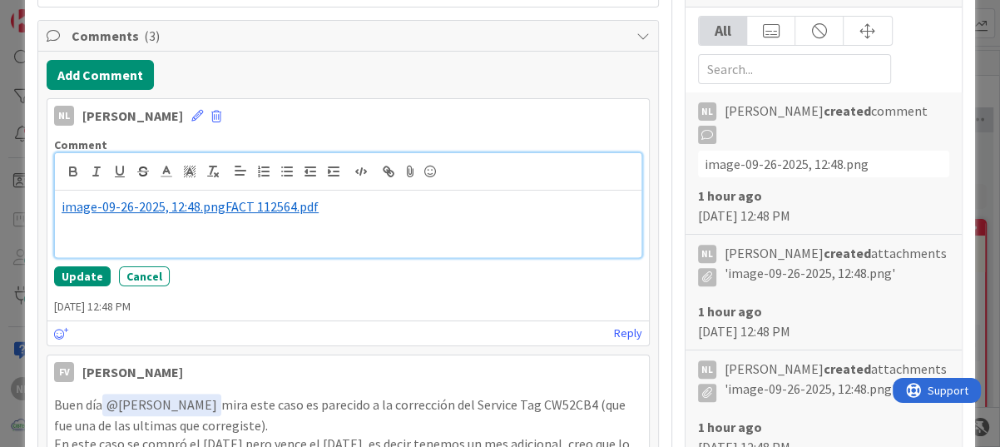
click at [225, 206] on span "FACT 112564.pdf" at bounding box center [271, 206] width 93 height 17
click at [169, 224] on p "﻿ FACT 112564.pdf ﻿" at bounding box center [348, 225] width 573 height 19
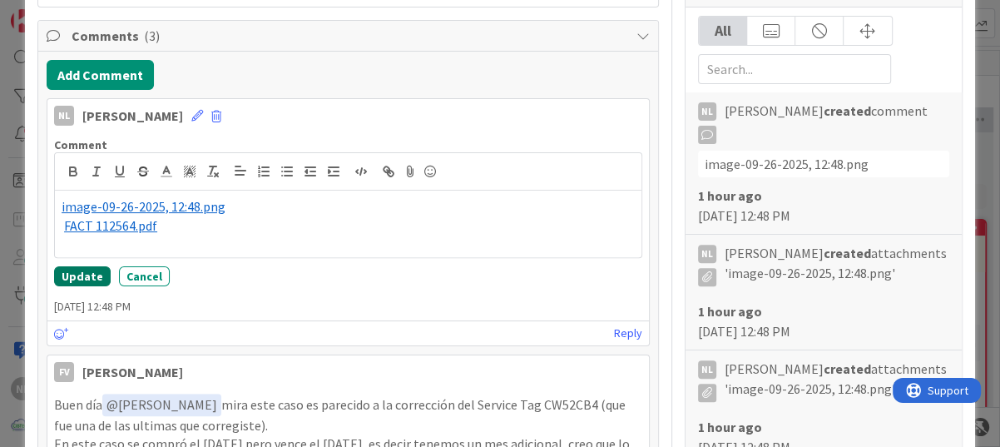
click at [72, 278] on button "Update" at bounding box center [82, 276] width 57 height 20
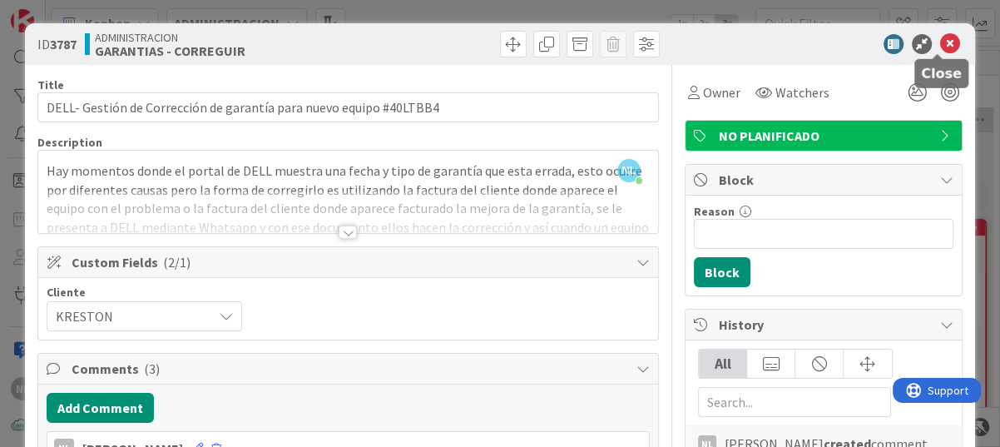
click at [940, 37] on icon at bounding box center [950, 44] width 20 height 20
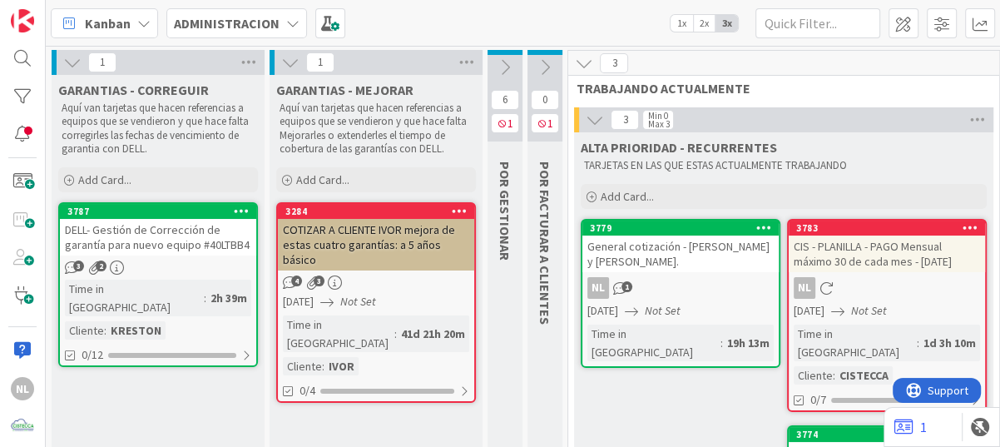
click at [63, 59] on icon at bounding box center [72, 62] width 18 height 18
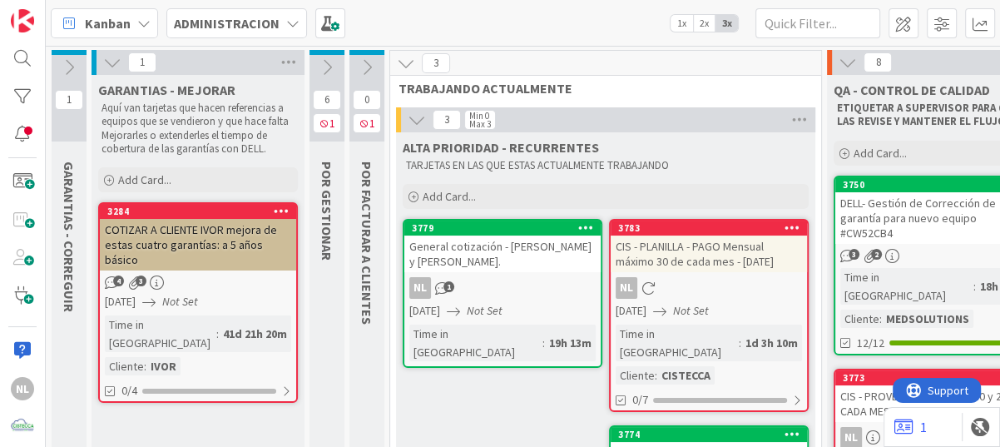
click at [114, 58] on icon at bounding box center [112, 62] width 18 height 18
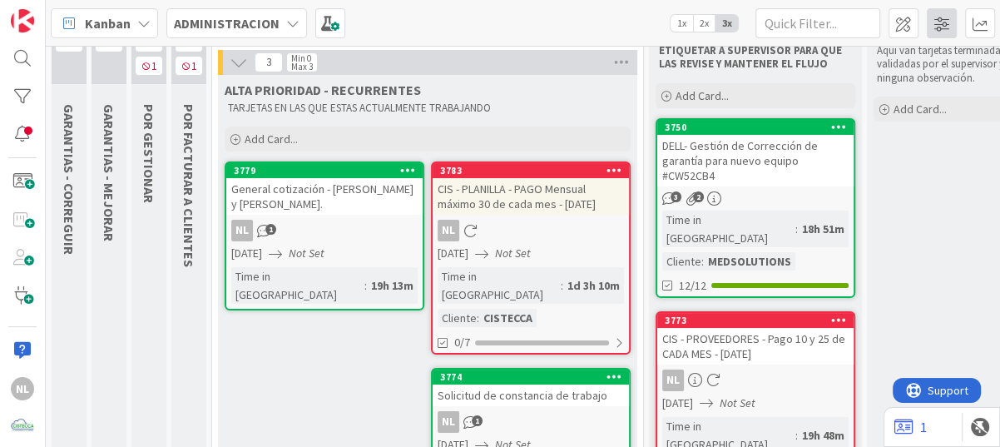
scroll to position [166, 0]
